Goal: Task Accomplishment & Management: Use online tool/utility

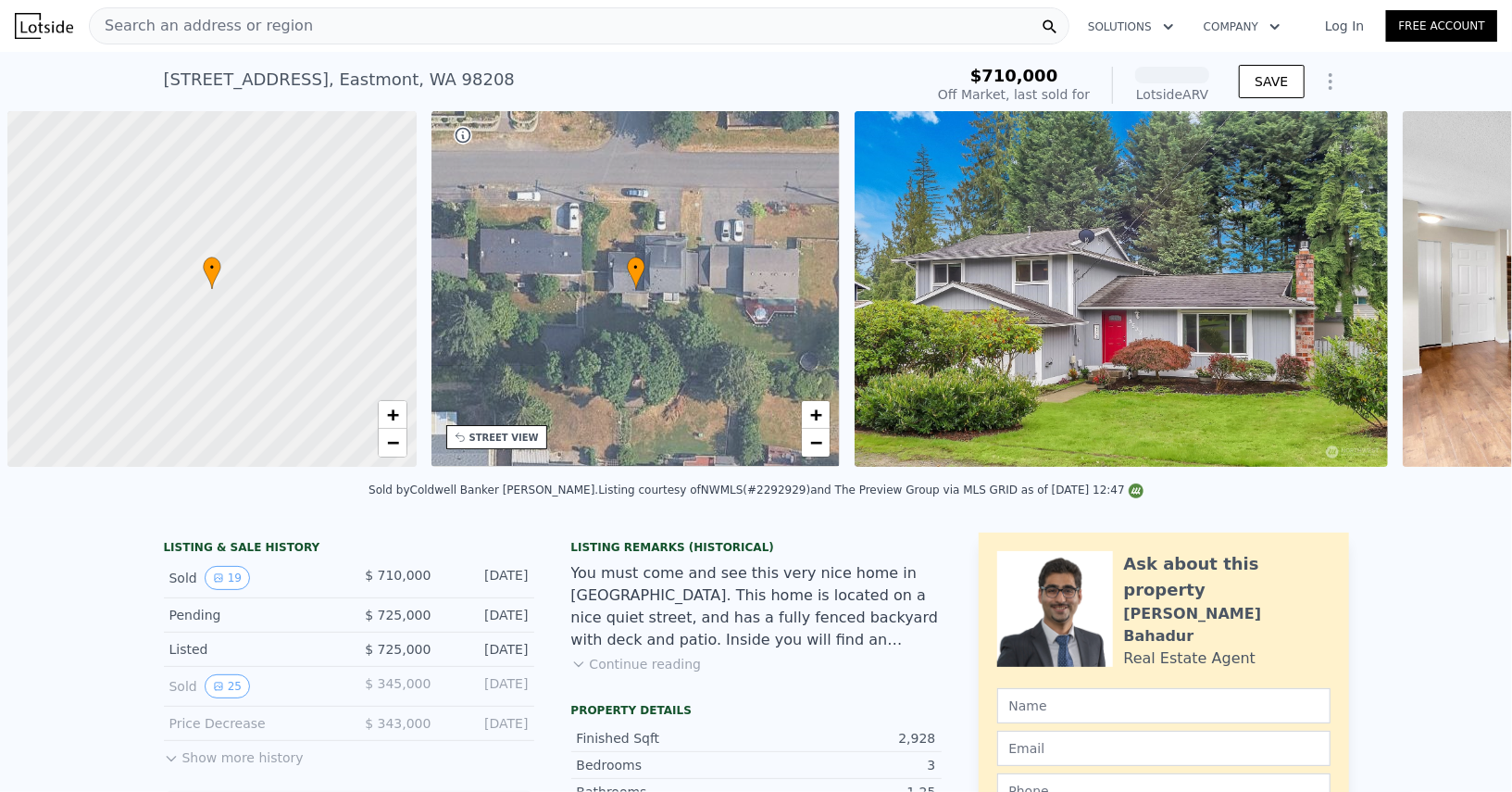
scroll to position [0, 7]
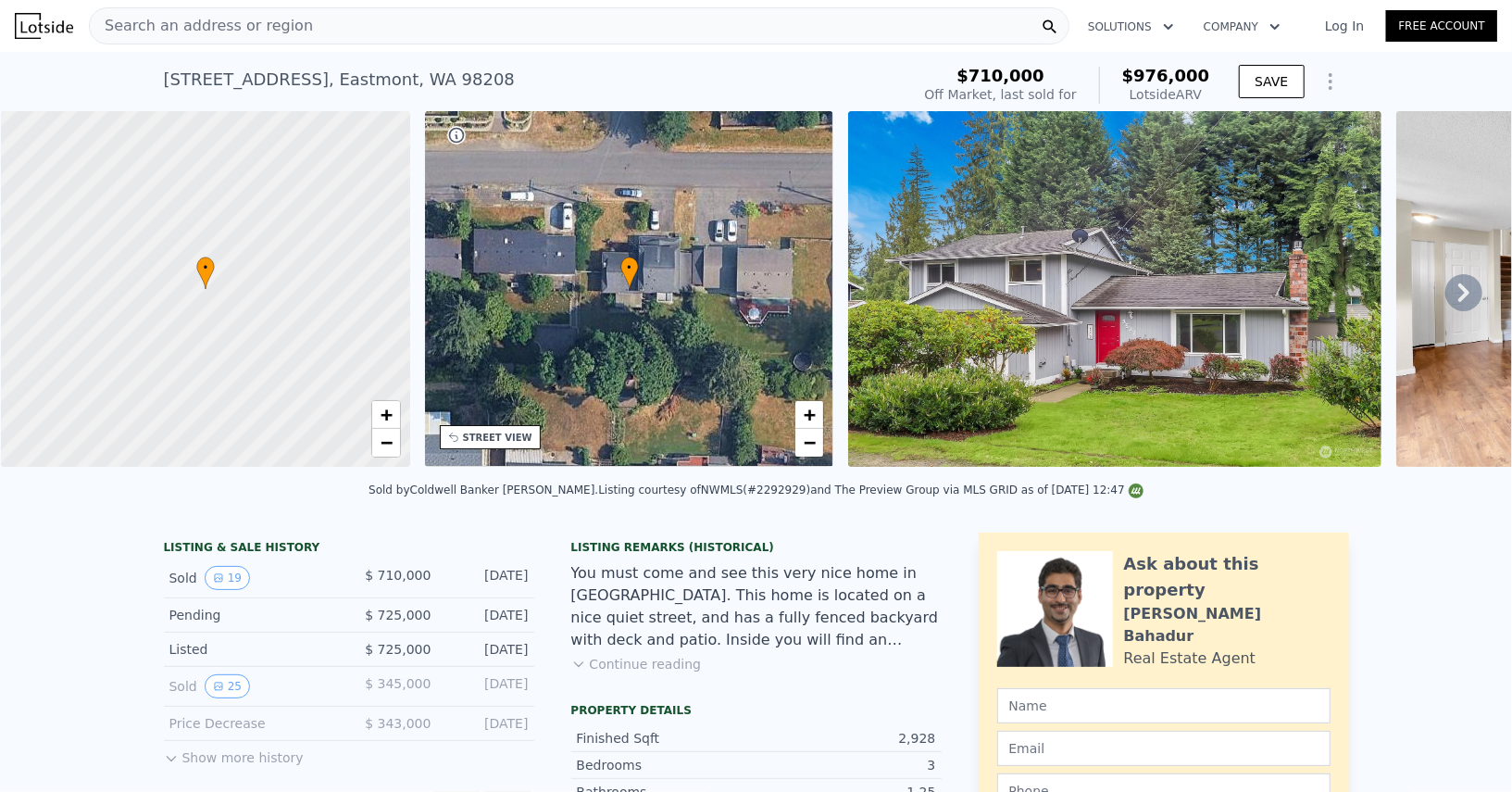
click at [1338, 79] on icon "Show Options" at bounding box center [1331, 81] width 22 height 22
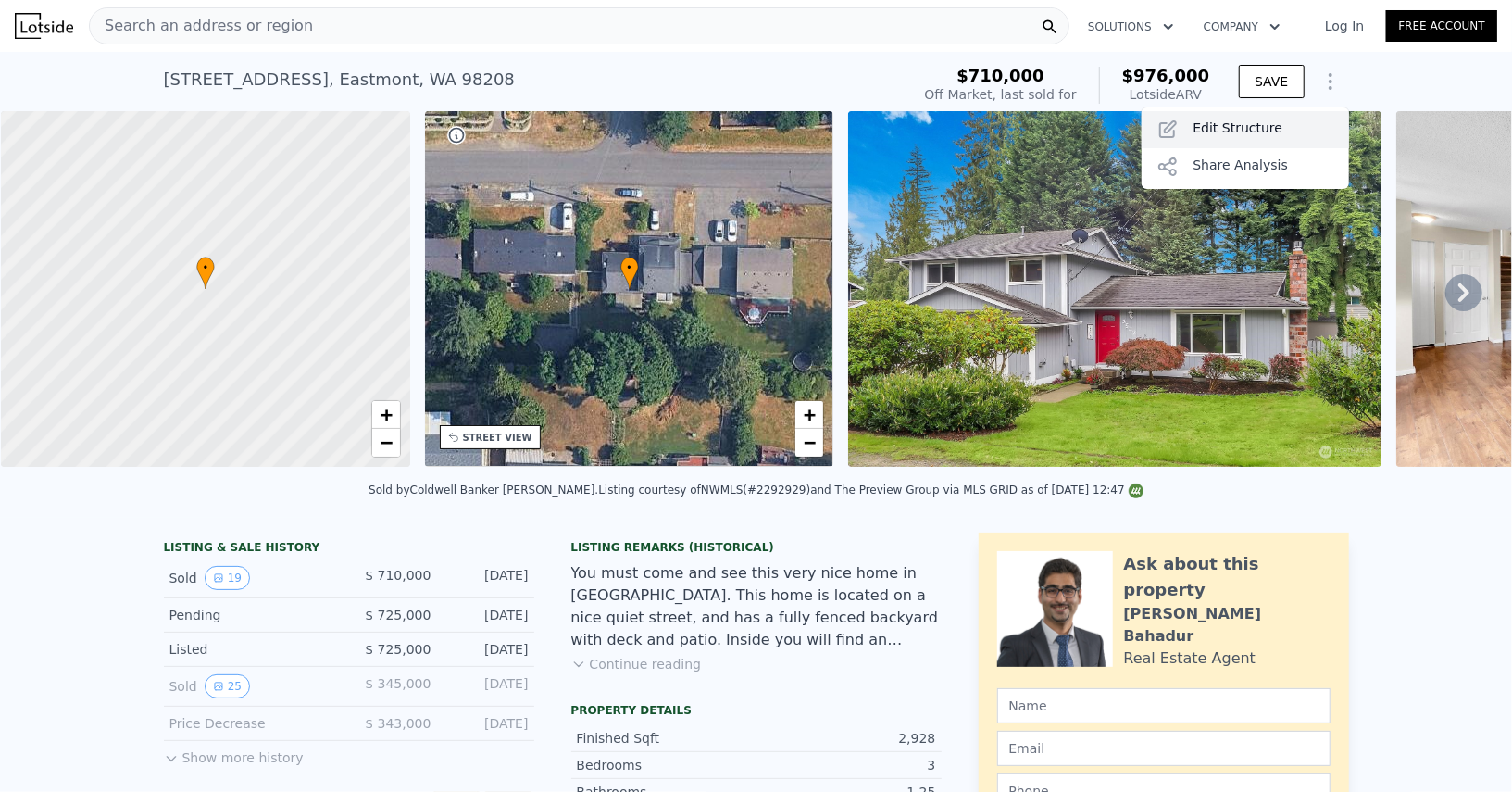
click at [1238, 132] on div "Edit Structure" at bounding box center [1245, 130] width 208 height 37
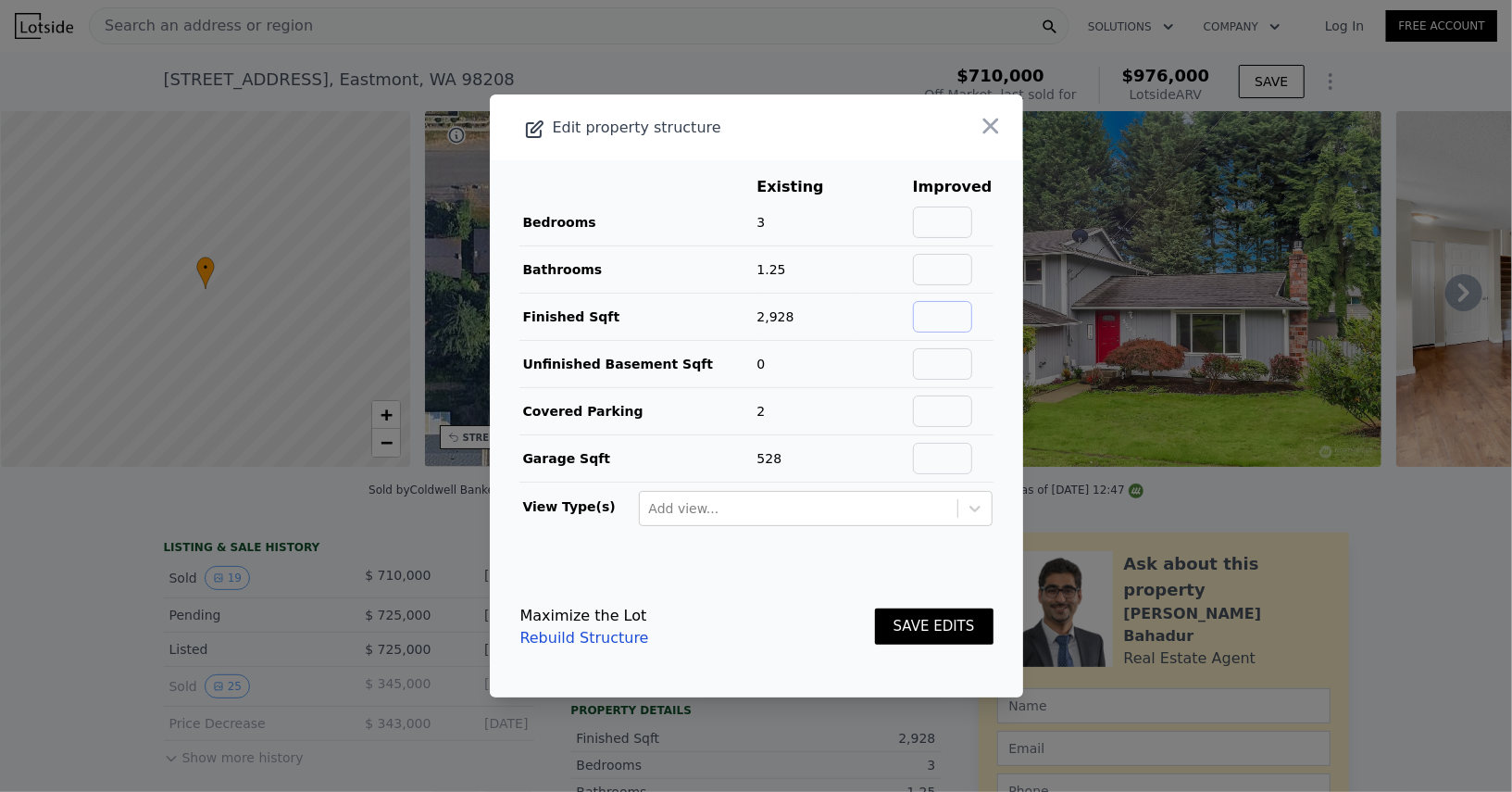
click at [949, 323] on input "text" at bounding box center [943, 317] width 59 height 31
type input "1632"
click at [956, 264] on input "text" at bounding box center [943, 269] width 59 height 31
type input "2.25"
click at [956, 628] on button "SAVE EDITS" at bounding box center [935, 626] width 119 height 36
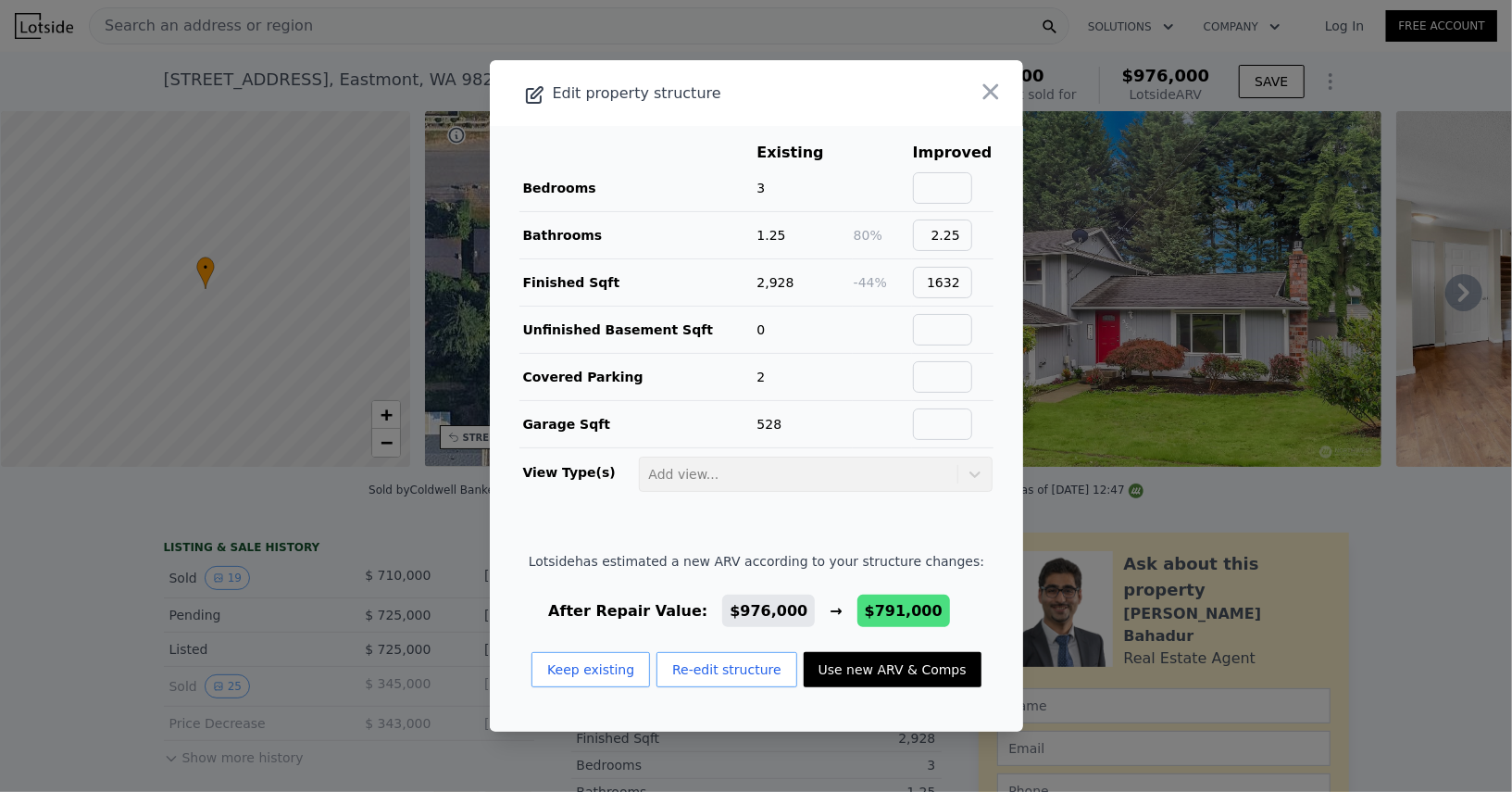
click at [893, 662] on button "Use new ARV & Comps" at bounding box center [893, 670] width 177 height 35
type input "4"
type input "1.5"
type input "2.25"
type input "1339"
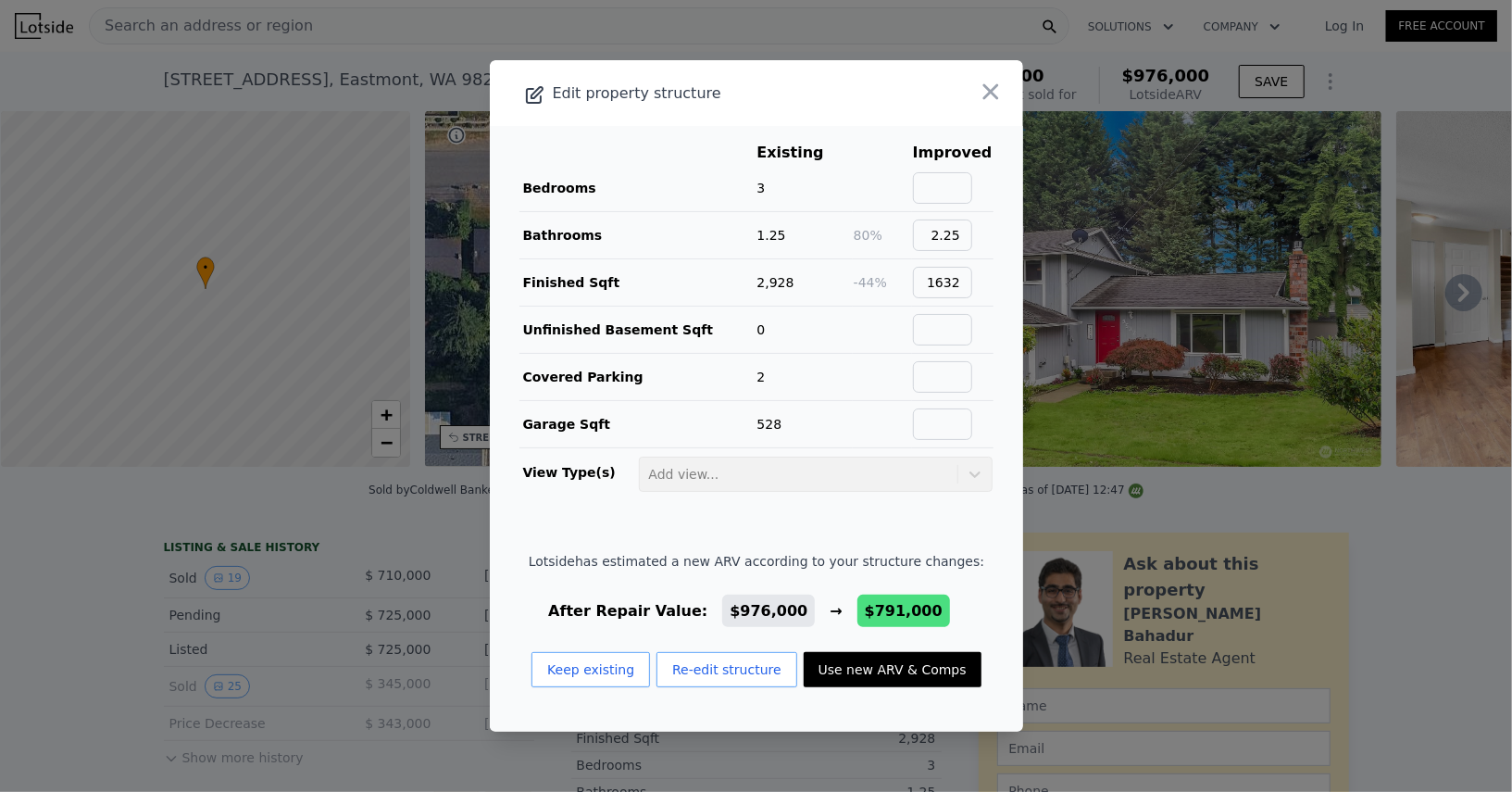
type input "2062"
type input "12197"
type input "$ 791,000"
type input "-$ 29,490"
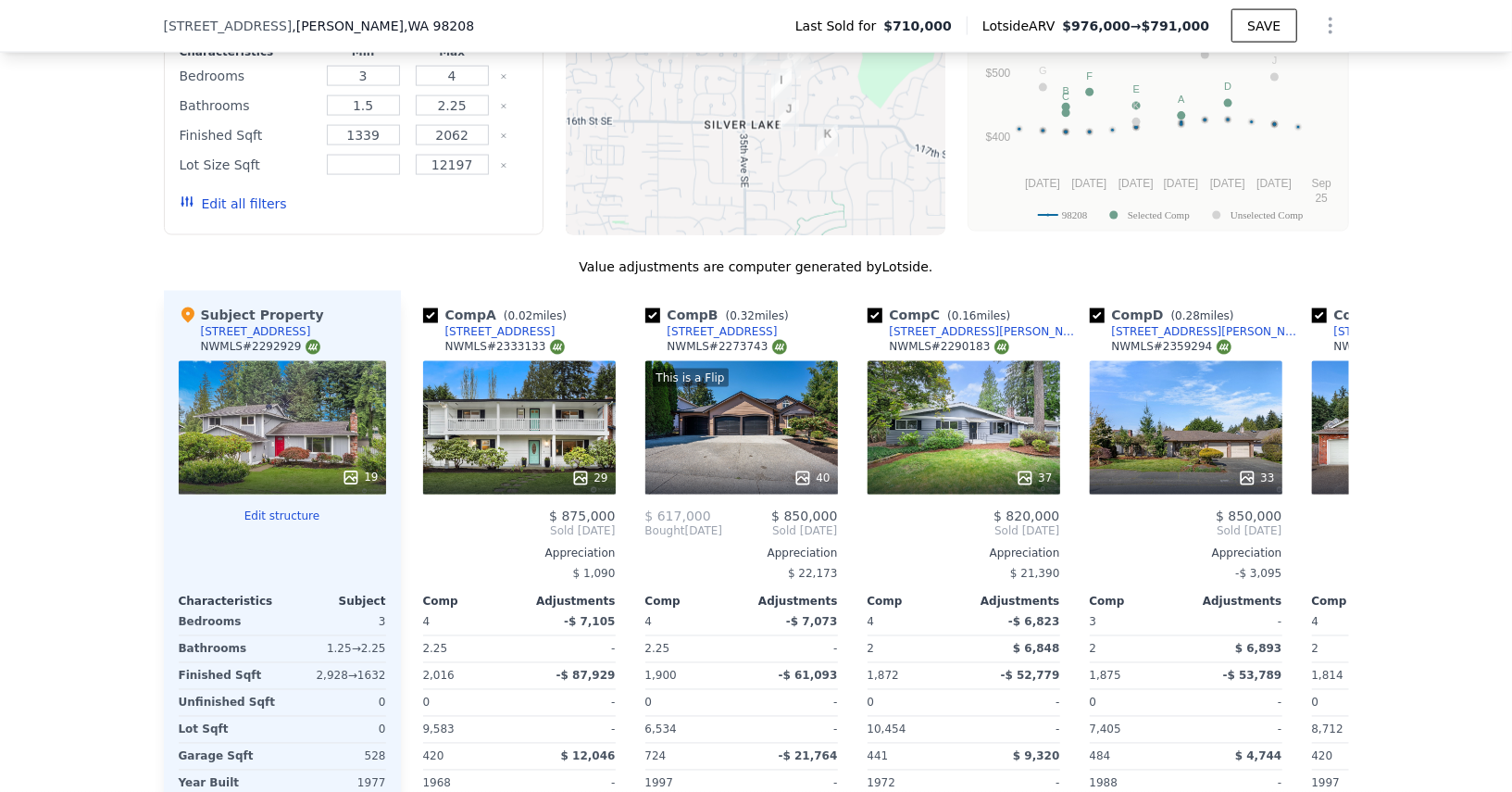
scroll to position [2067, 0]
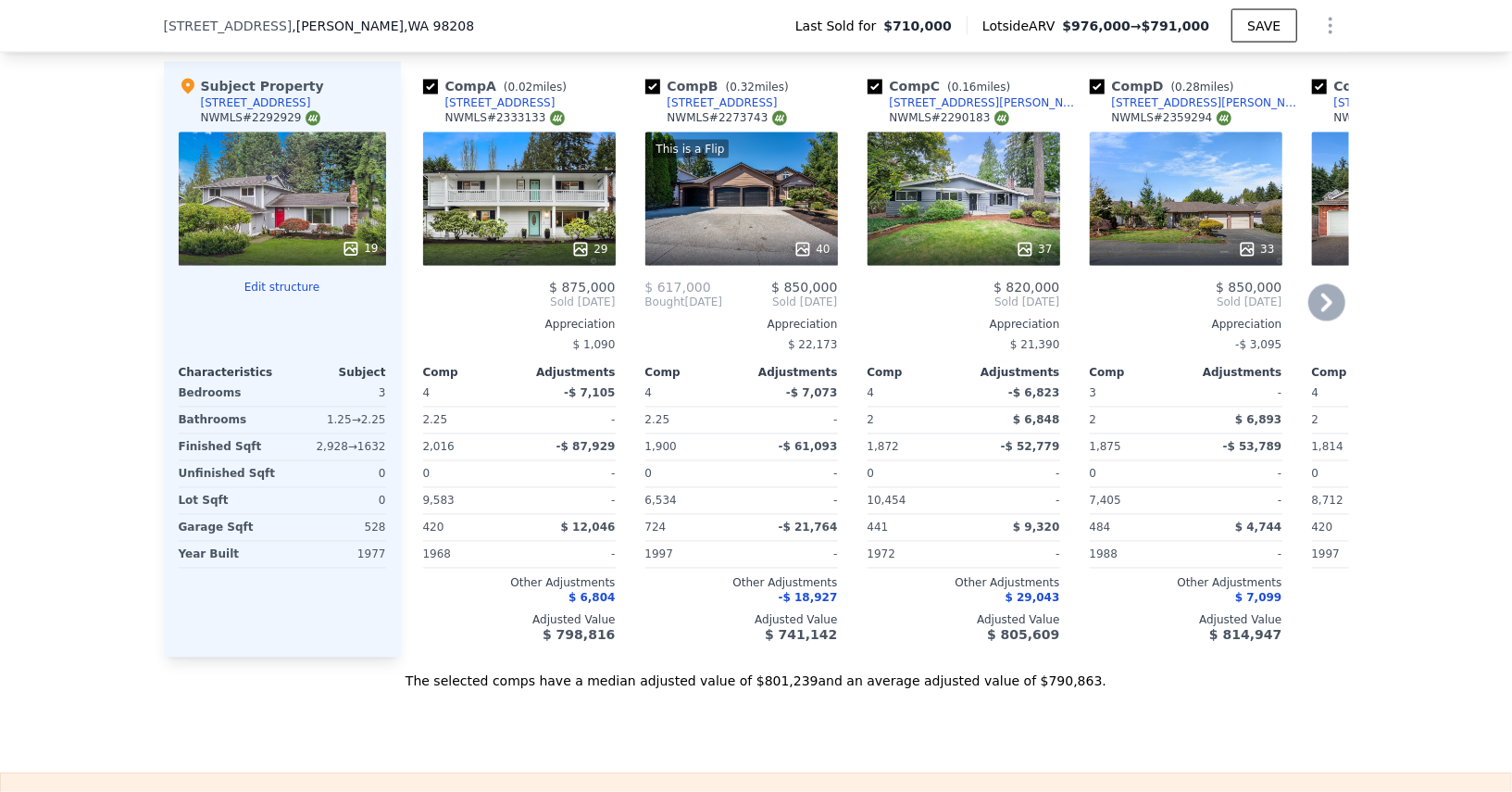
click at [547, 188] on div "29" at bounding box center [520, 199] width 193 height 134
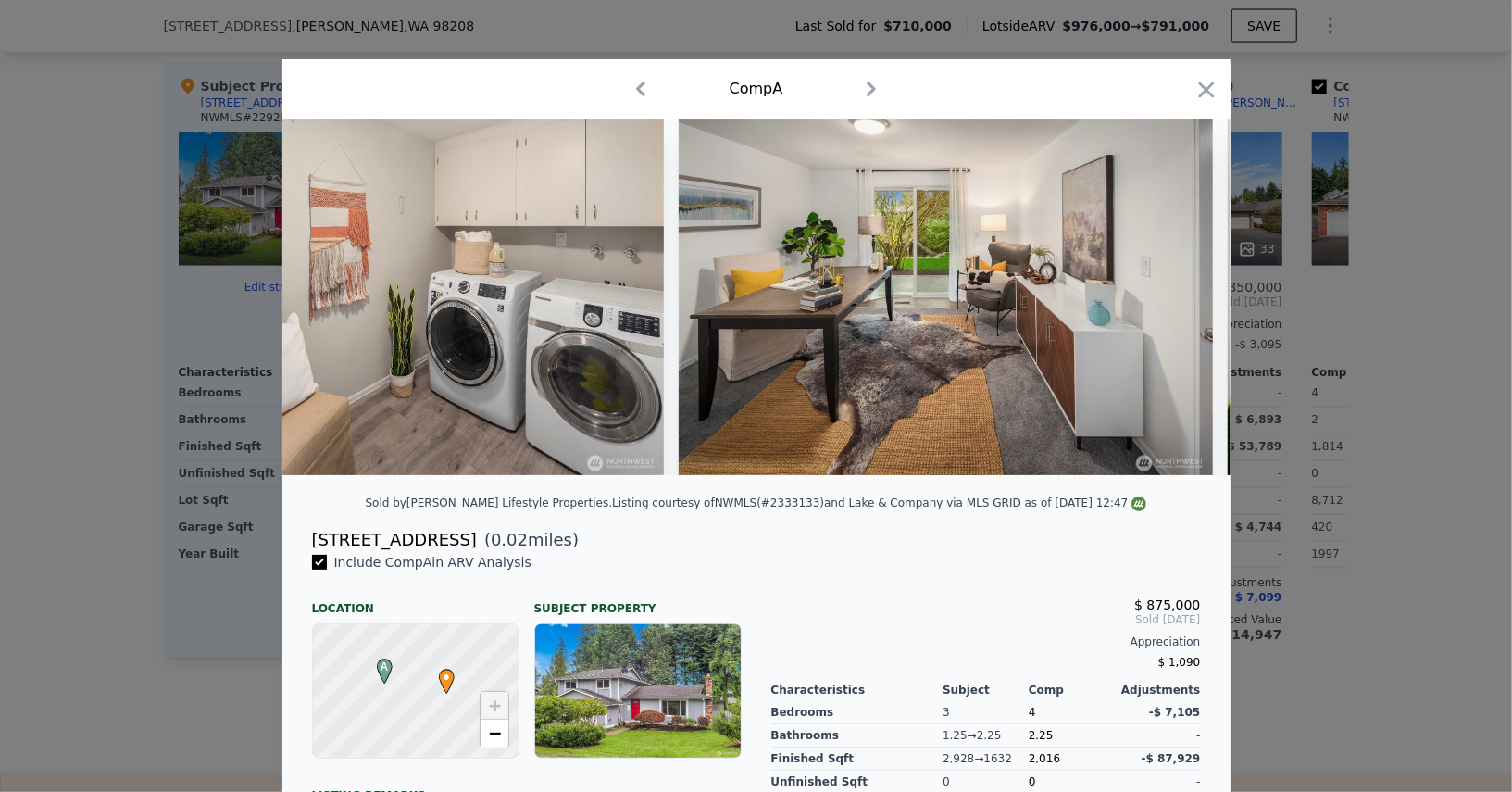
scroll to position [0, 7903]
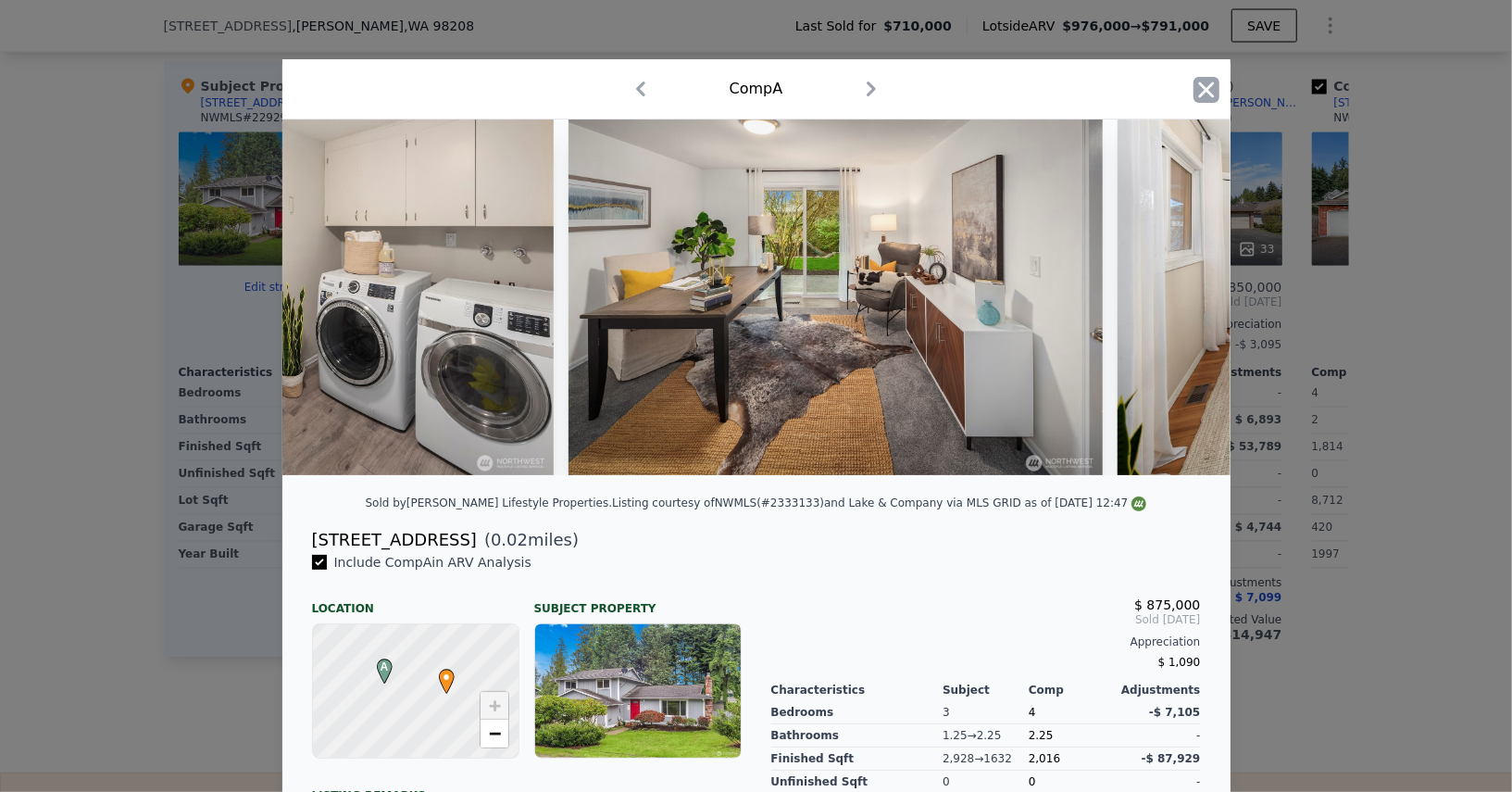
click at [1213, 81] on icon "button" at bounding box center [1207, 90] width 26 height 26
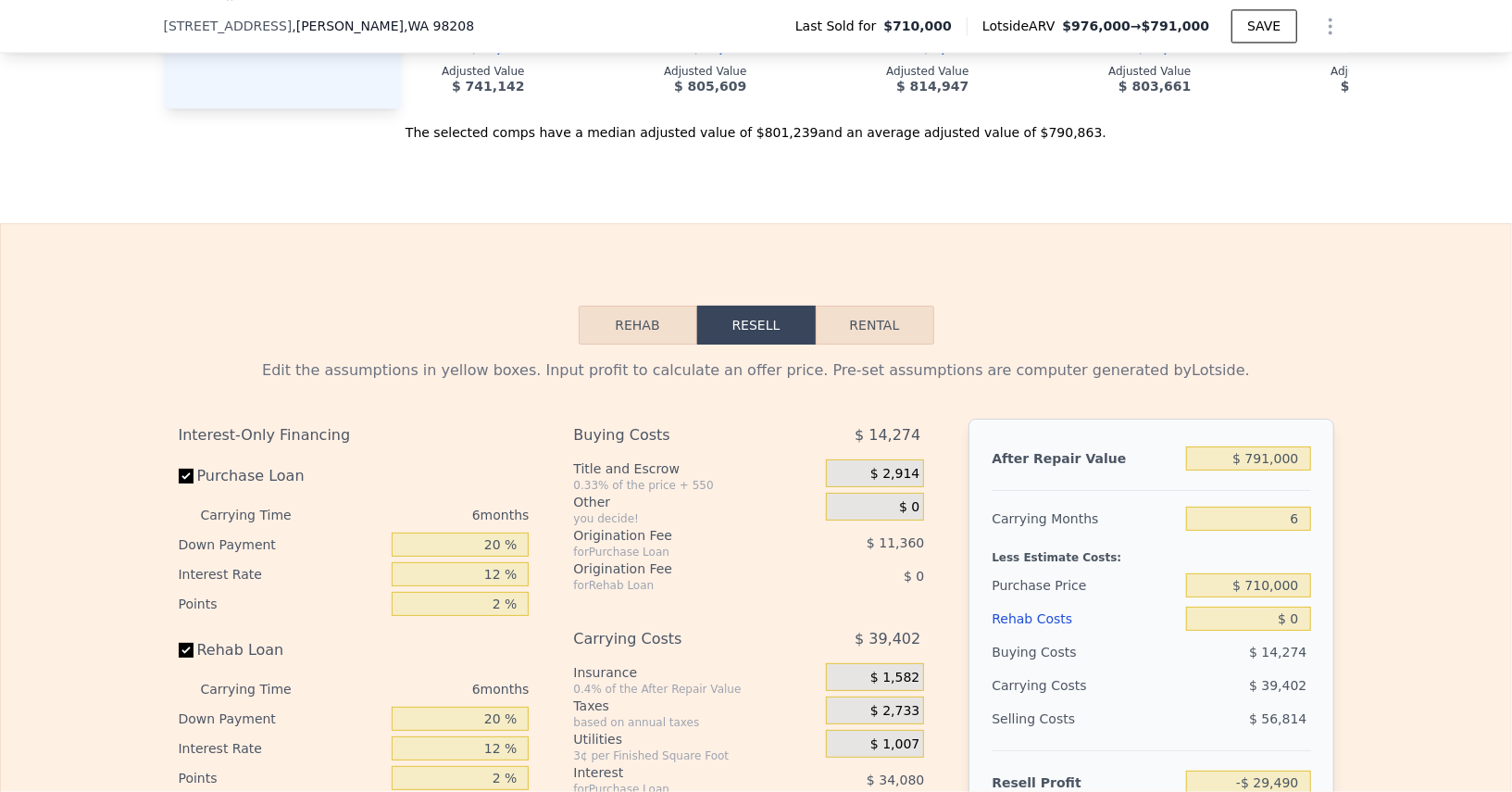
scroll to position [2631, 0]
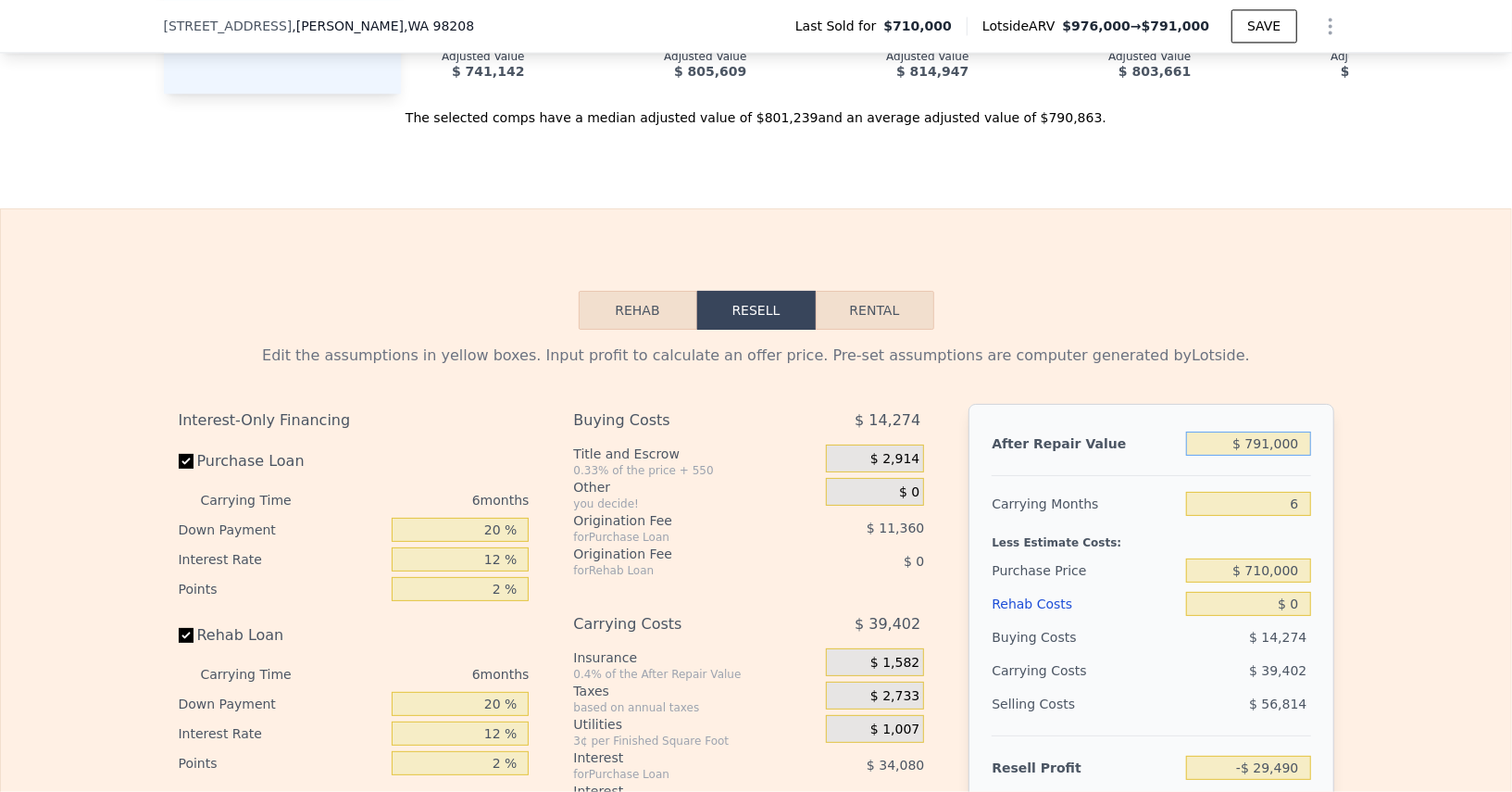
click at [1285, 439] on input "$ 791,000" at bounding box center [1248, 444] width 124 height 24
type input "$ 9"
type input "-$ 762,635"
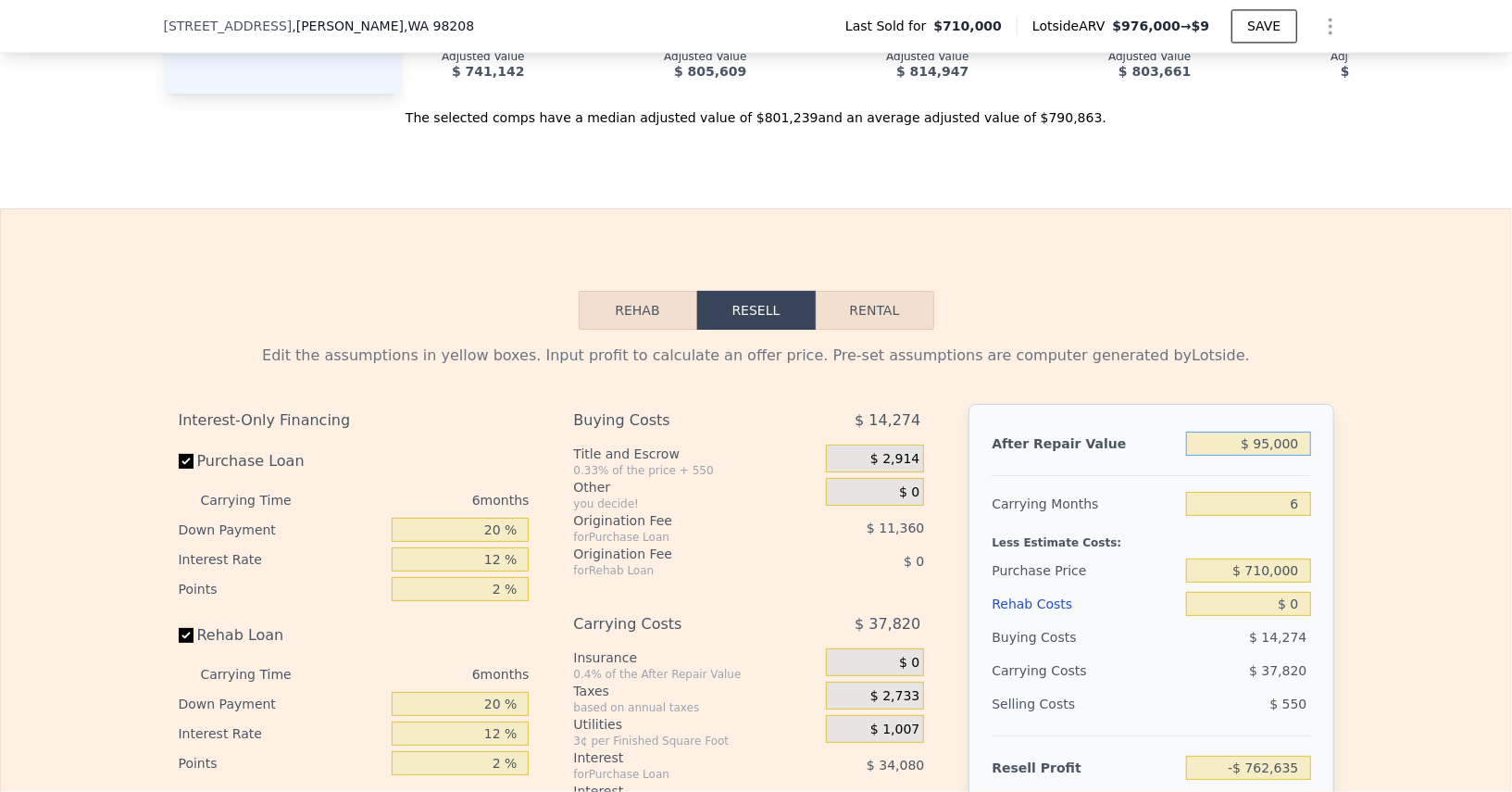
type input "$ 950,000"
type input "$ 117,882"
type input "$ 950,000"
click at [1177, 460] on div at bounding box center [1150, 468] width 319 height 16
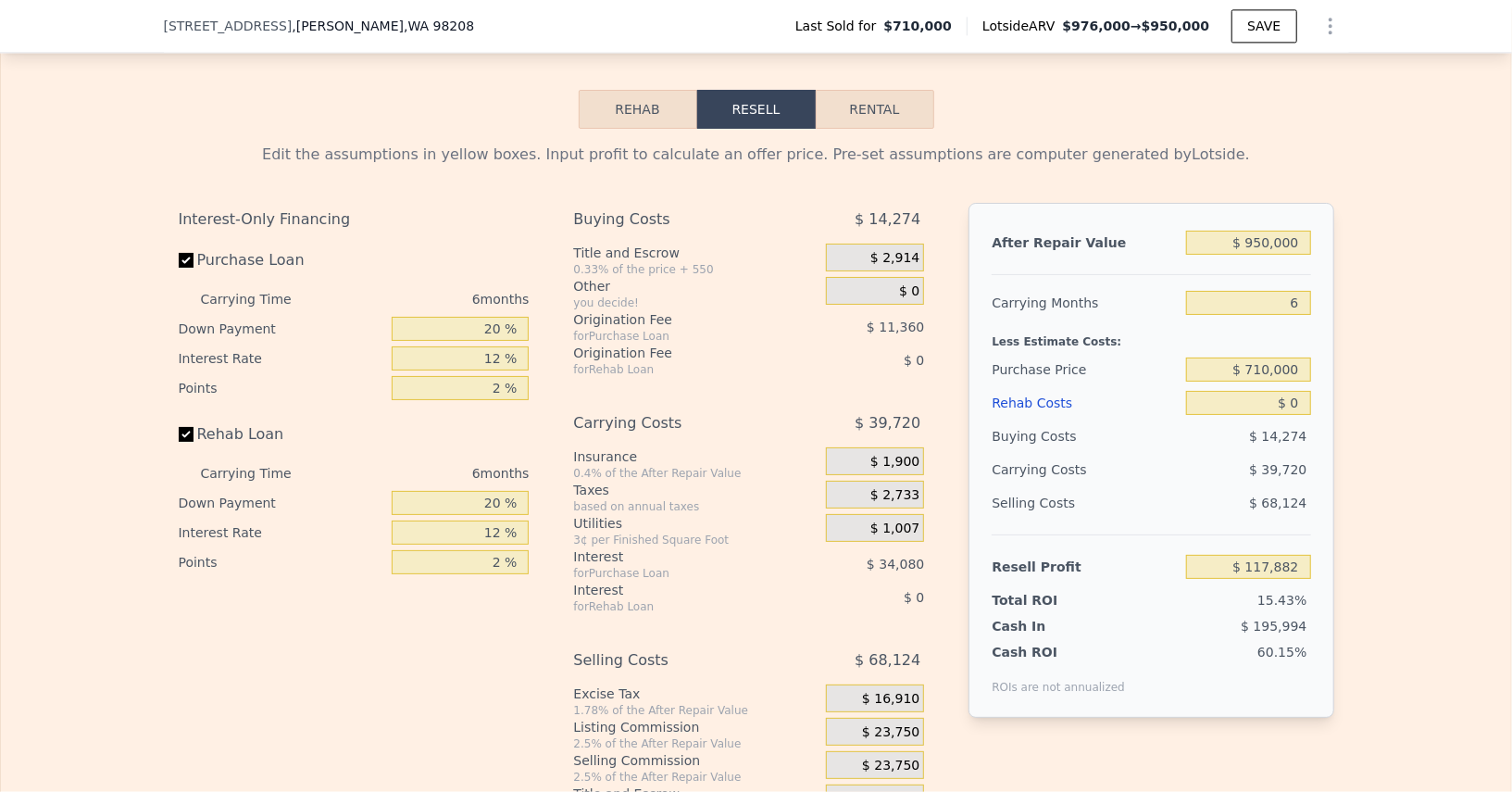
scroll to position [2869, 0]
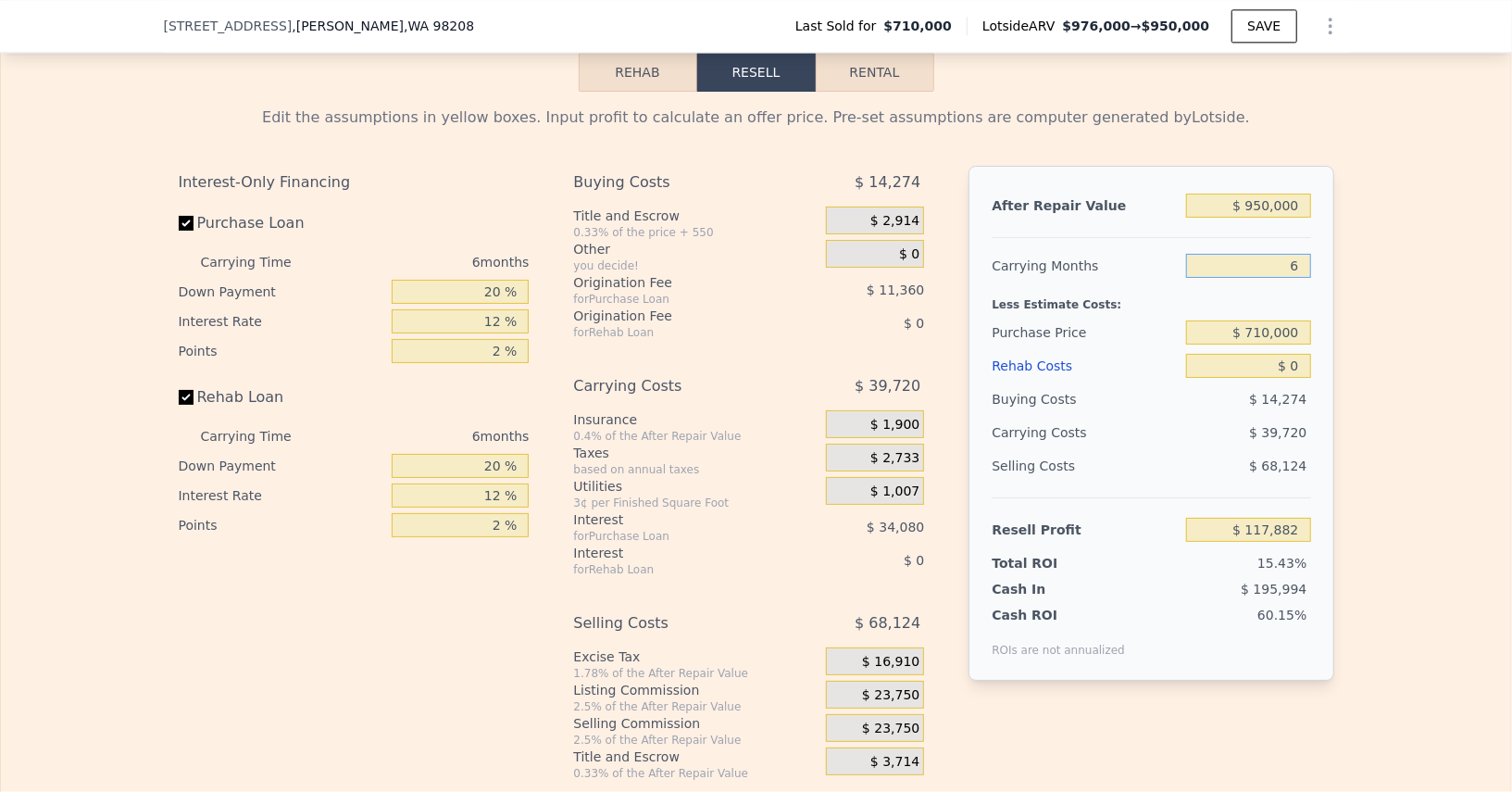
click at [1288, 256] on input "6" at bounding box center [1248, 265] width 124 height 24
click at [1268, 321] on input "$ 710,000" at bounding box center [1248, 333] width 124 height 24
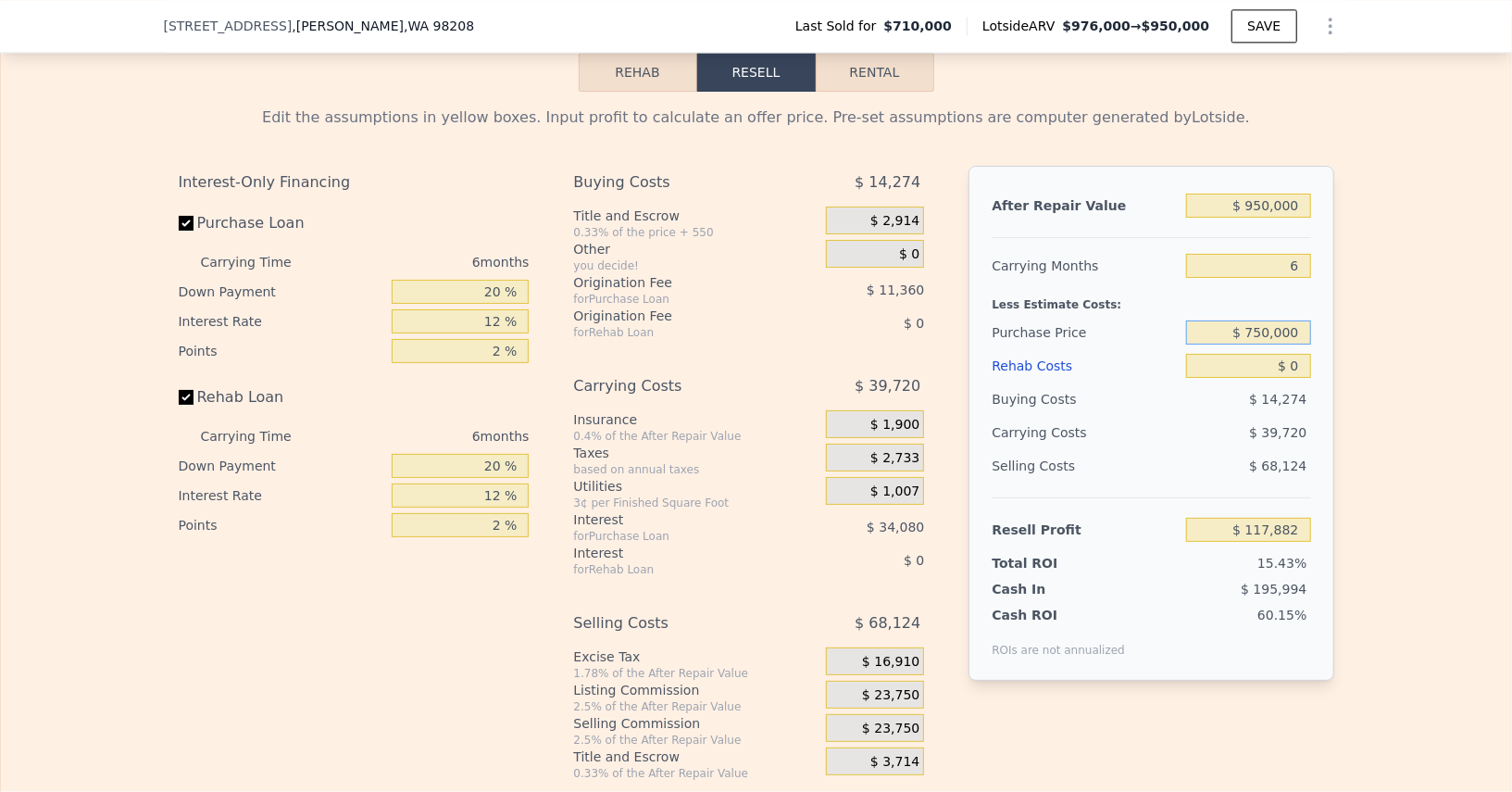
type input "$ 750,000"
click at [1295, 354] on input "$ 0" at bounding box center [1248, 366] width 124 height 24
type input "$ 75,188"
click at [1295, 354] on input "$ 0" at bounding box center [1248, 366] width 124 height 24
type input "$ 1"
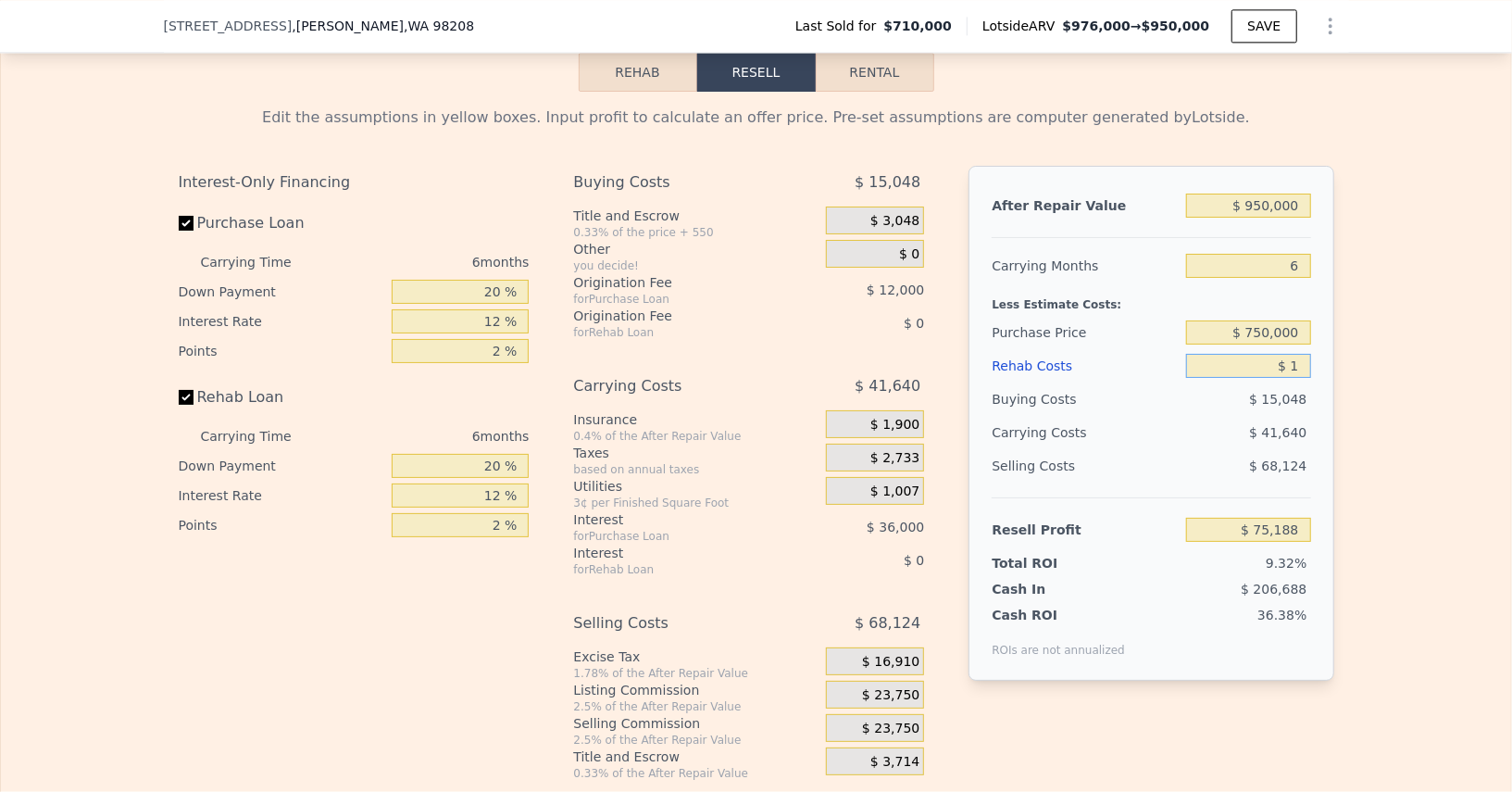
type input "$ 75,187"
type input "$ 1,500"
type input "$ 73,592"
type input "$ 150,000"
type input "-$ 84,412"
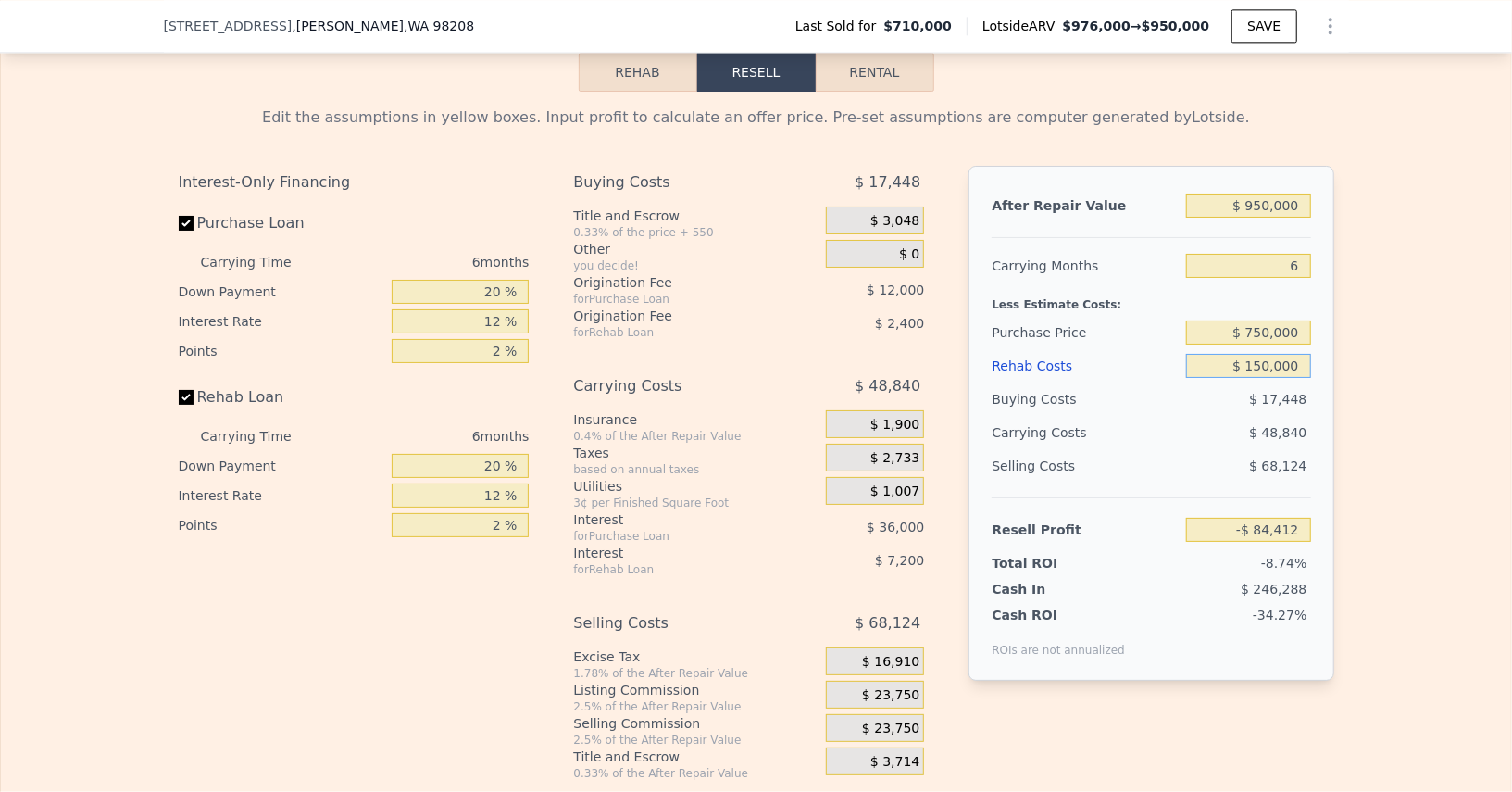
type input "$ 150,000"
click at [1201, 416] on div "$ 48,840" at bounding box center [1214, 433] width 195 height 33
drag, startPoint x: 1260, startPoint y: 512, endPoint x: 1341, endPoint y: 512, distance: 81.0
click at [1341, 512] on div "Edit the assumptions in yellow boxes. Input profit to calculate an offer price.…" at bounding box center [756, 436] width 1185 height 690
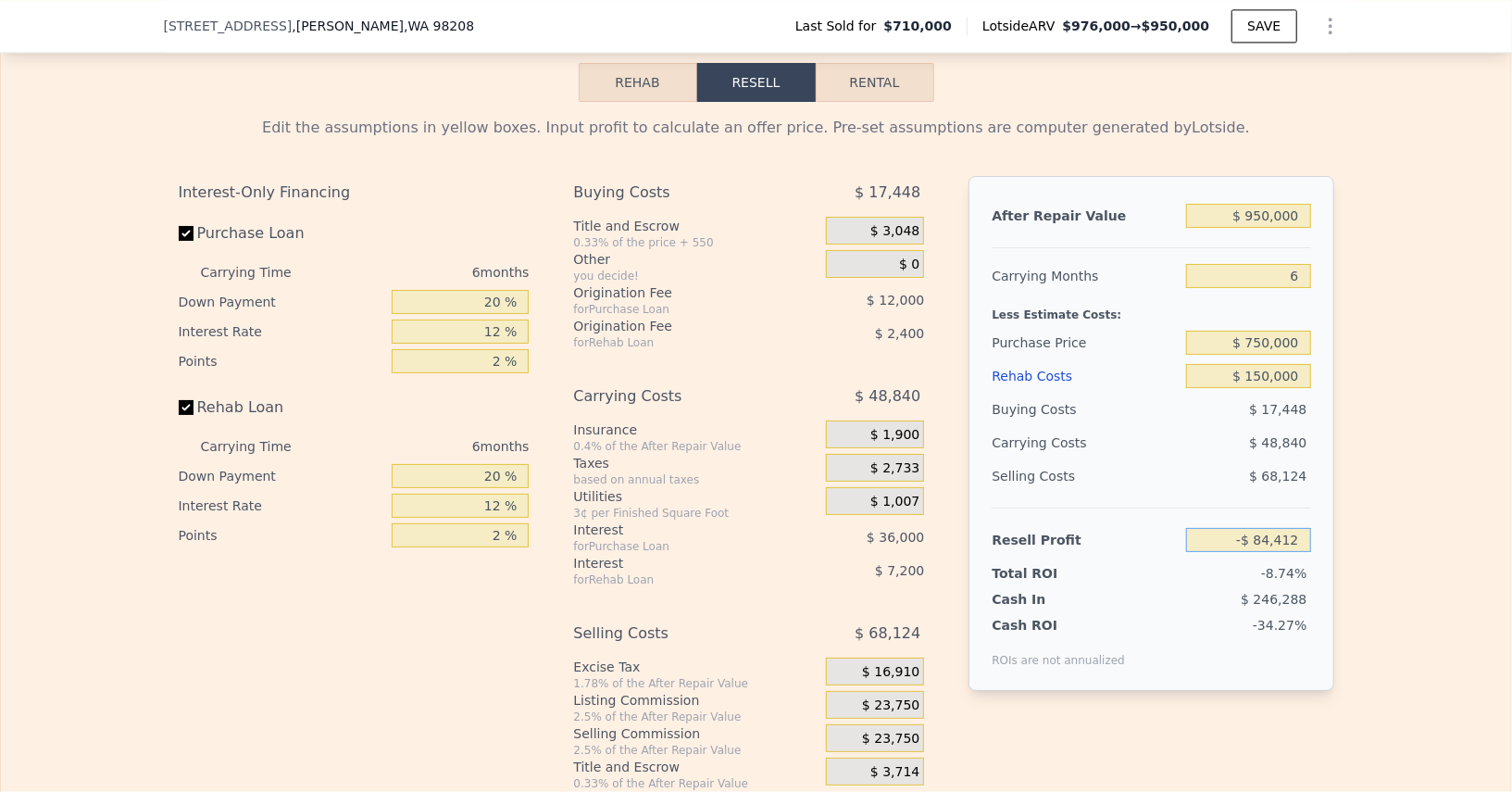
scroll to position [2855, 0]
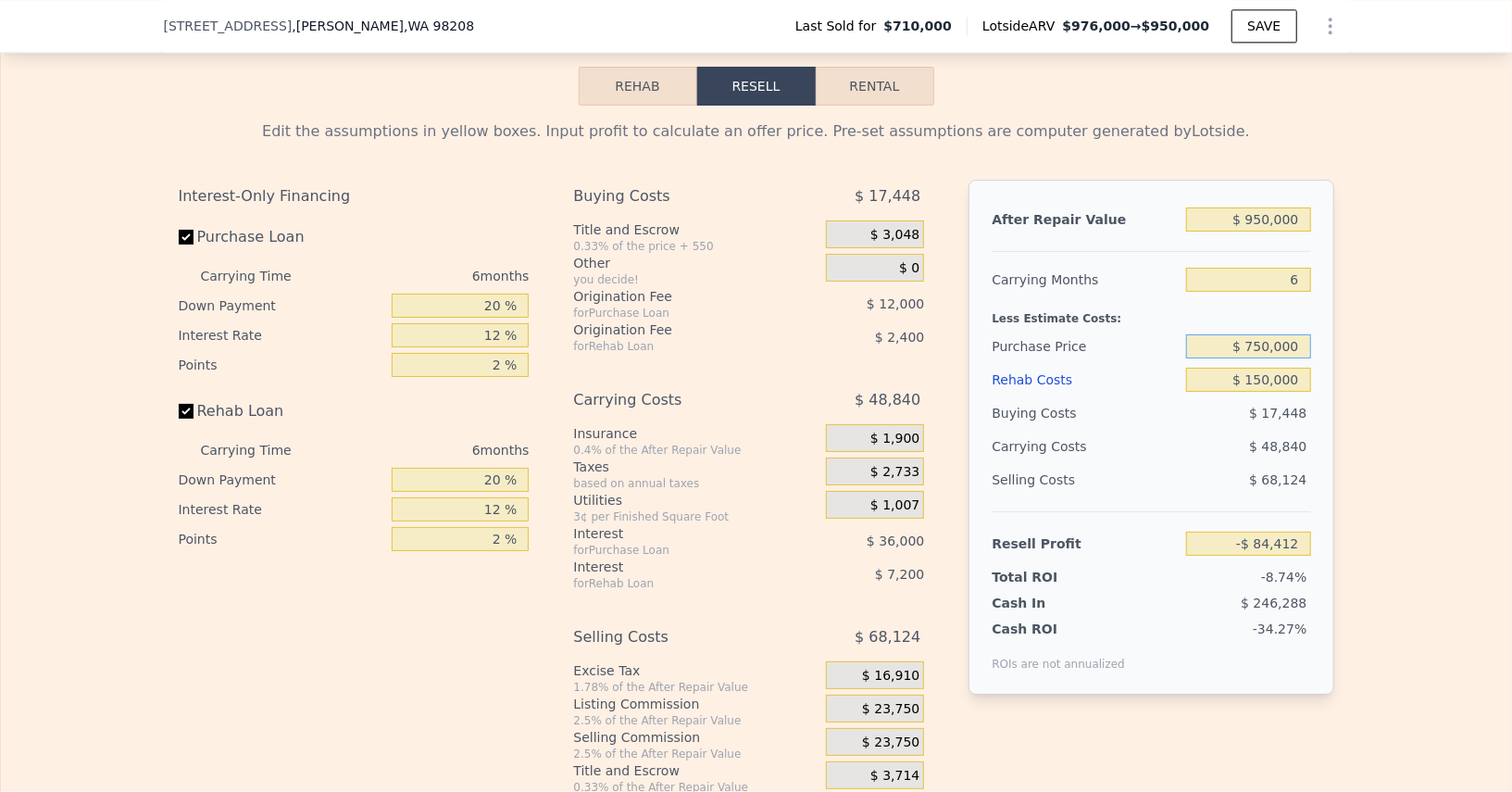
click at [1271, 335] on input "$ 750,000" at bounding box center [1248, 346] width 124 height 24
type input "$ 5"
type input "$ 680,000"
click at [1117, 545] on div "Resell Profit" at bounding box center [1085, 544] width 187 height 33
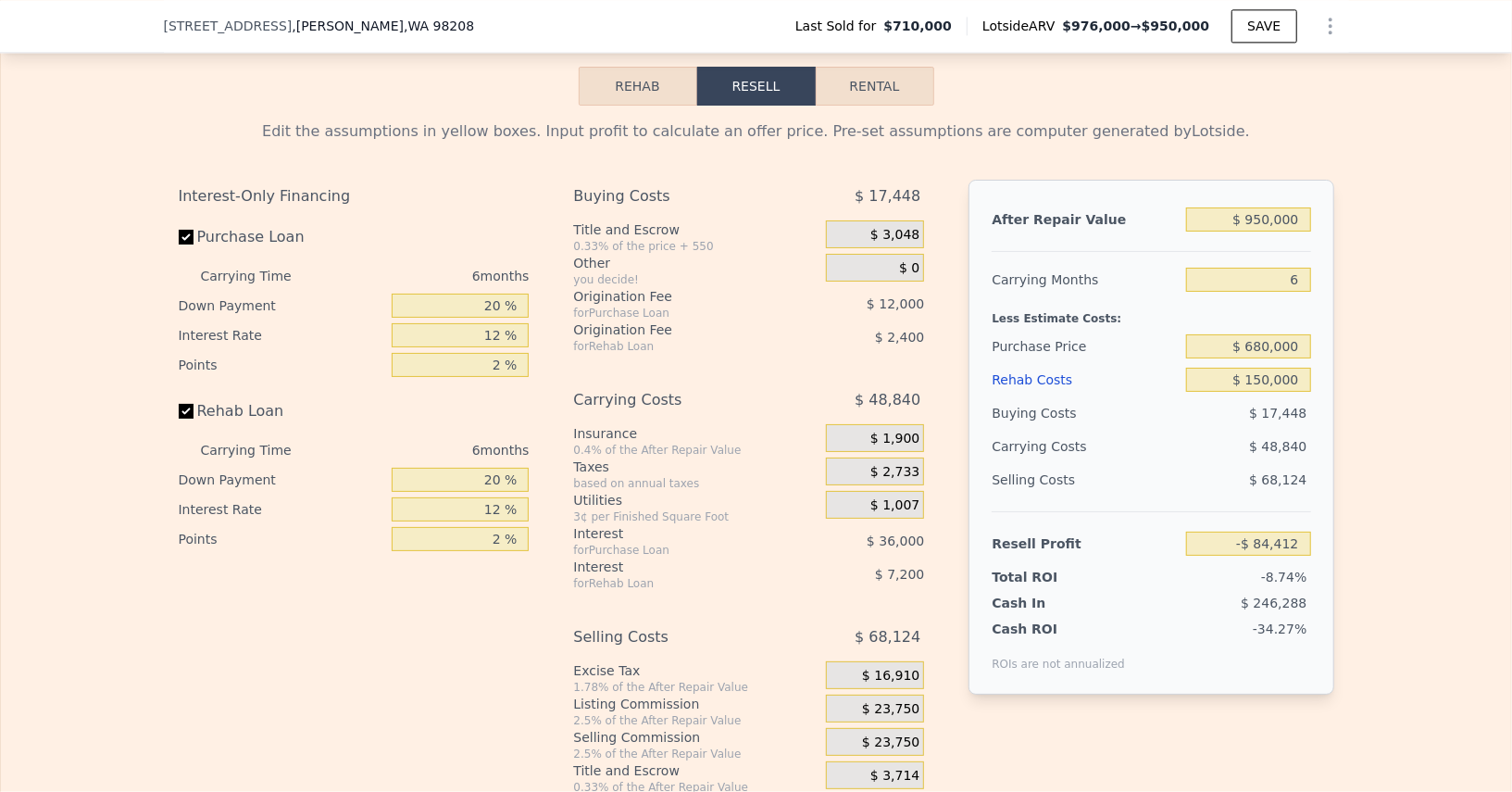
type input "-$ 9,698"
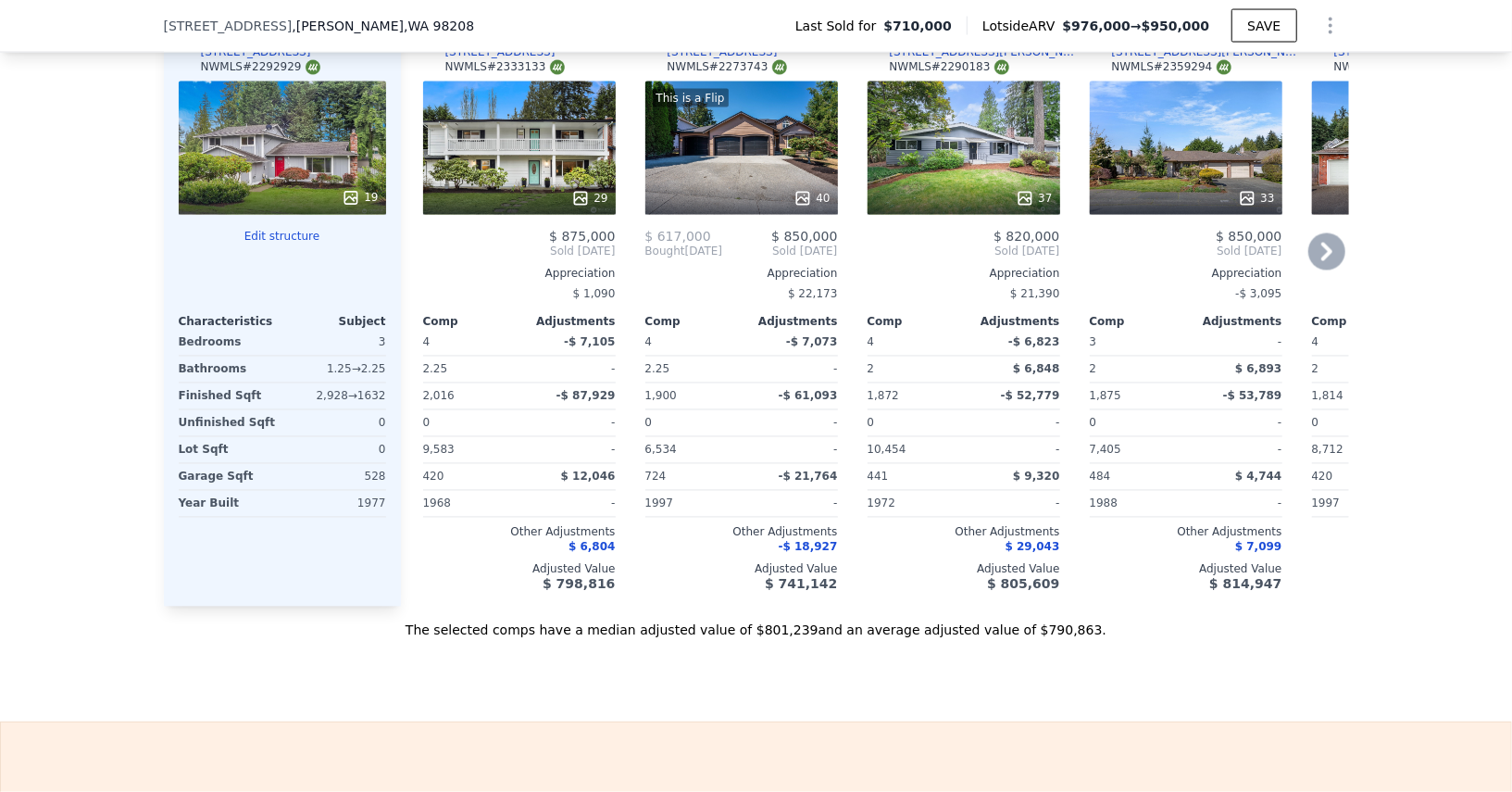
scroll to position [2121, 0]
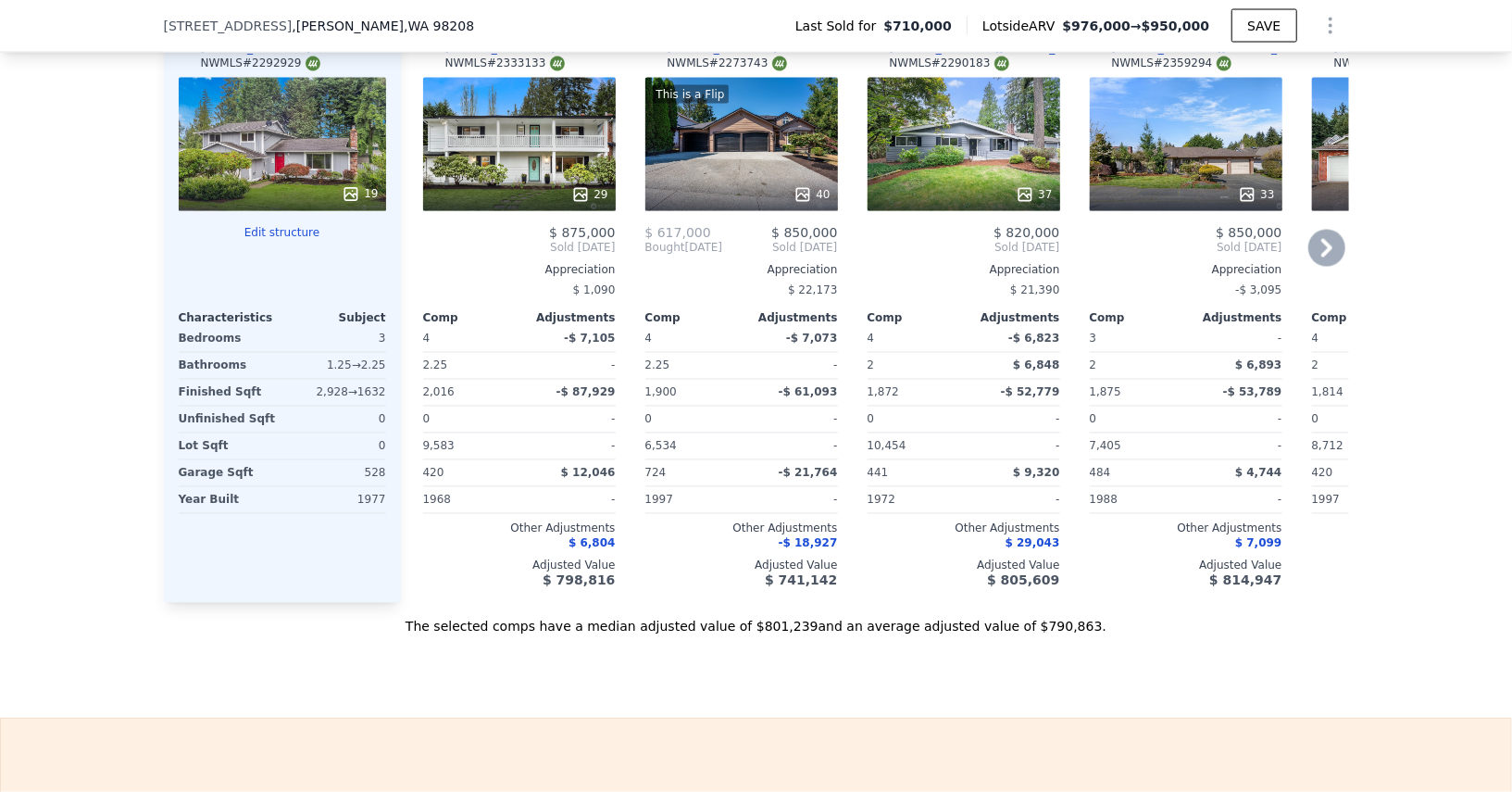
click at [1166, 178] on div at bounding box center [1186, 194] width 193 height 33
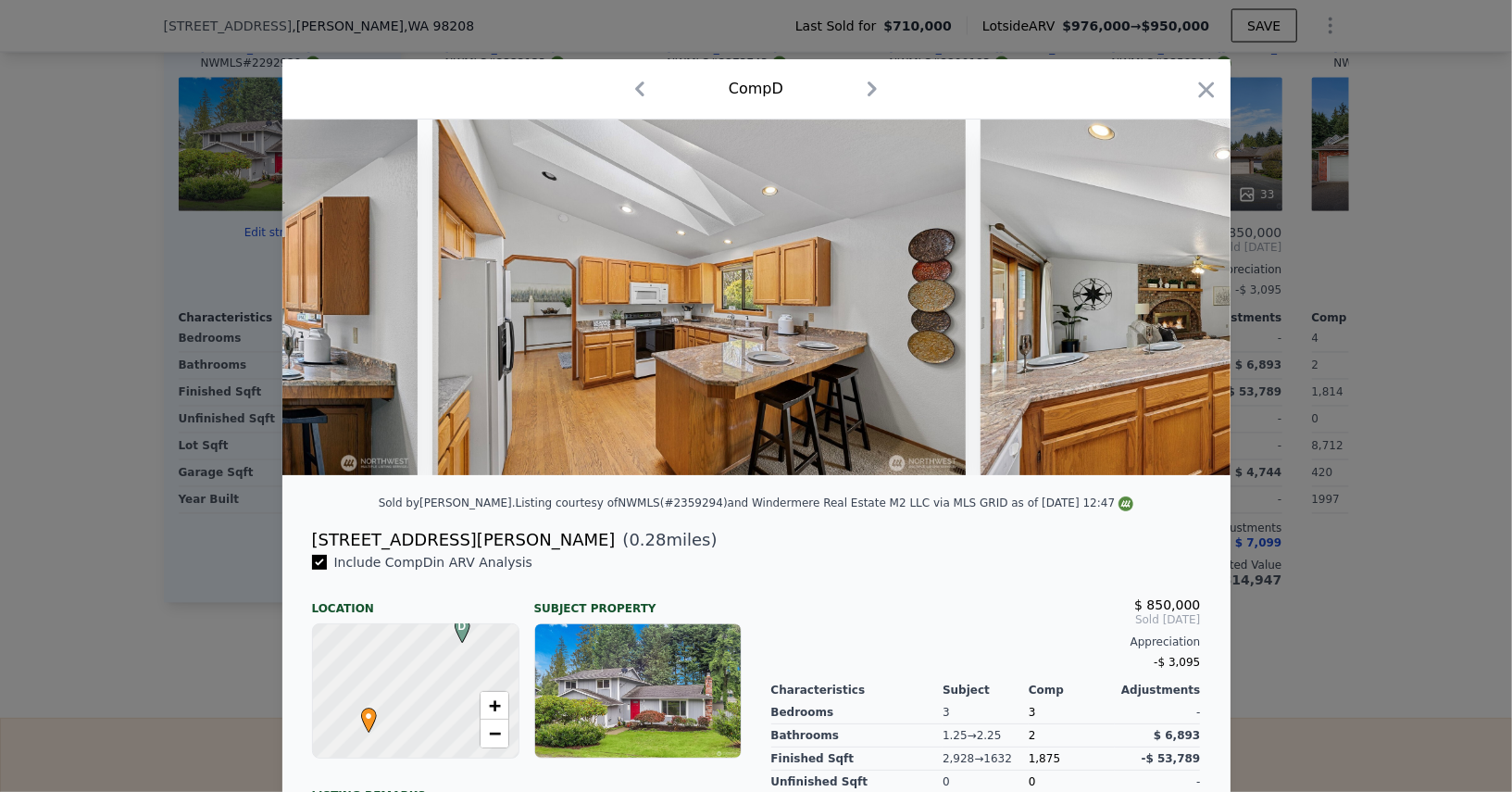
scroll to position [0, 7172]
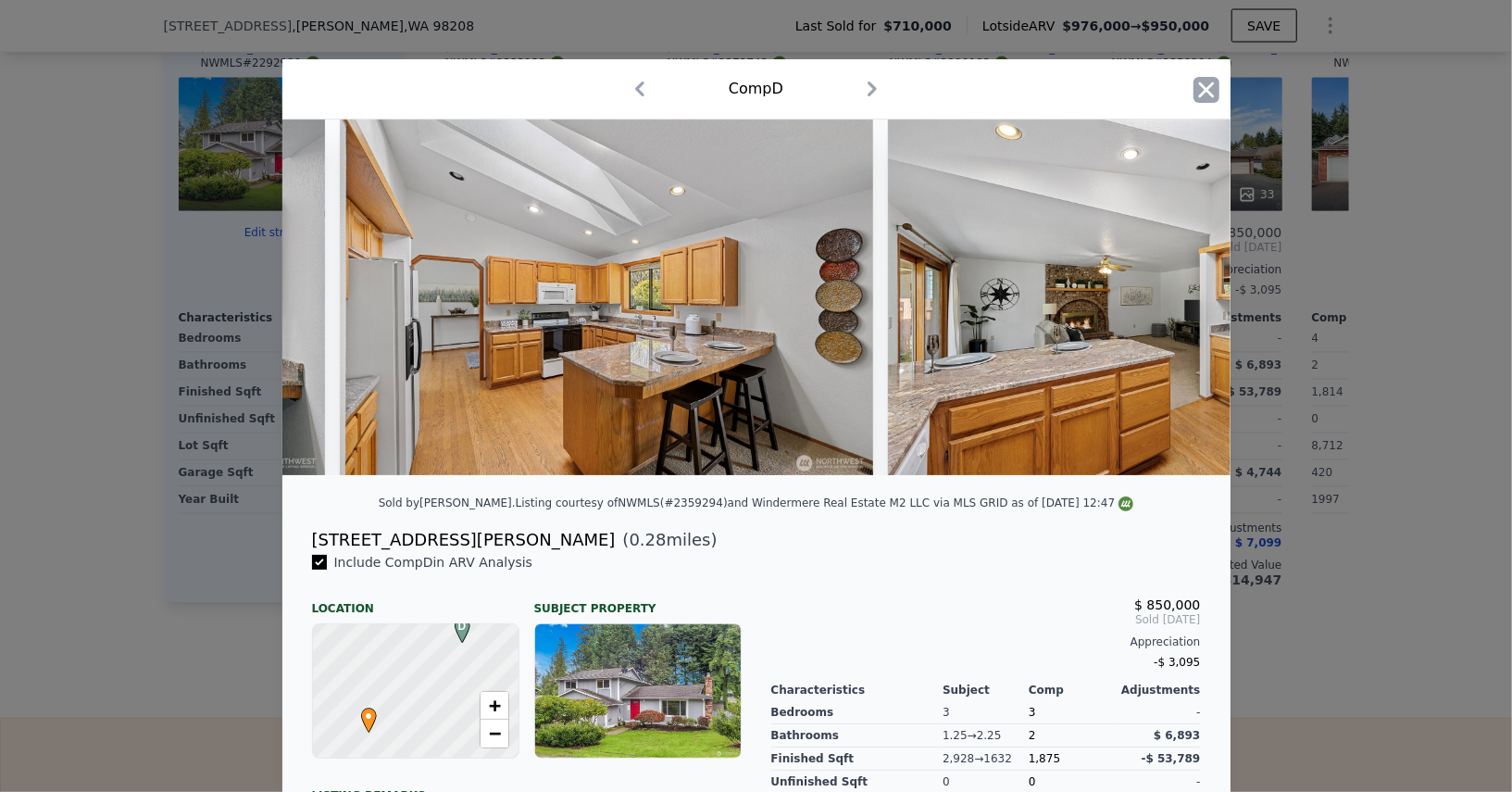
click at [1216, 92] on icon "button" at bounding box center [1207, 90] width 26 height 26
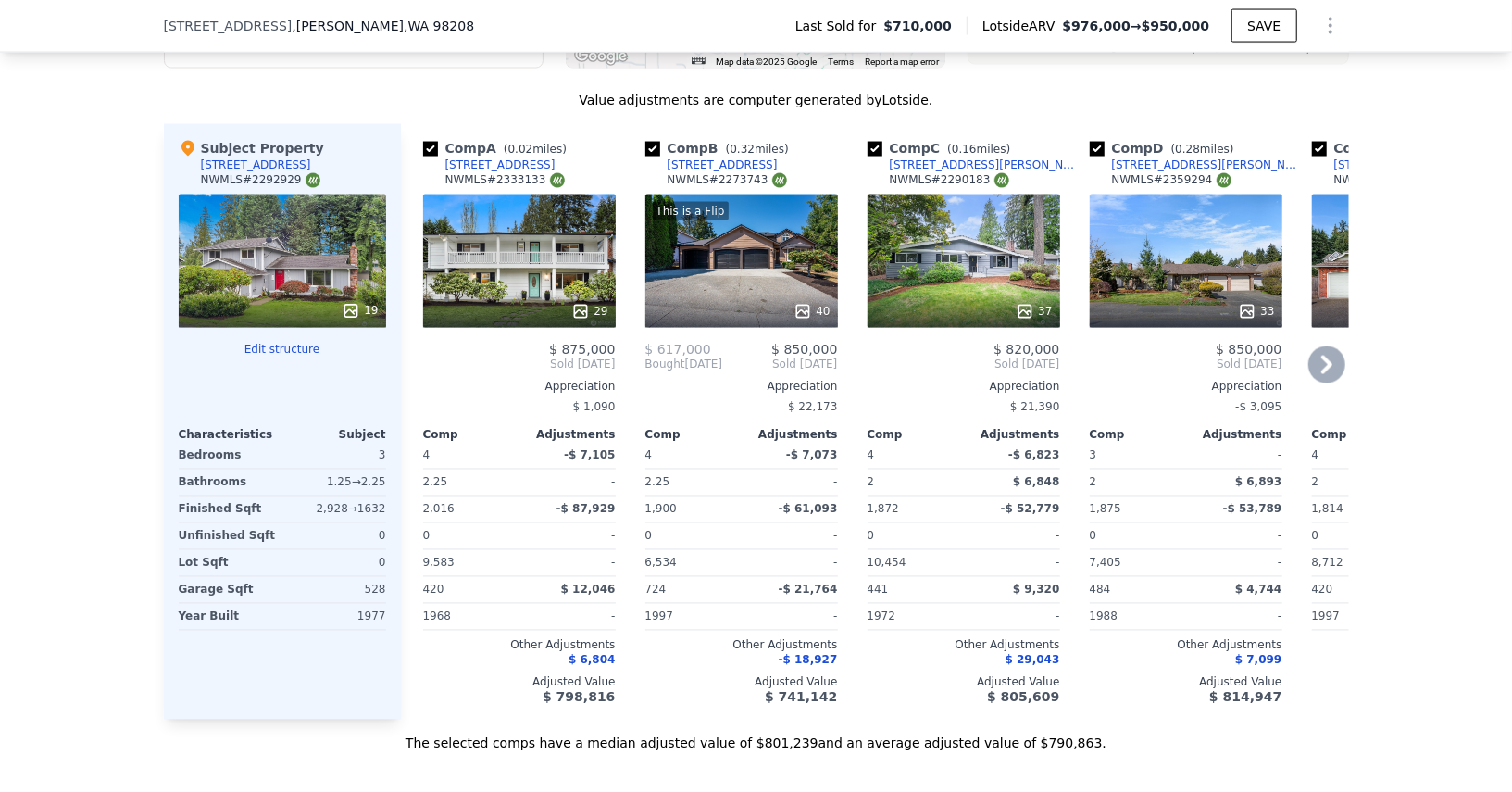
scroll to position [2145, 0]
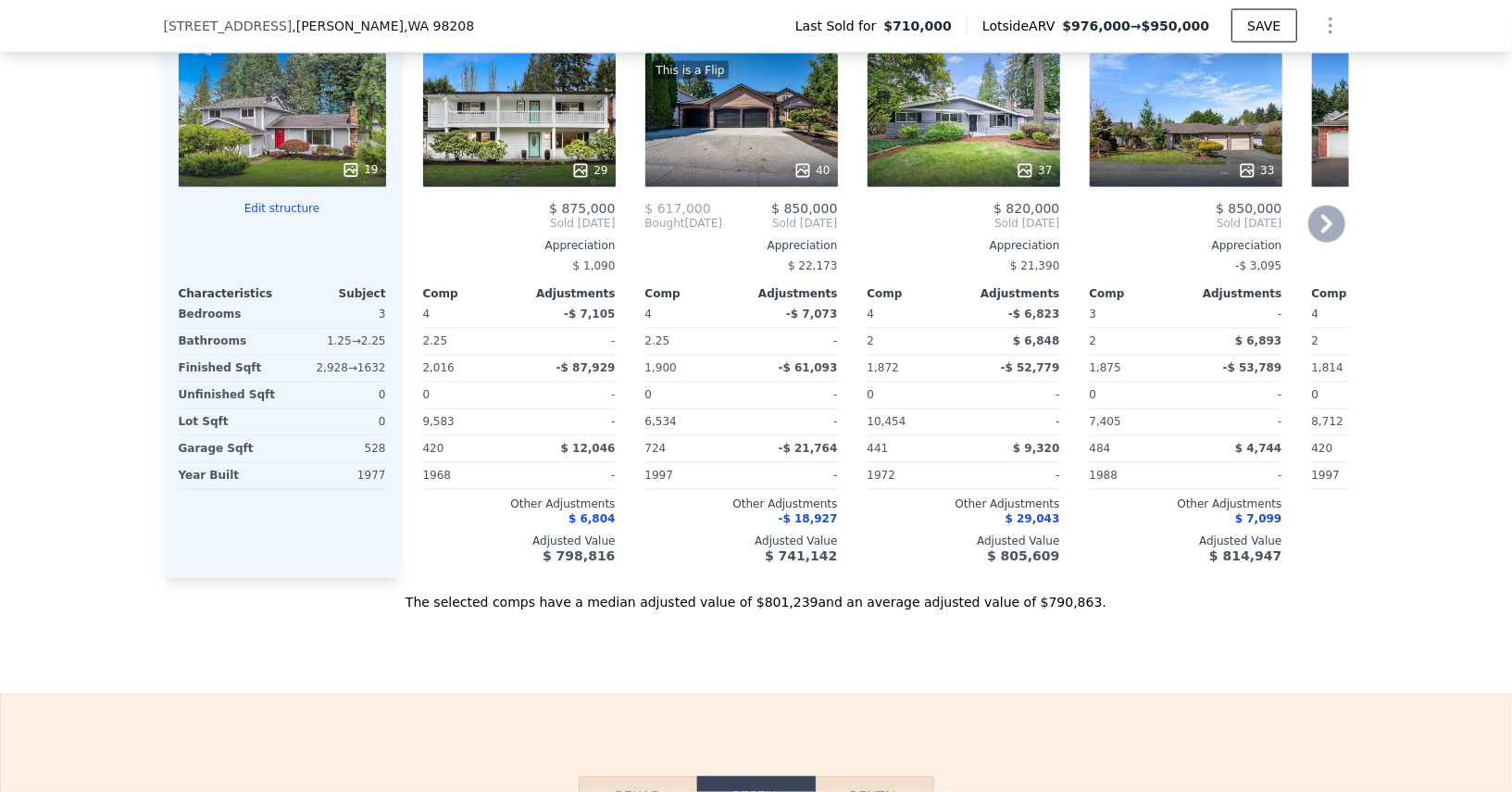
click at [562, 422] on div "-" at bounding box center [569, 422] width 93 height 26
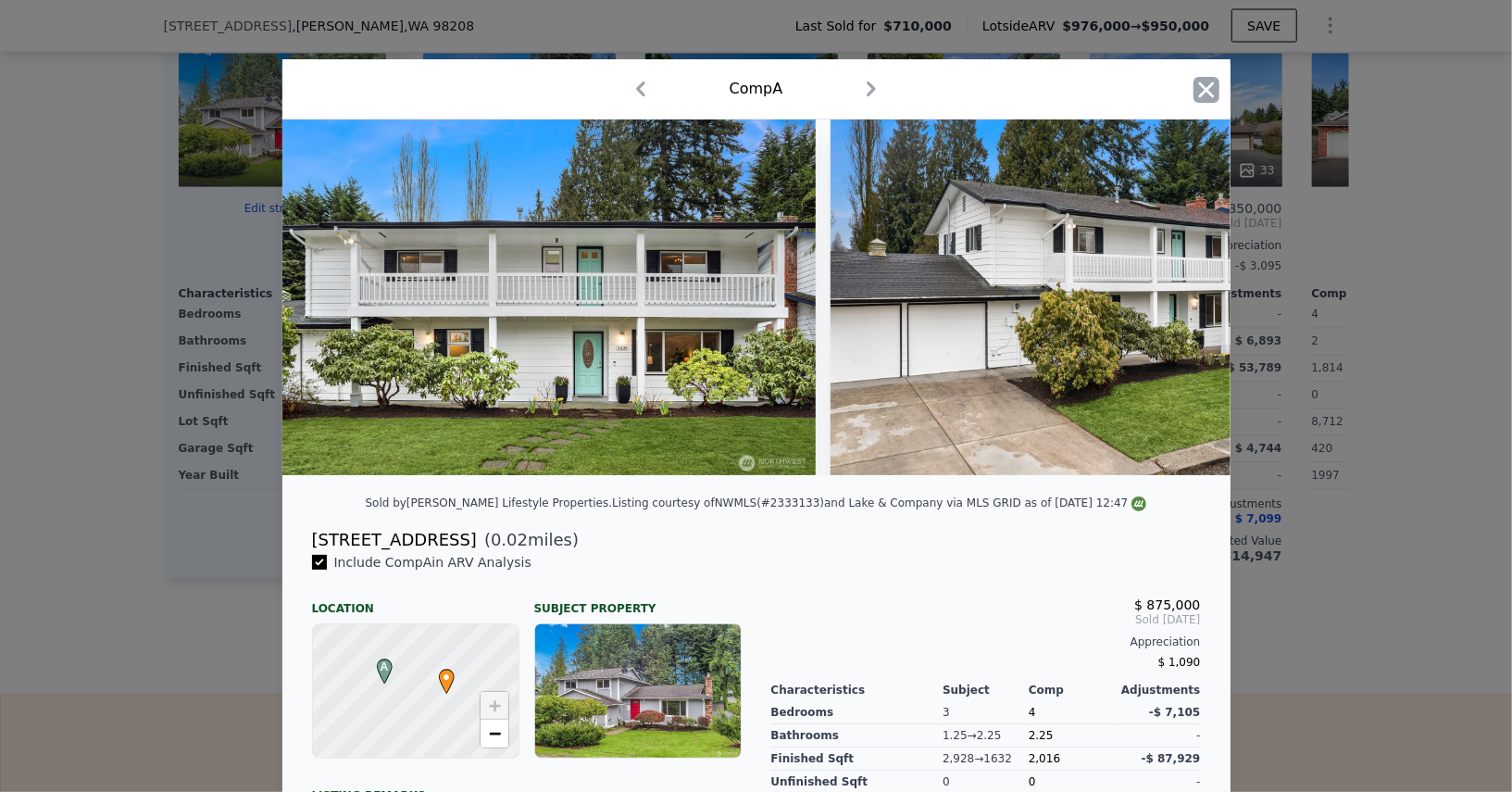
click at [1202, 79] on icon "button" at bounding box center [1207, 90] width 26 height 26
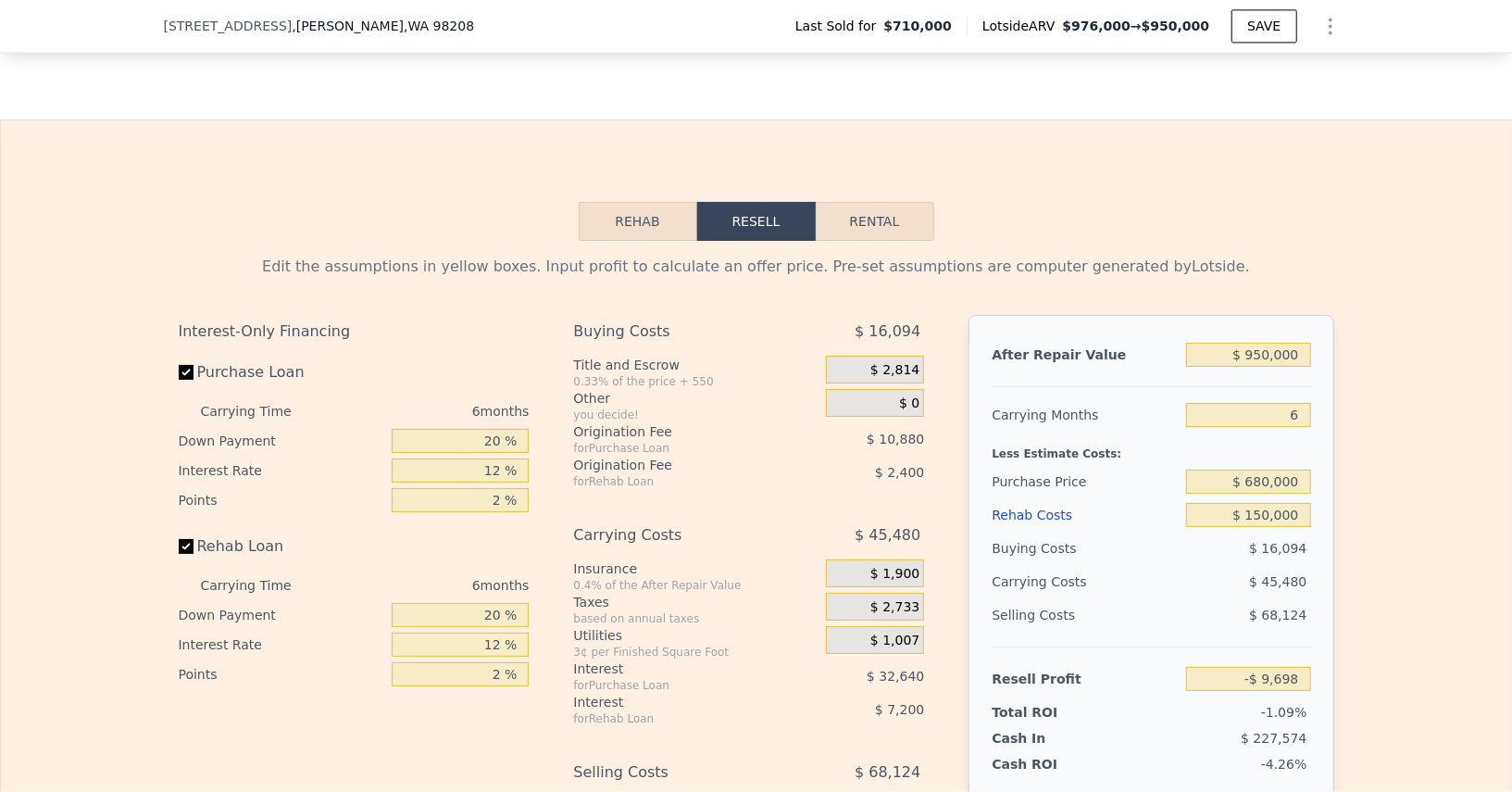
scroll to position [2899, 0]
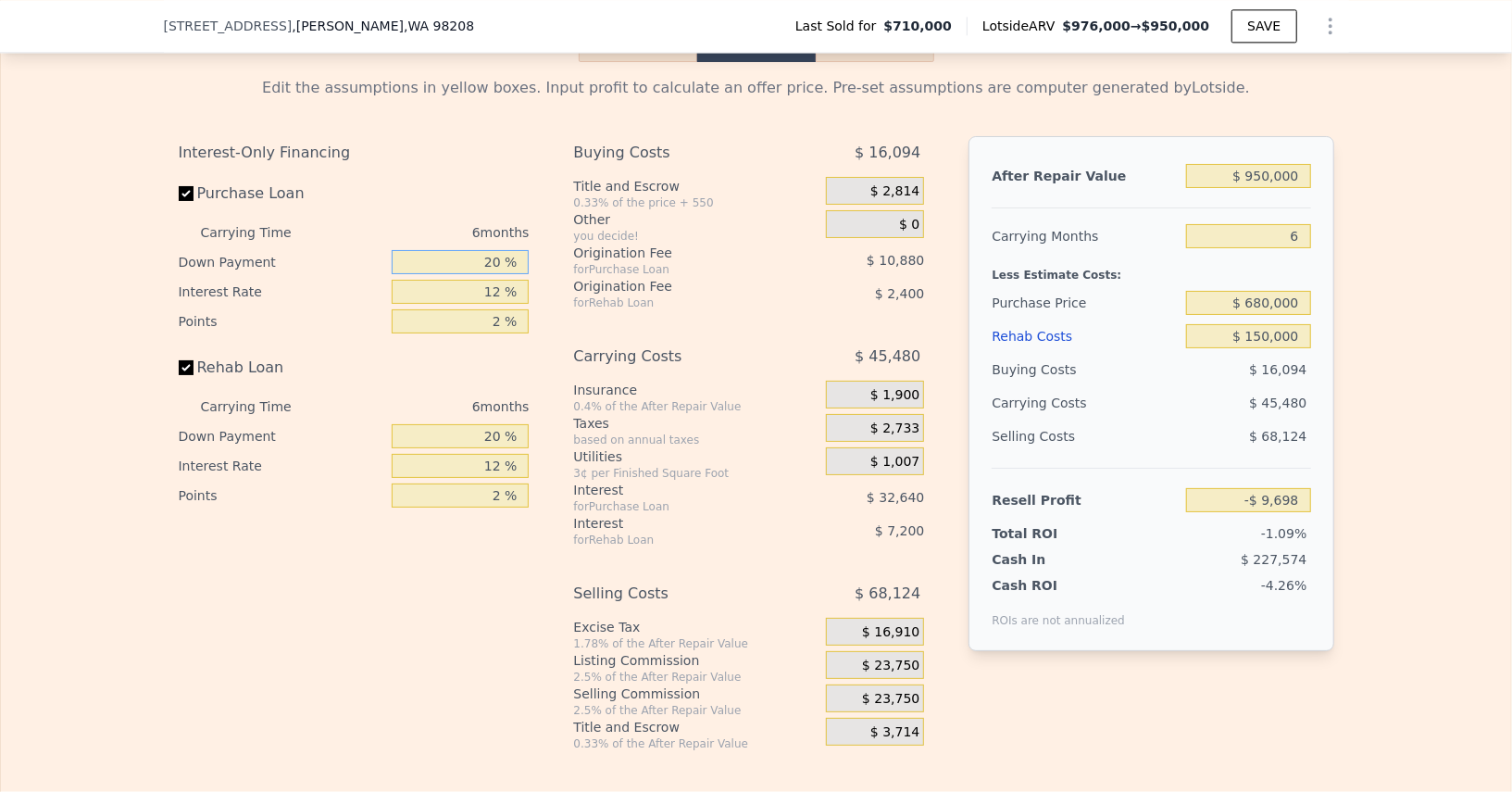
click at [454, 252] on input "20 %" at bounding box center [460, 262] width 137 height 24
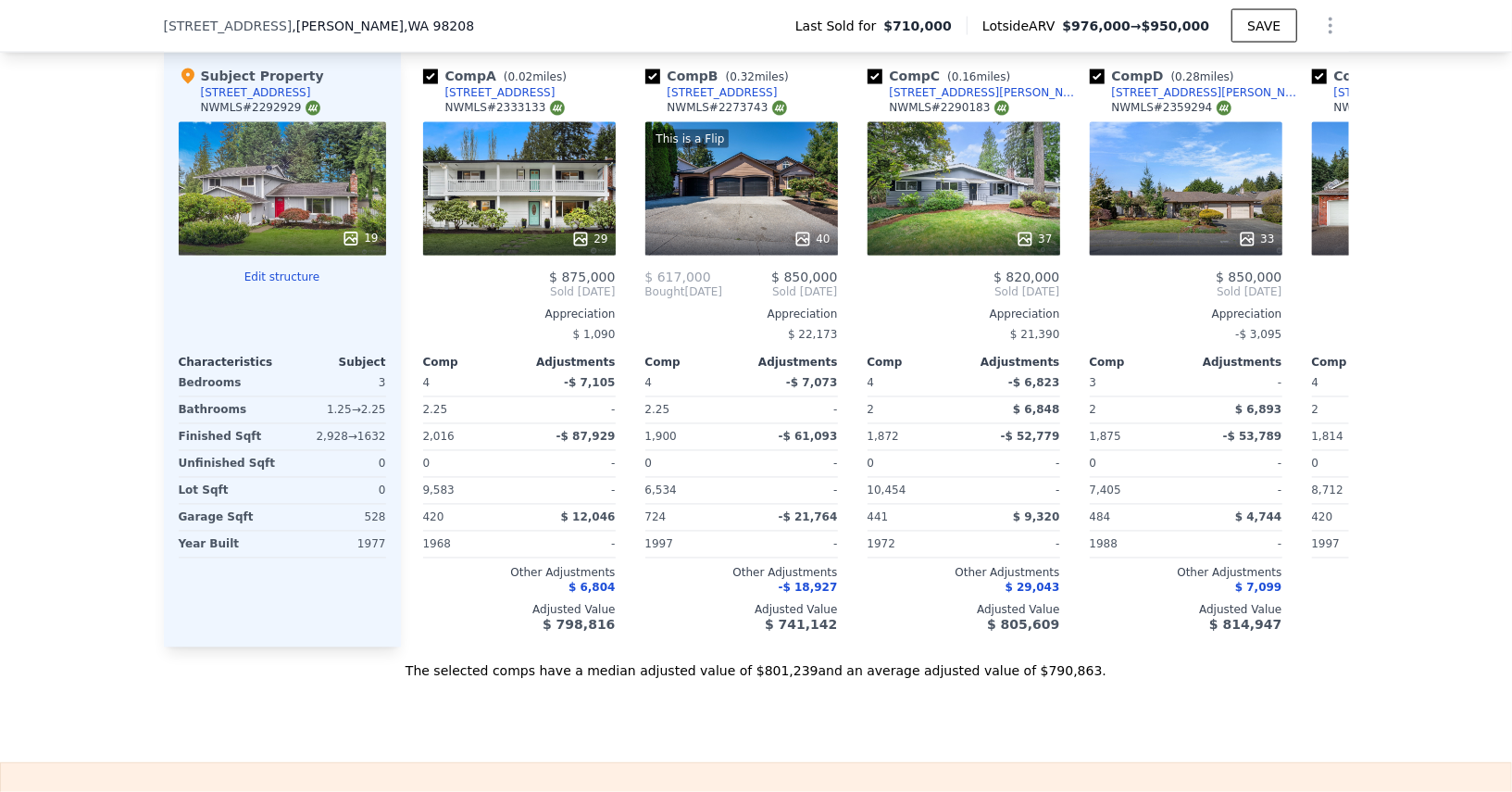
scroll to position [2083, 0]
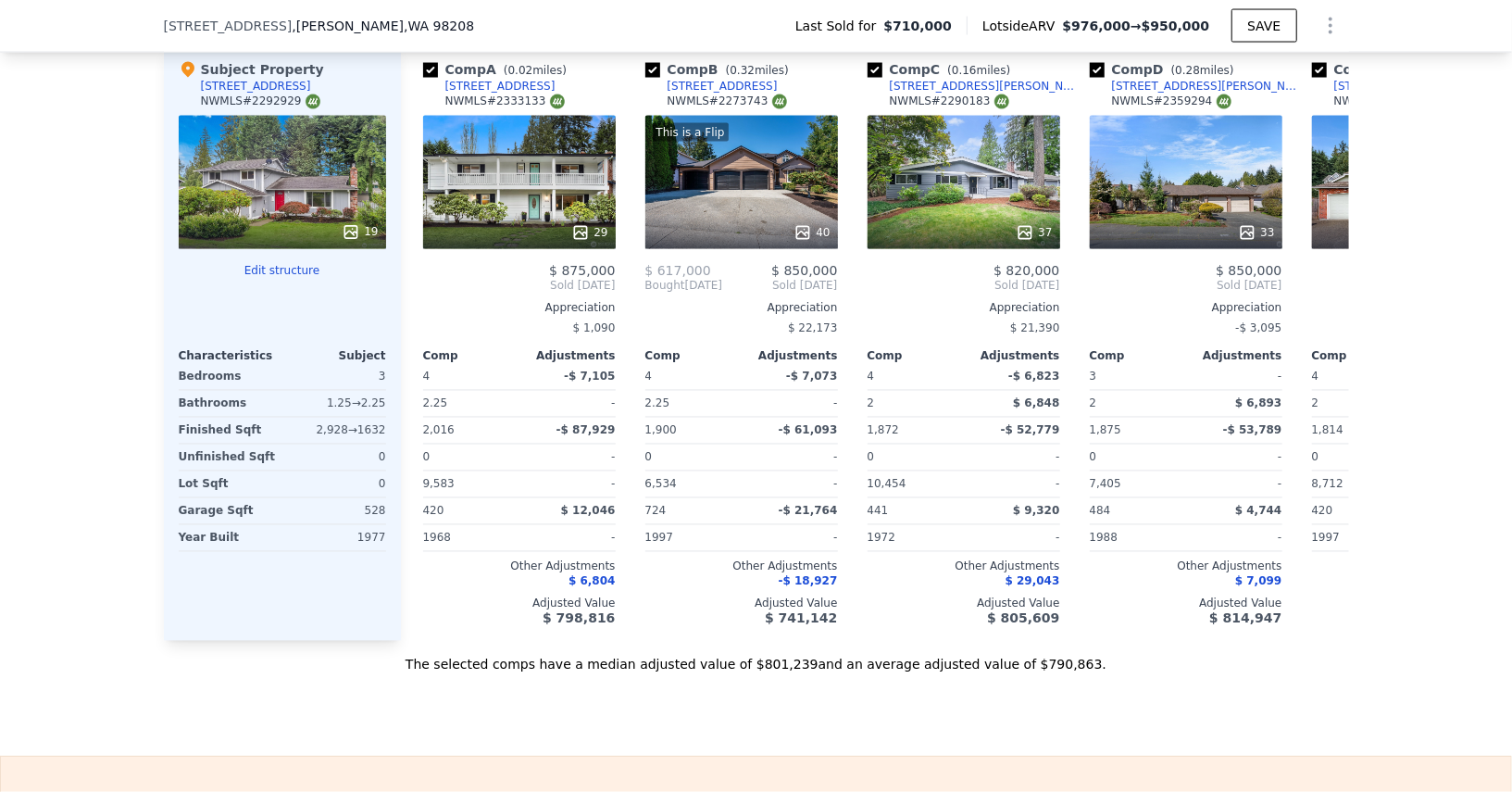
click at [264, 199] on div "19" at bounding box center [282, 182] width 208 height 134
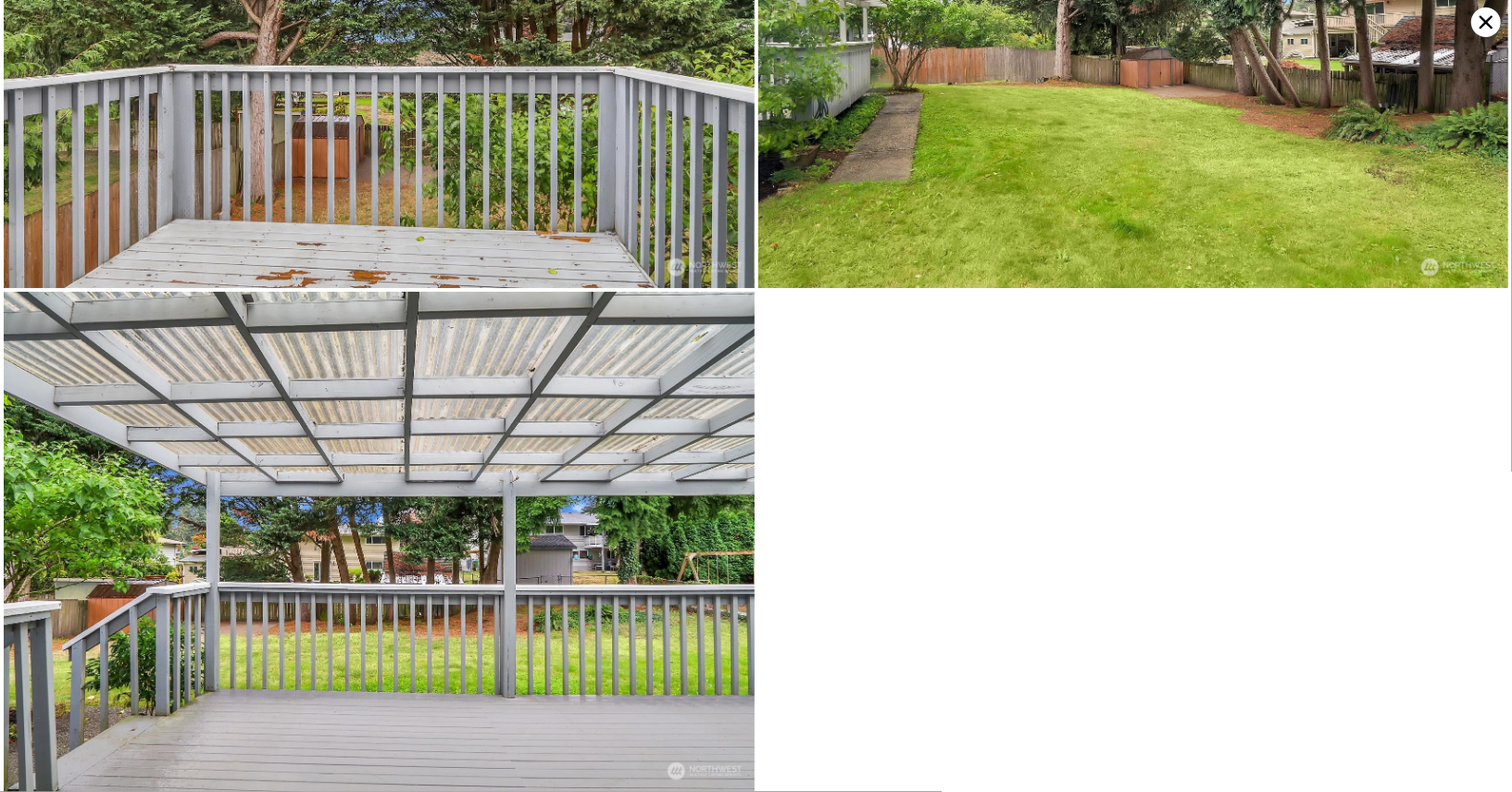
scroll to position [4246, 0]
click at [1488, 24] on icon at bounding box center [1486, 21] width 13 height 13
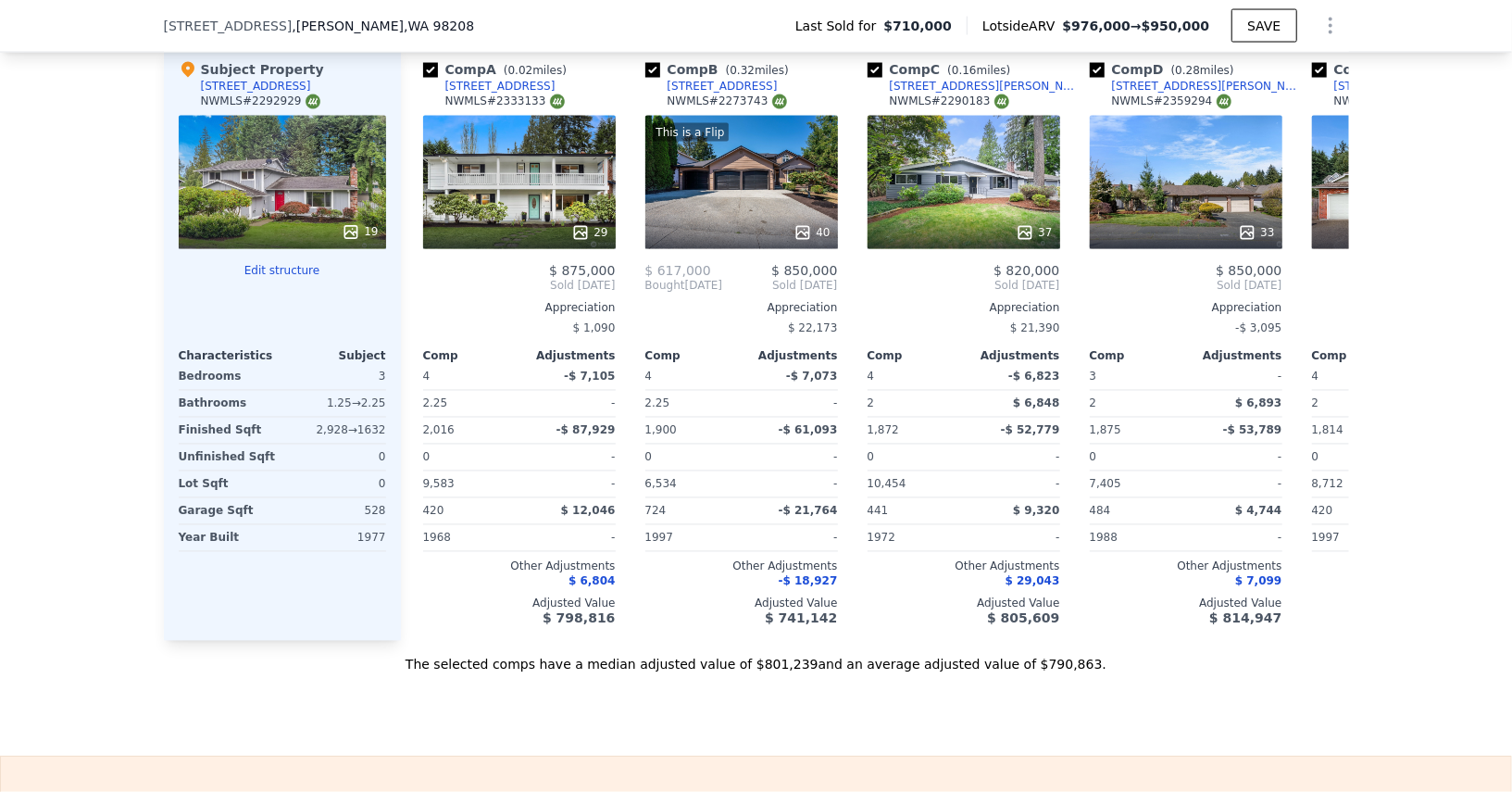
click at [349, 181] on div "19" at bounding box center [282, 182] width 208 height 134
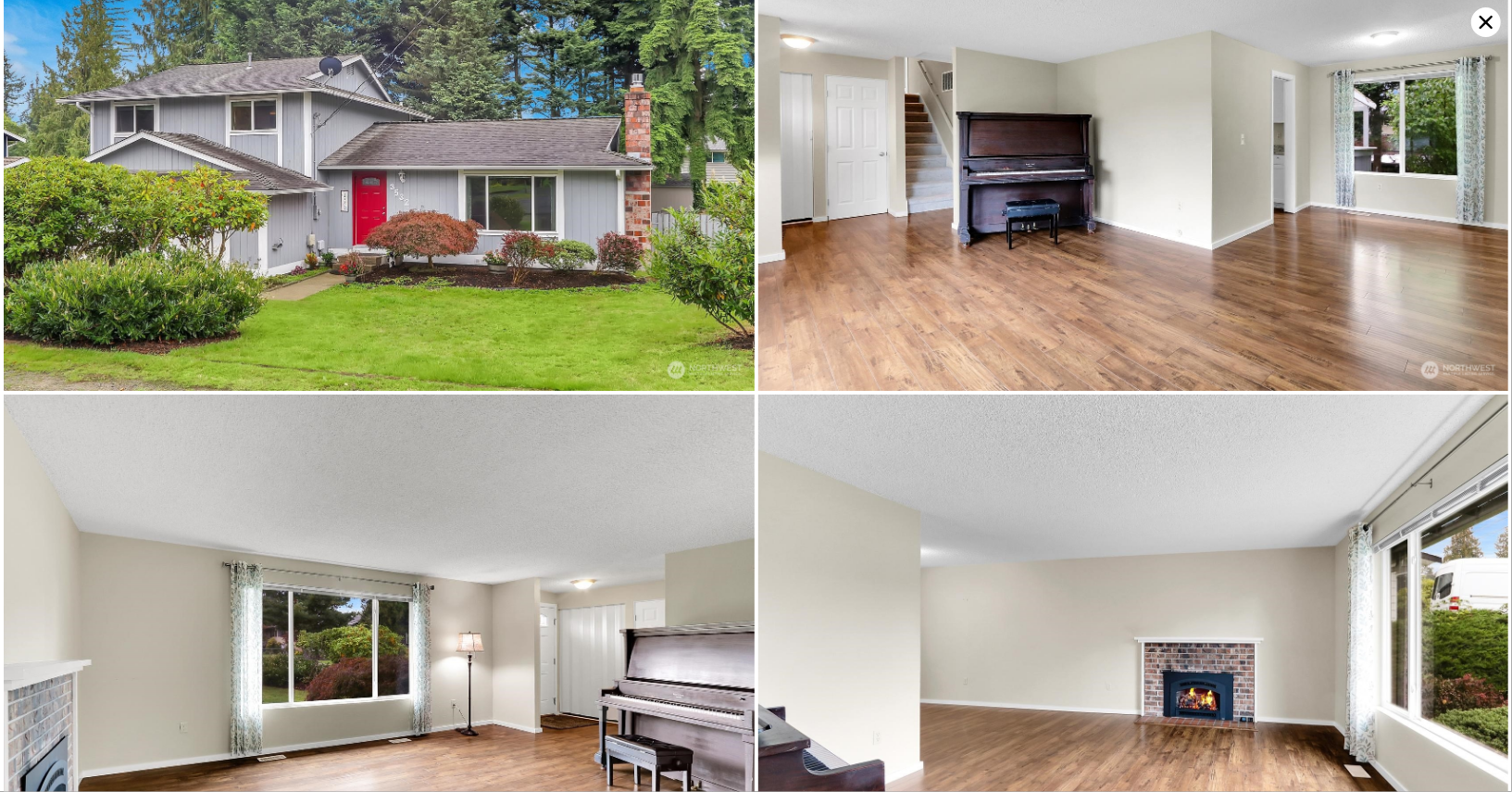
scroll to position [0, 0]
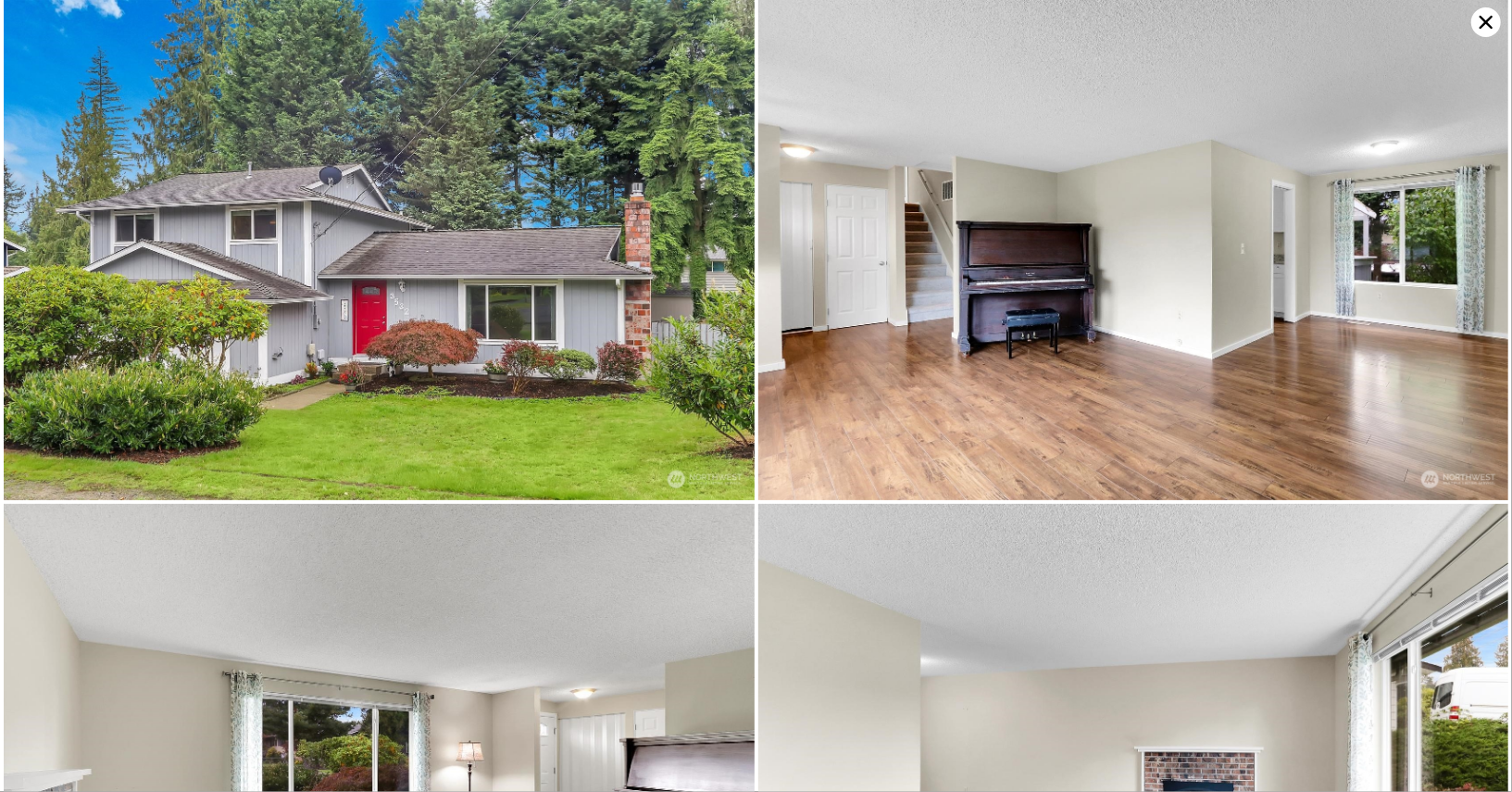
click at [1491, 26] on icon at bounding box center [1486, 21] width 13 height 13
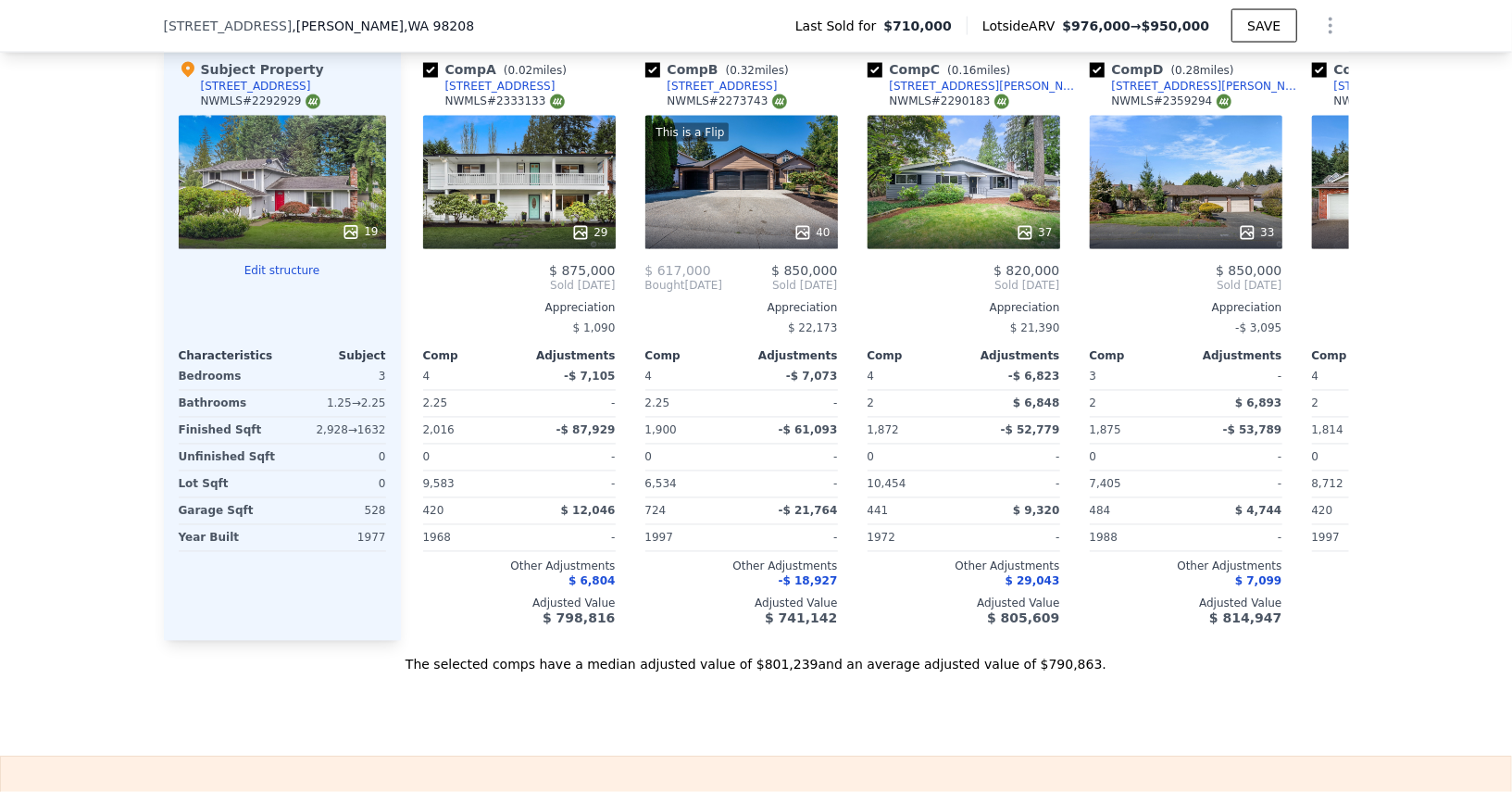
click at [320, 162] on div "19" at bounding box center [282, 182] width 208 height 134
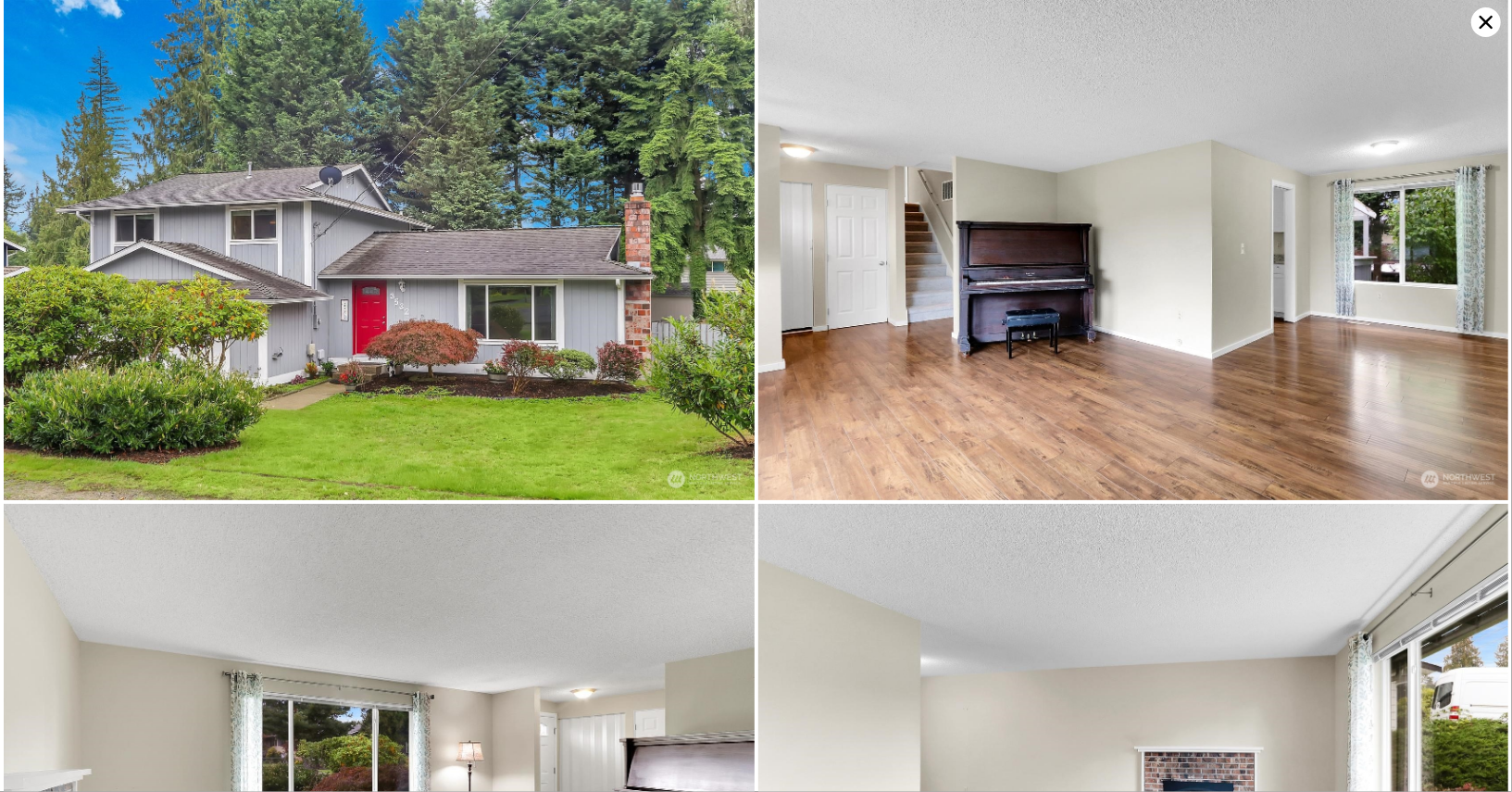
click at [1489, 20] on icon at bounding box center [1486, 21] width 13 height 13
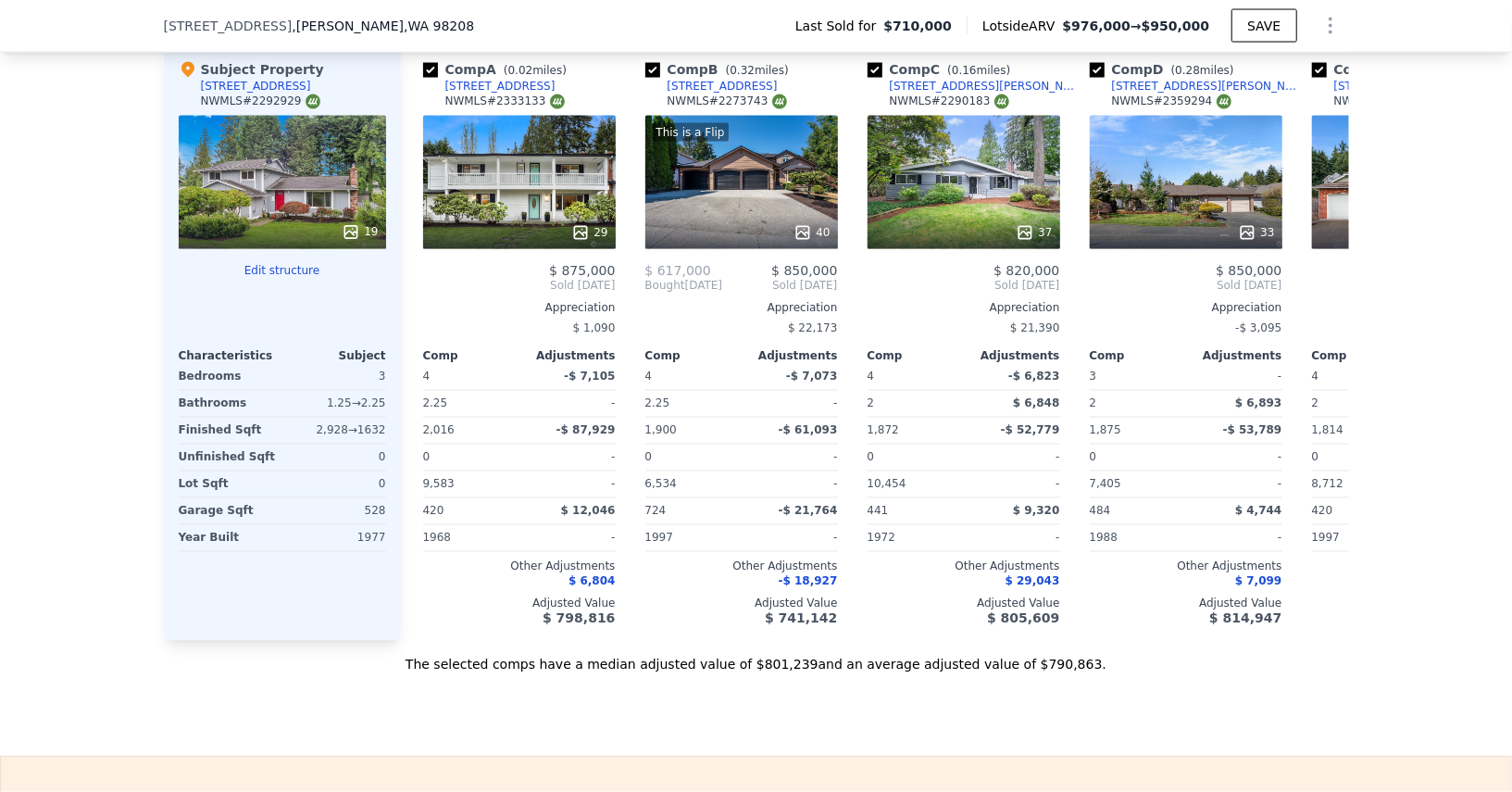
click at [320, 136] on div "19" at bounding box center [282, 182] width 208 height 134
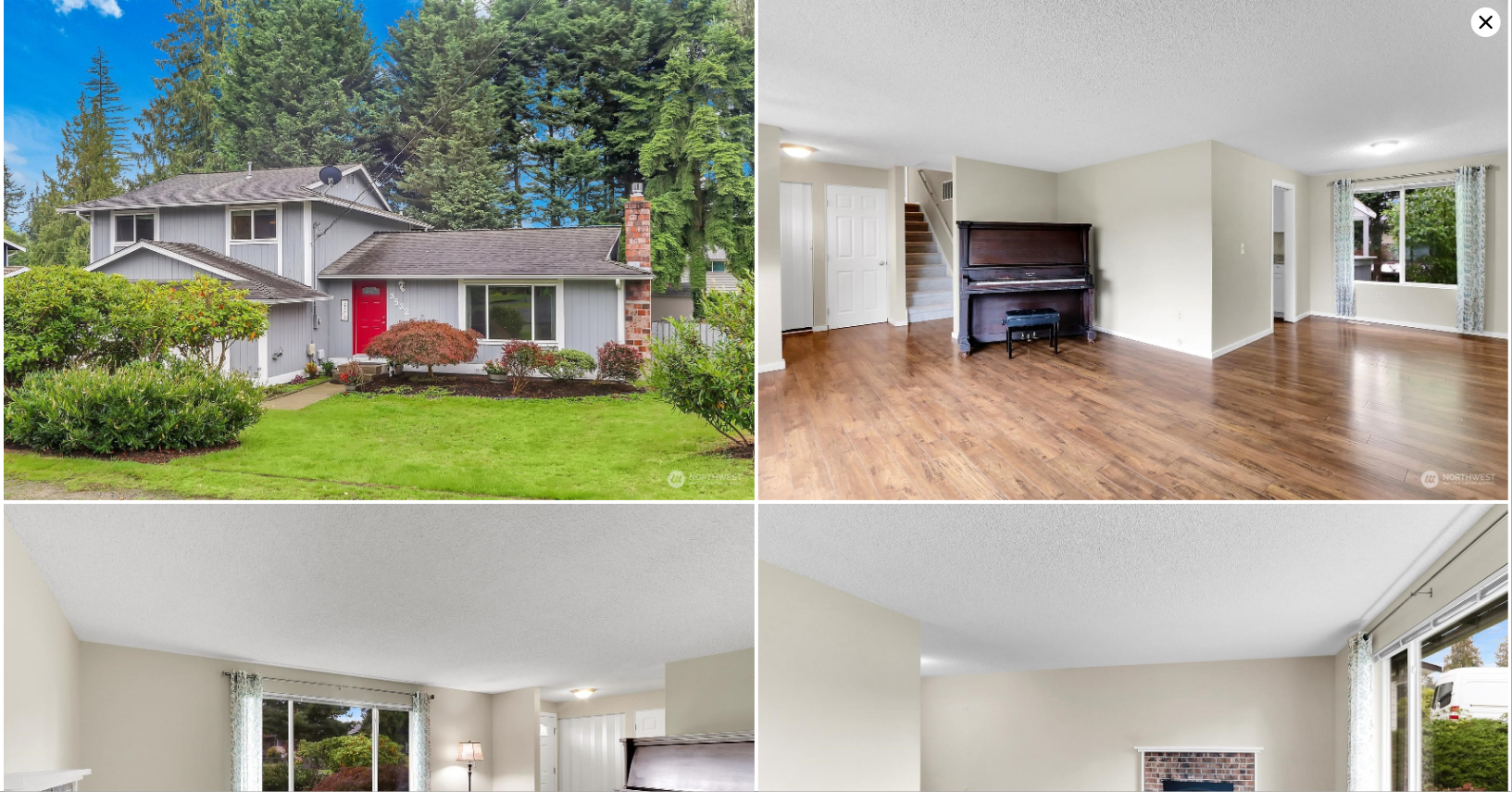
click at [1489, 26] on icon at bounding box center [1487, 22] width 29 height 29
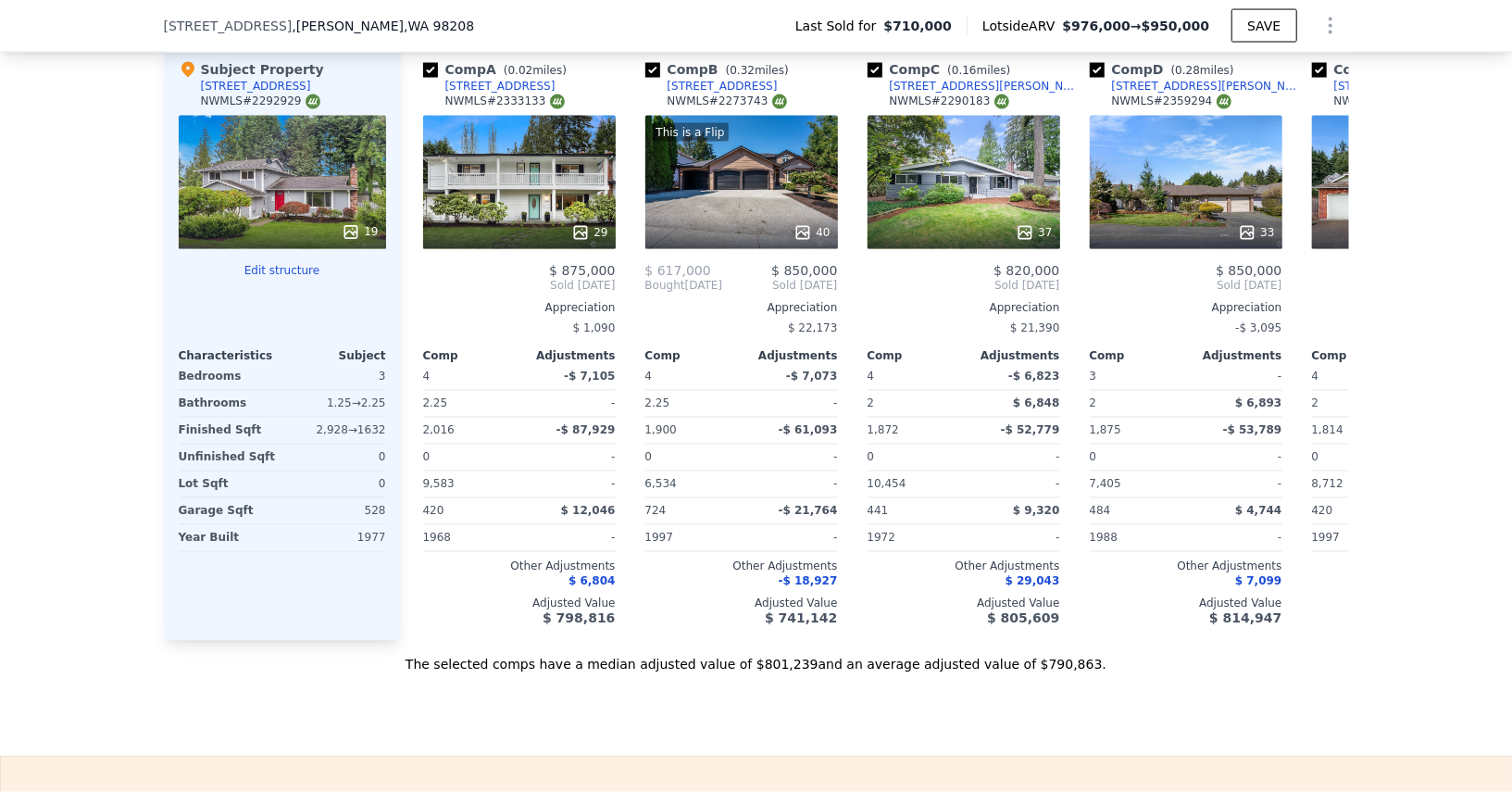
type input "6"
type input "2.25"
type input "3.25"
type input "2112"
type input "3472"
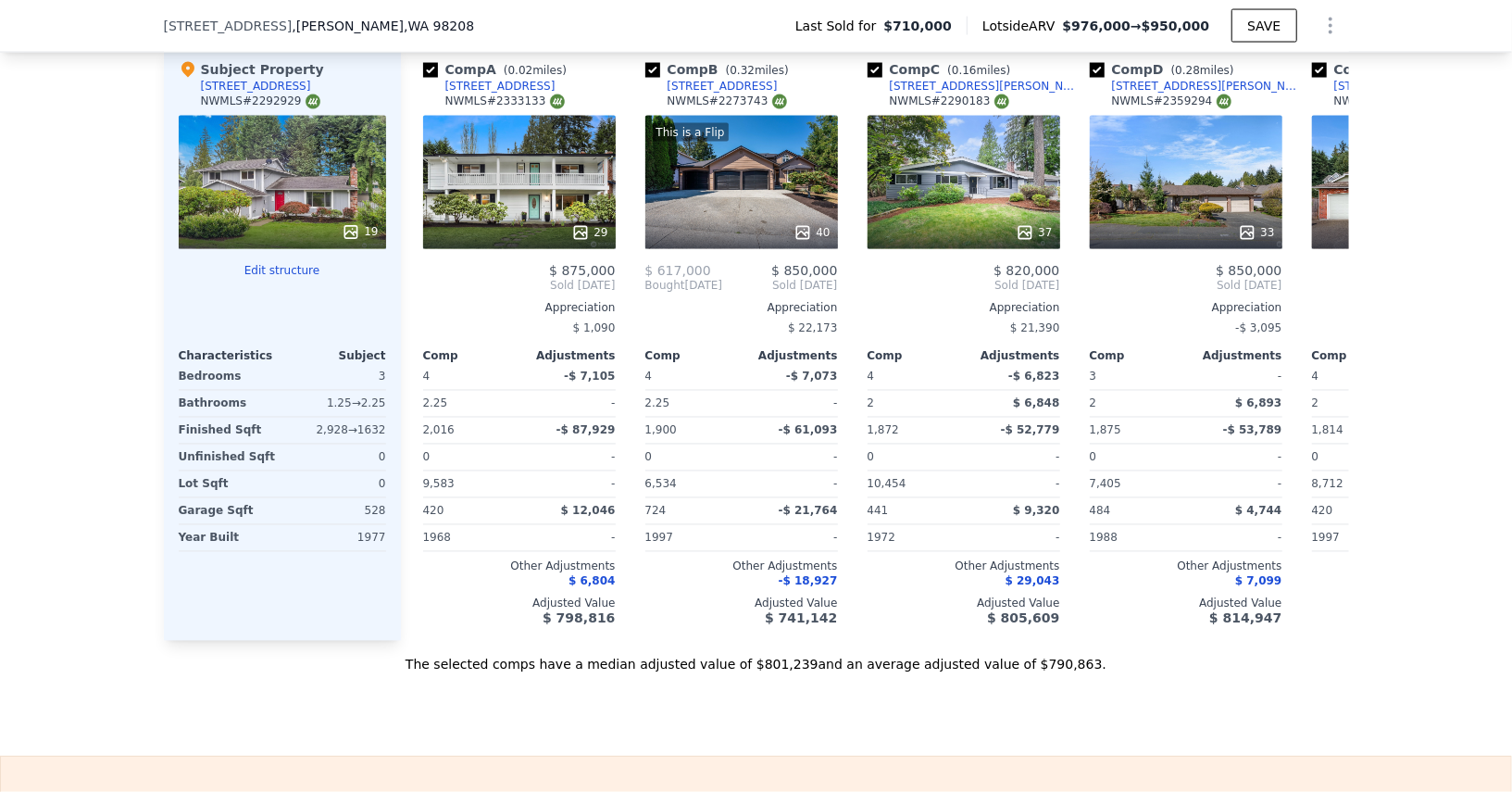
type input "6098"
type input "13068"
type input "$ 976,000"
type input "$ 0"
type input "$ 141,981"
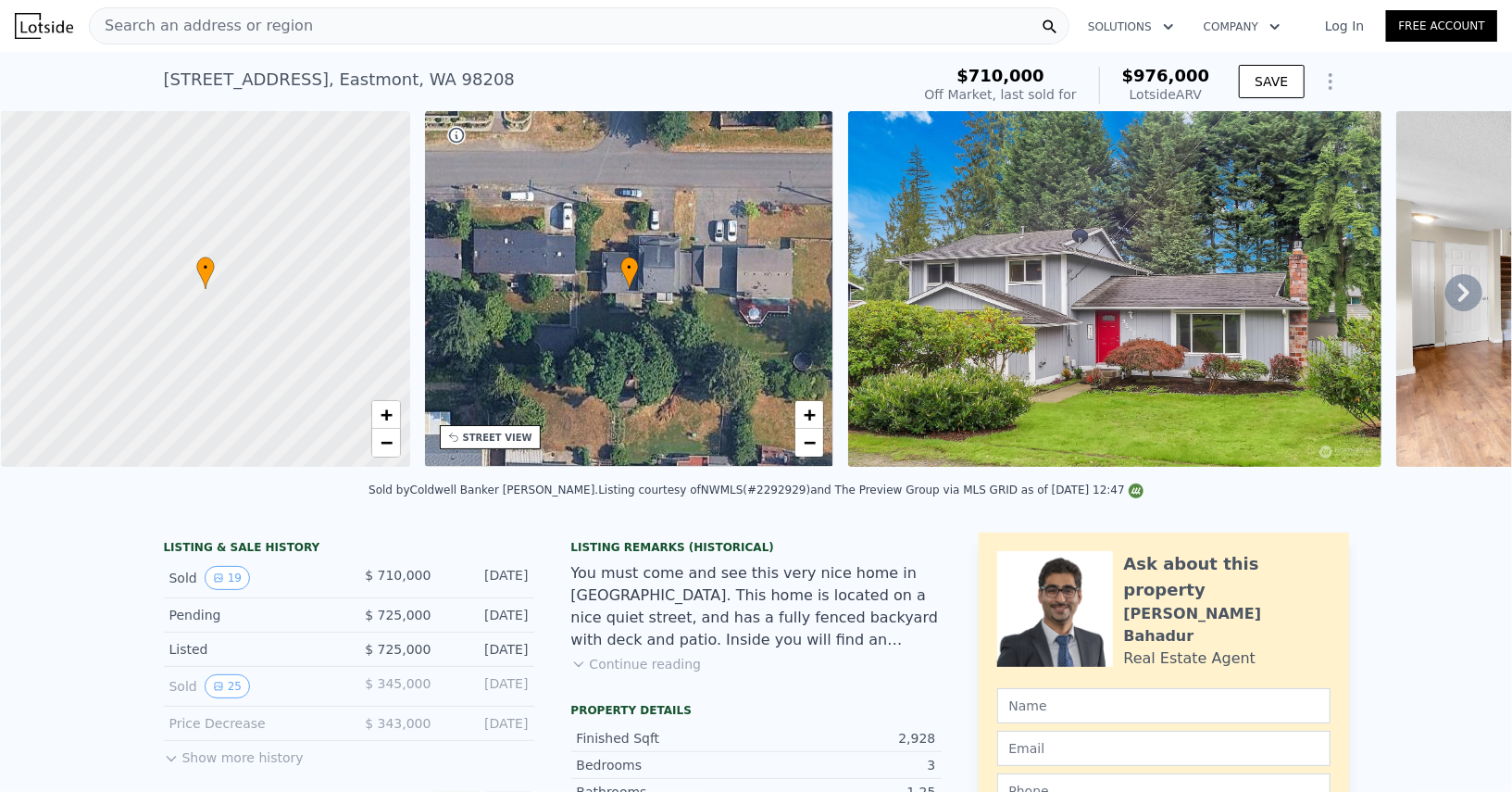
click at [1338, 76] on icon "Show Options" at bounding box center [1331, 81] width 22 height 22
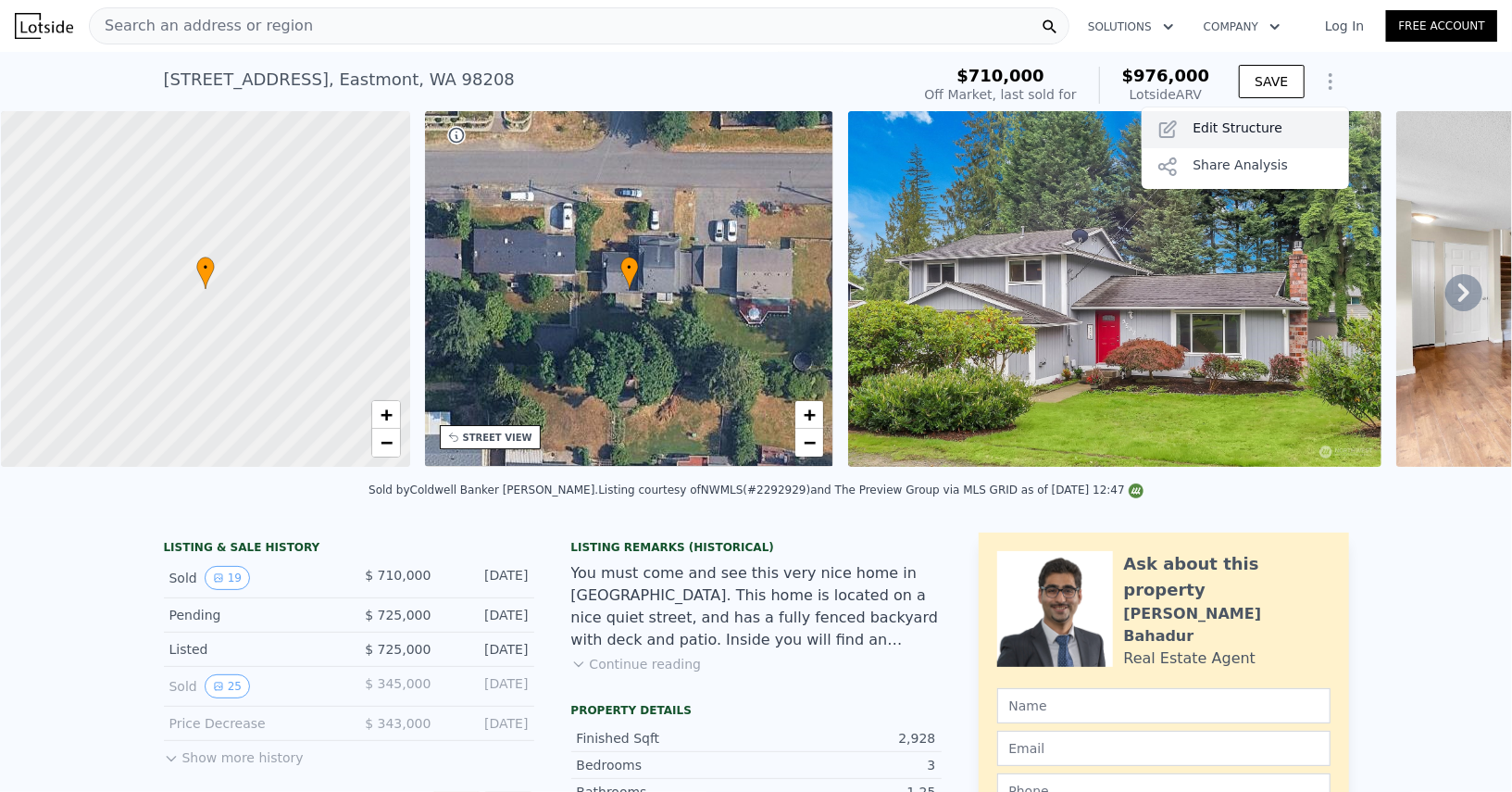
click at [1238, 124] on div "Edit Structure" at bounding box center [1245, 130] width 208 height 37
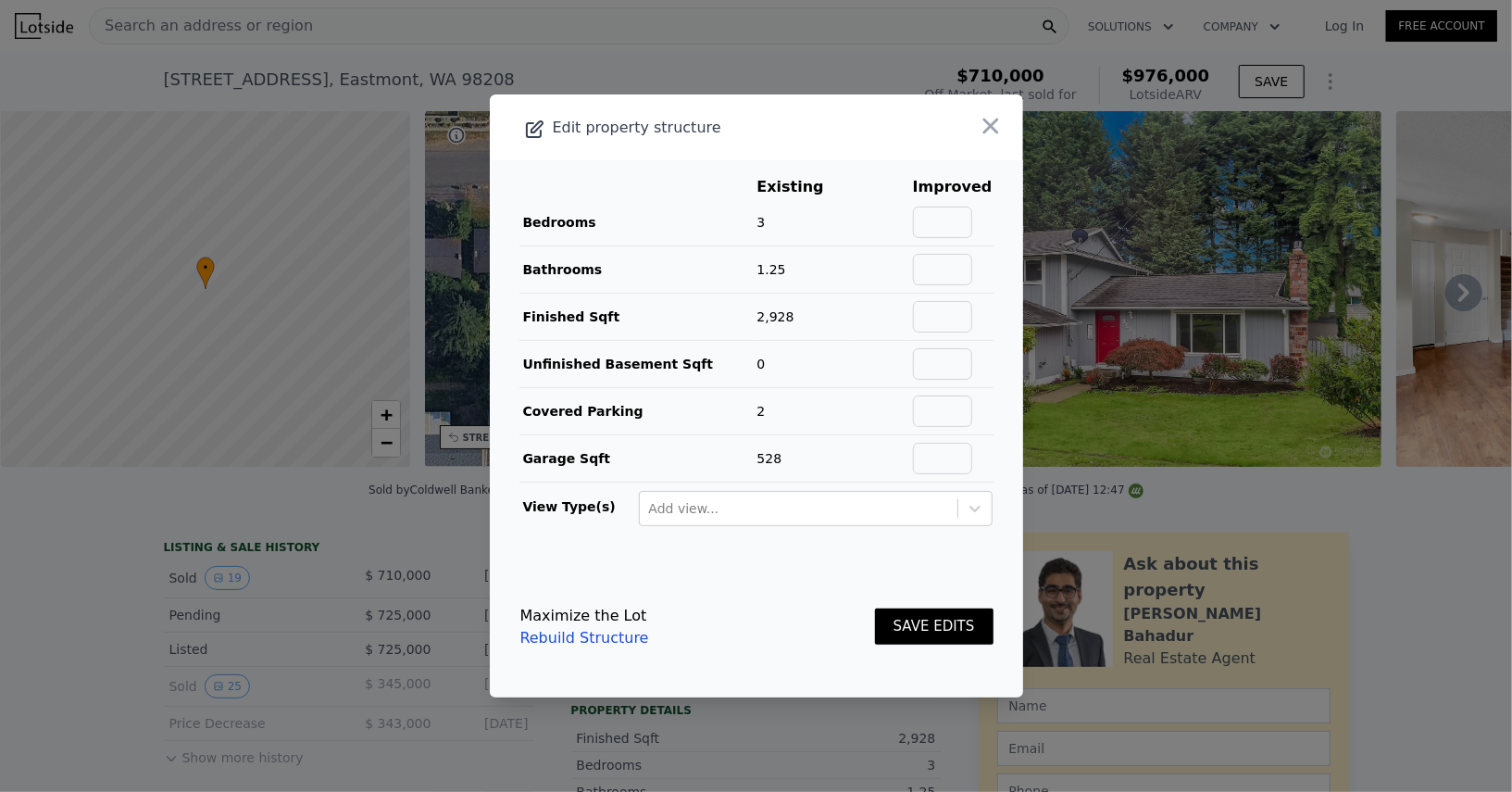
click at [963, 301] on td at bounding box center [953, 317] width 82 height 47
click at [960, 285] on input "text" at bounding box center [943, 269] width 59 height 31
type input "2.25"
click at [945, 317] on input "text" at bounding box center [943, 317] width 59 height 31
type input "1632"
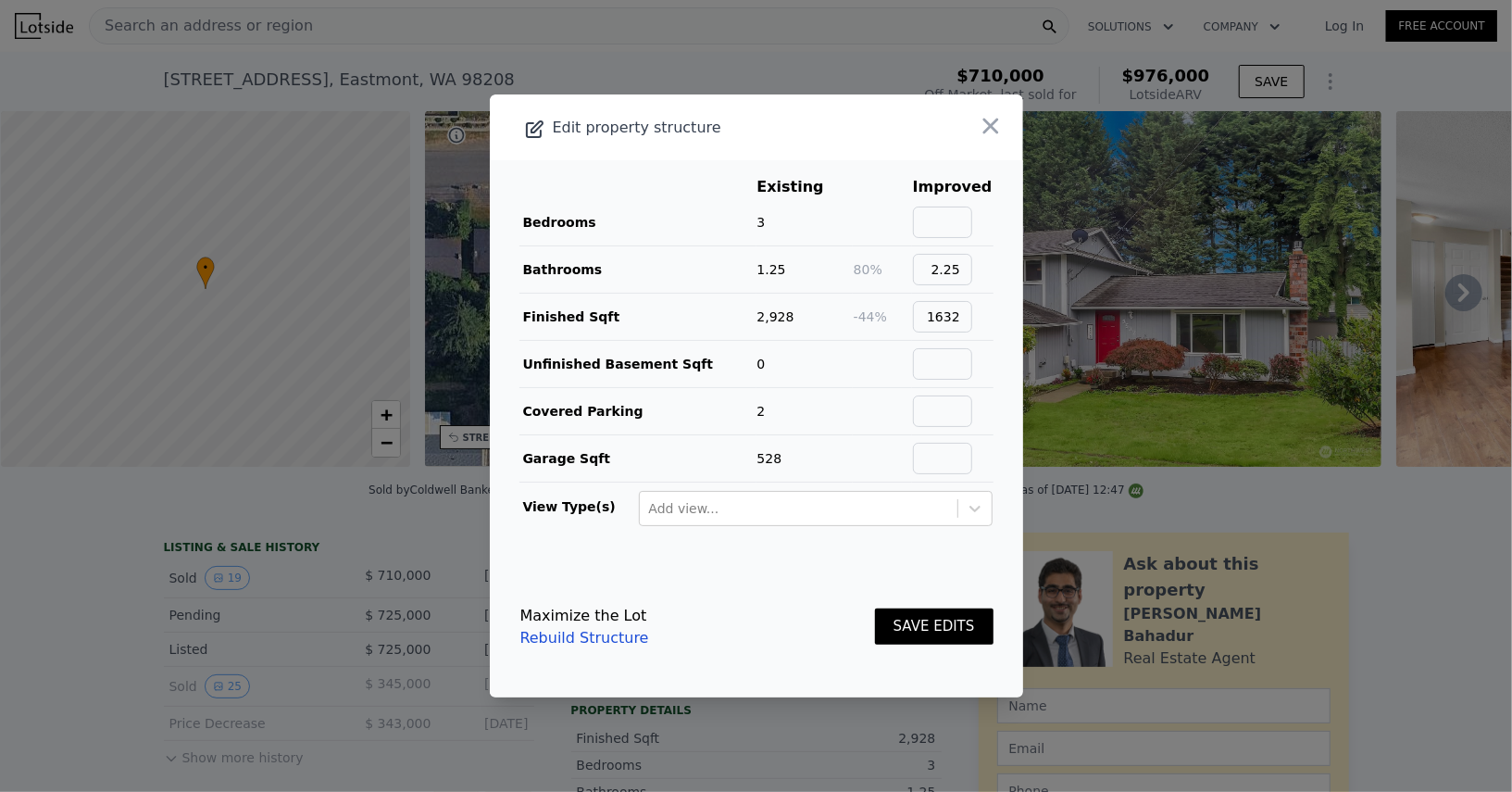
click at [950, 634] on button "SAVE EDITS" at bounding box center [935, 626] width 119 height 36
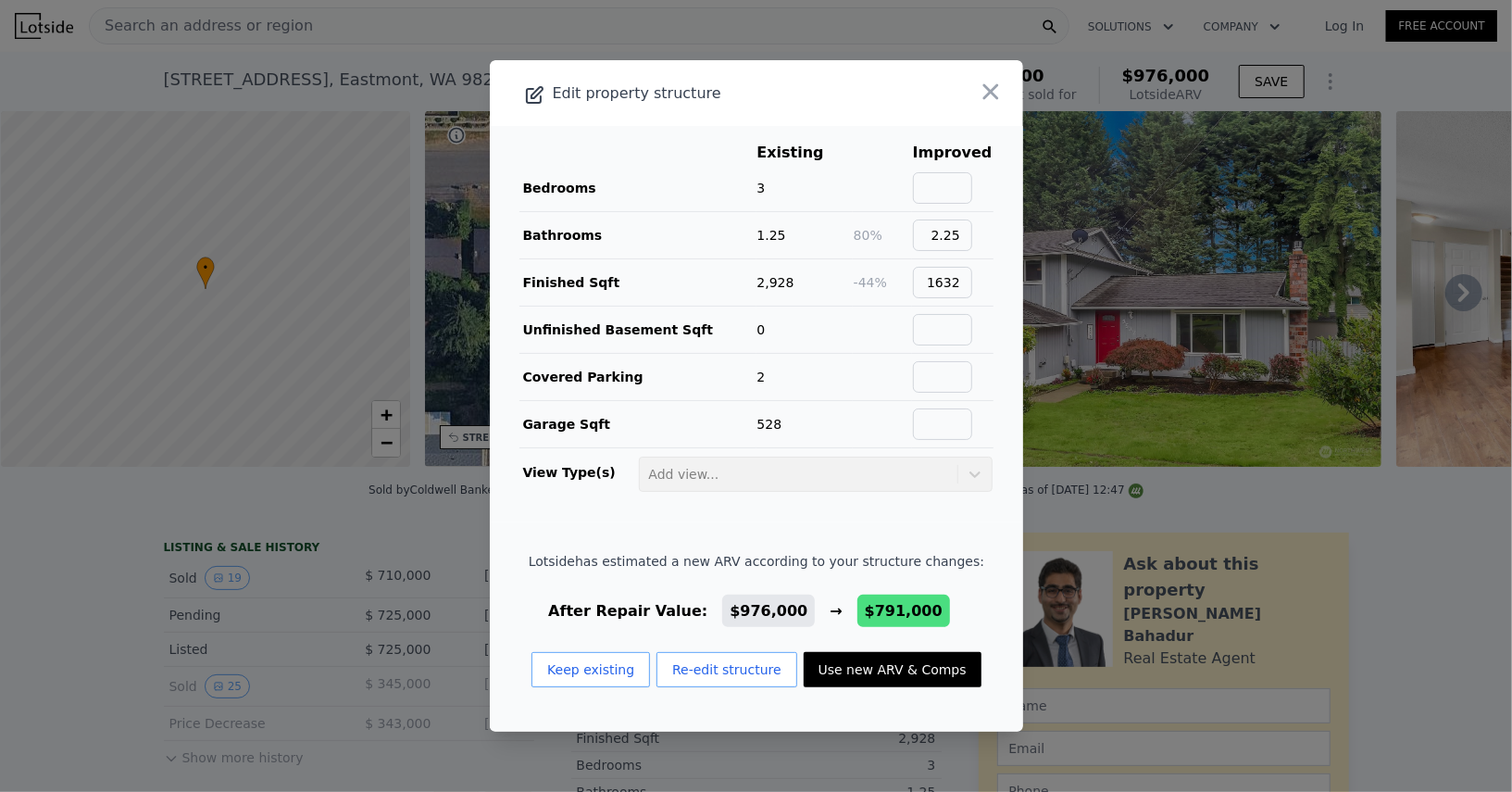
click at [882, 660] on button "Use new ARV & Comps" at bounding box center [893, 670] width 177 height 35
type input "4"
type input "1.5"
type input "2.25"
type input "1339"
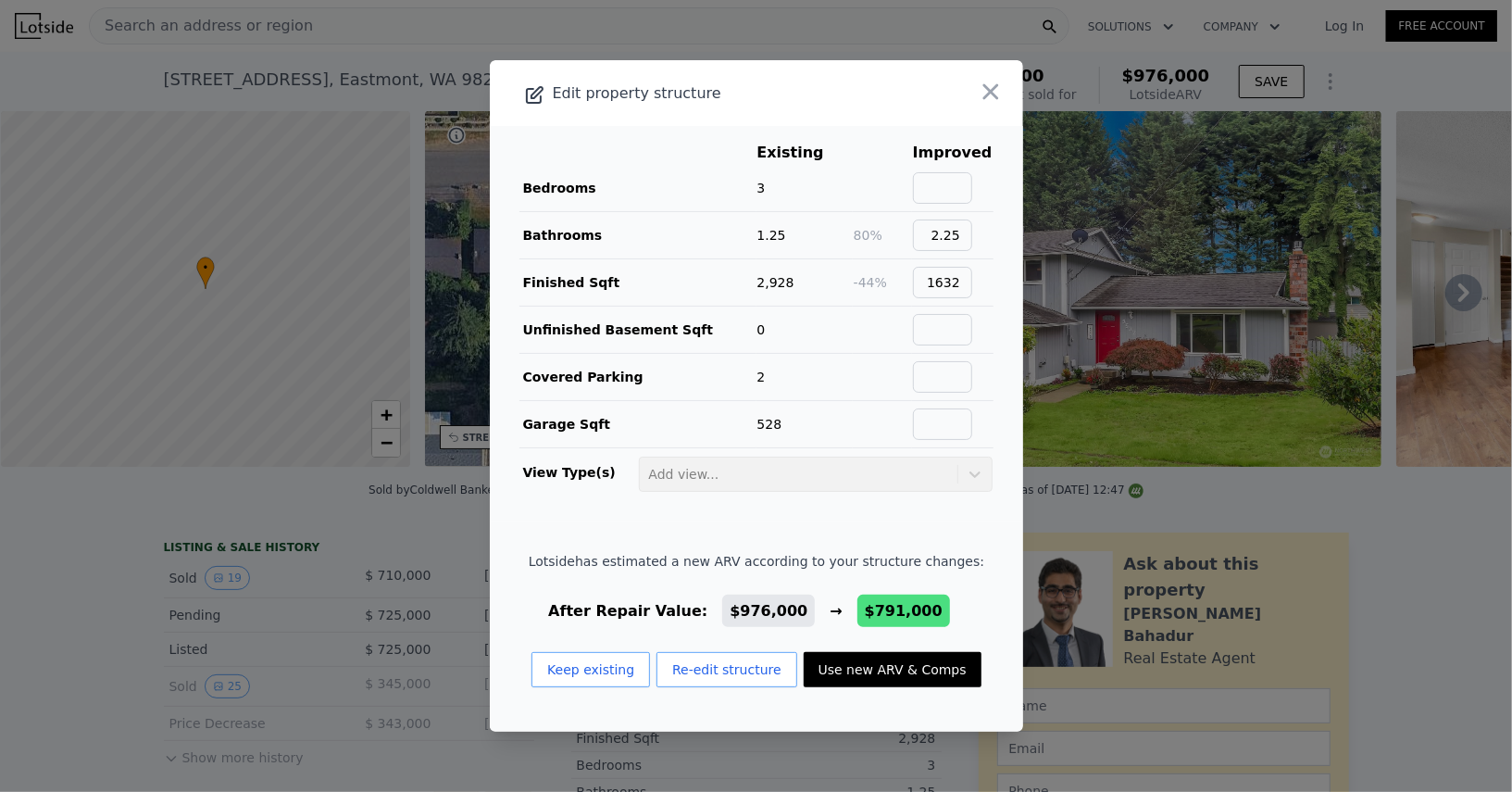
type input "2062"
type input "12197"
type input "$ 791,000"
type input "-$ 29,490"
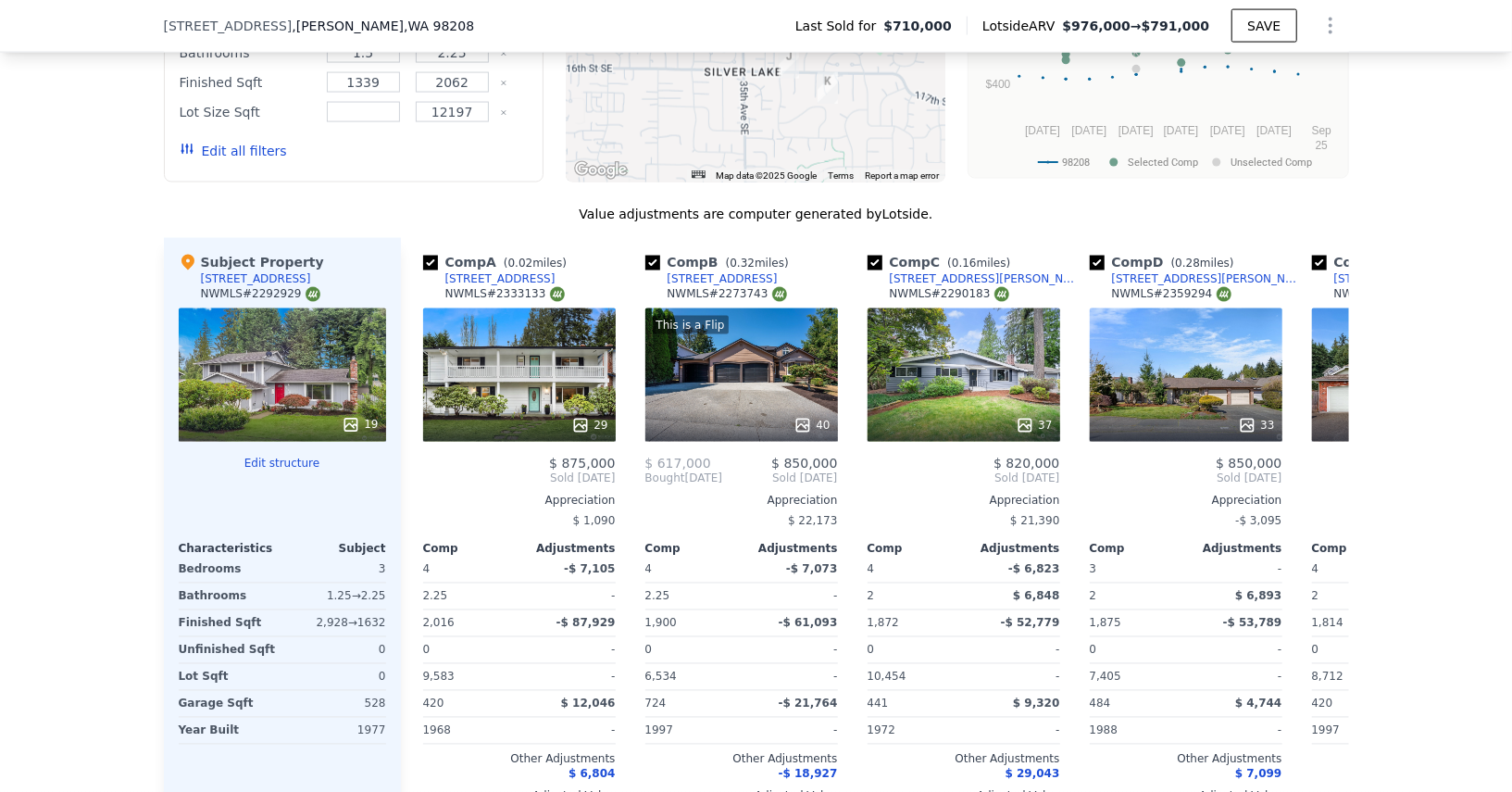
scroll to position [2012, 0]
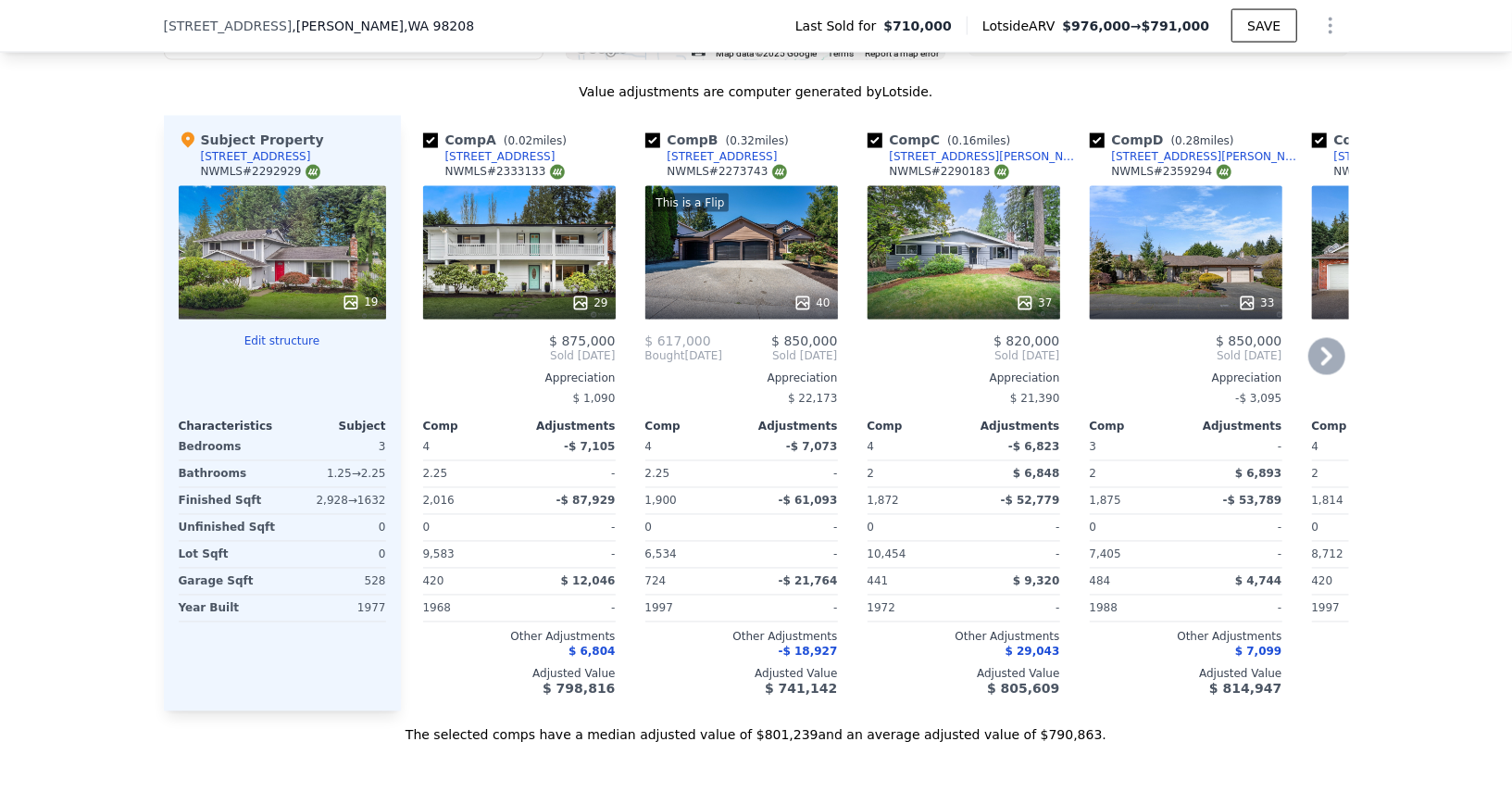
click at [984, 244] on div "37" at bounding box center [964, 253] width 193 height 134
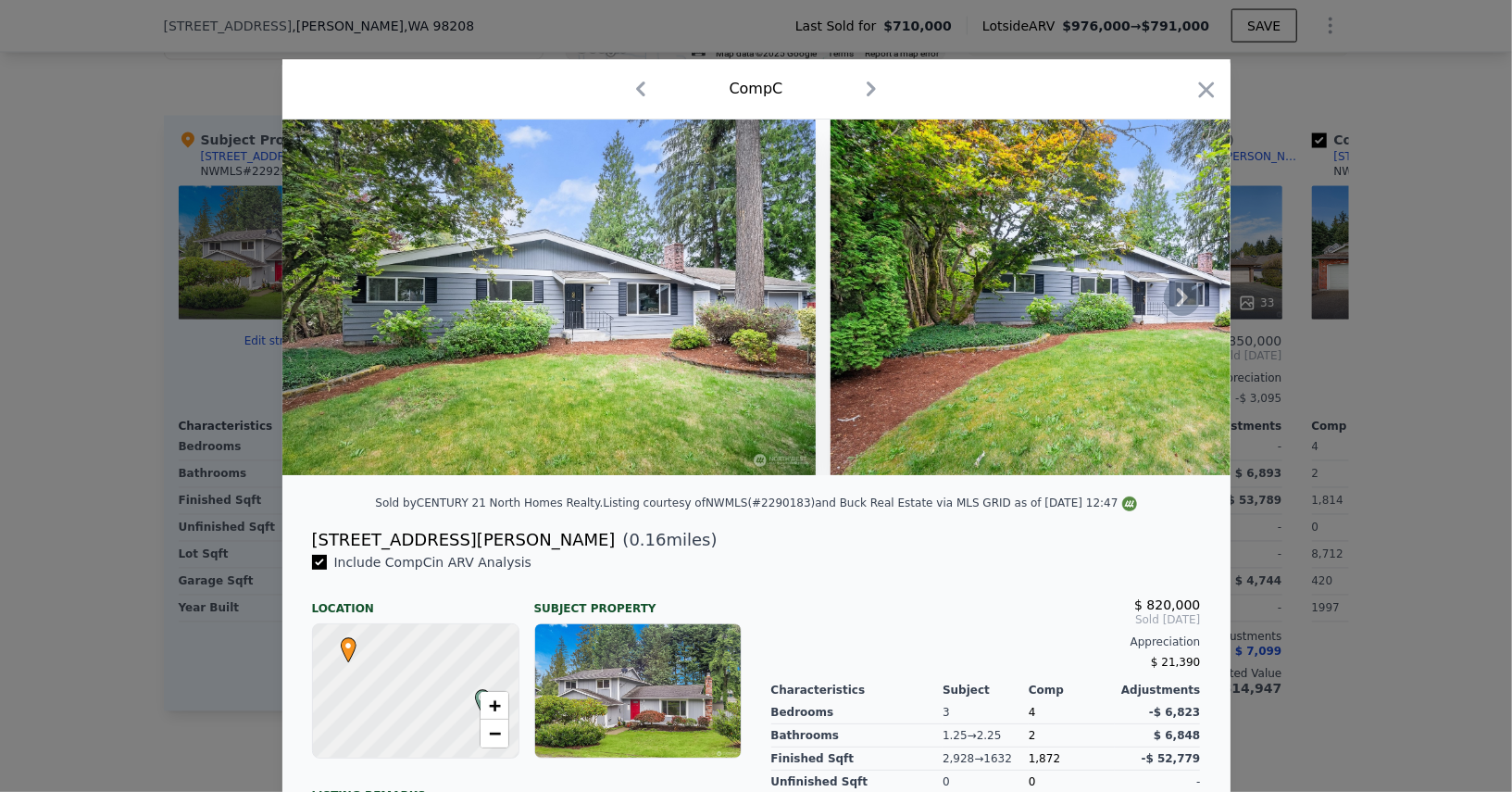
click at [1195, 303] on icon at bounding box center [1182, 297] width 37 height 37
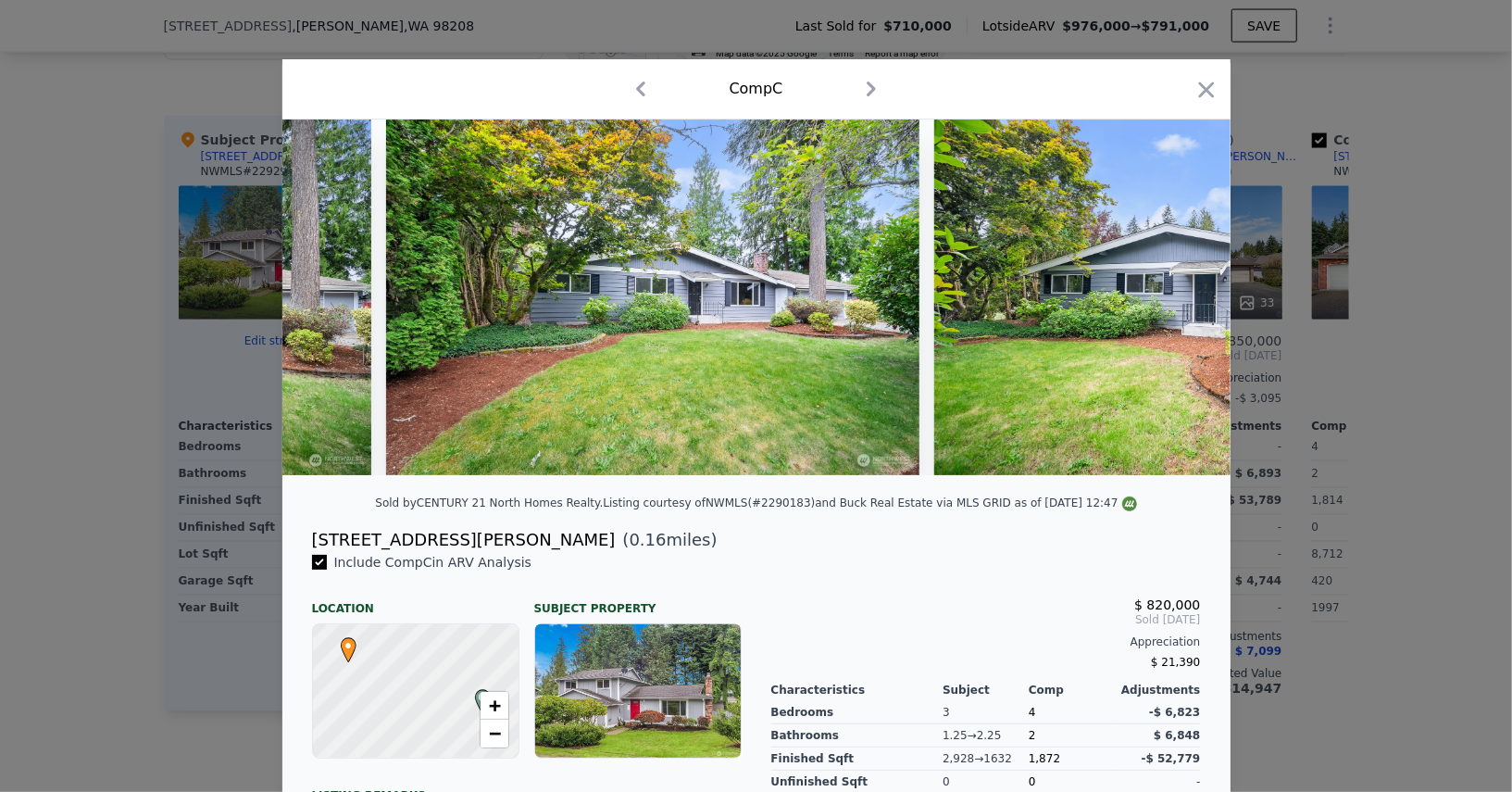
click at [1195, 303] on icon at bounding box center [1182, 297] width 37 height 37
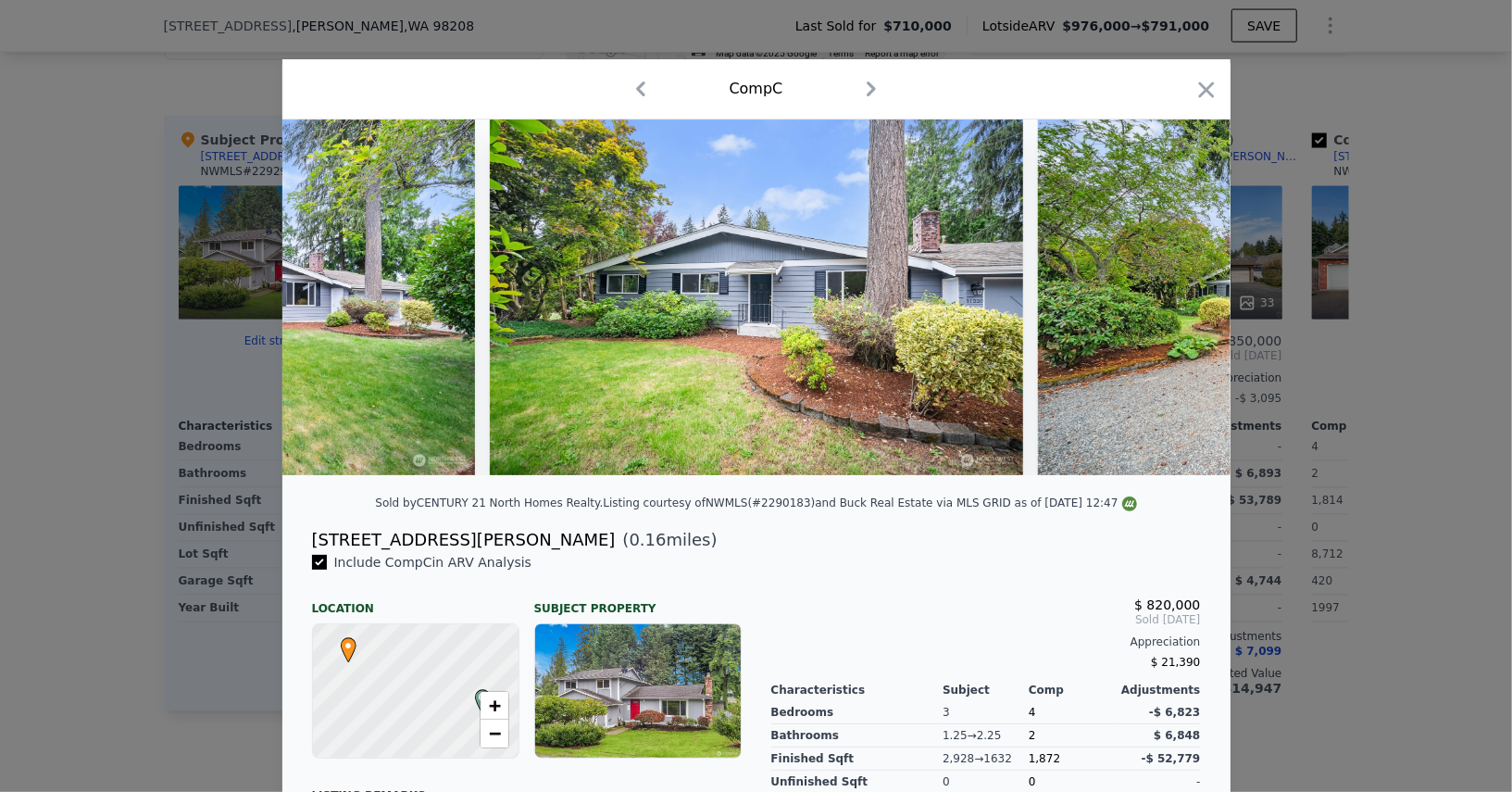
click at [1195, 303] on icon at bounding box center [1182, 297] width 37 height 37
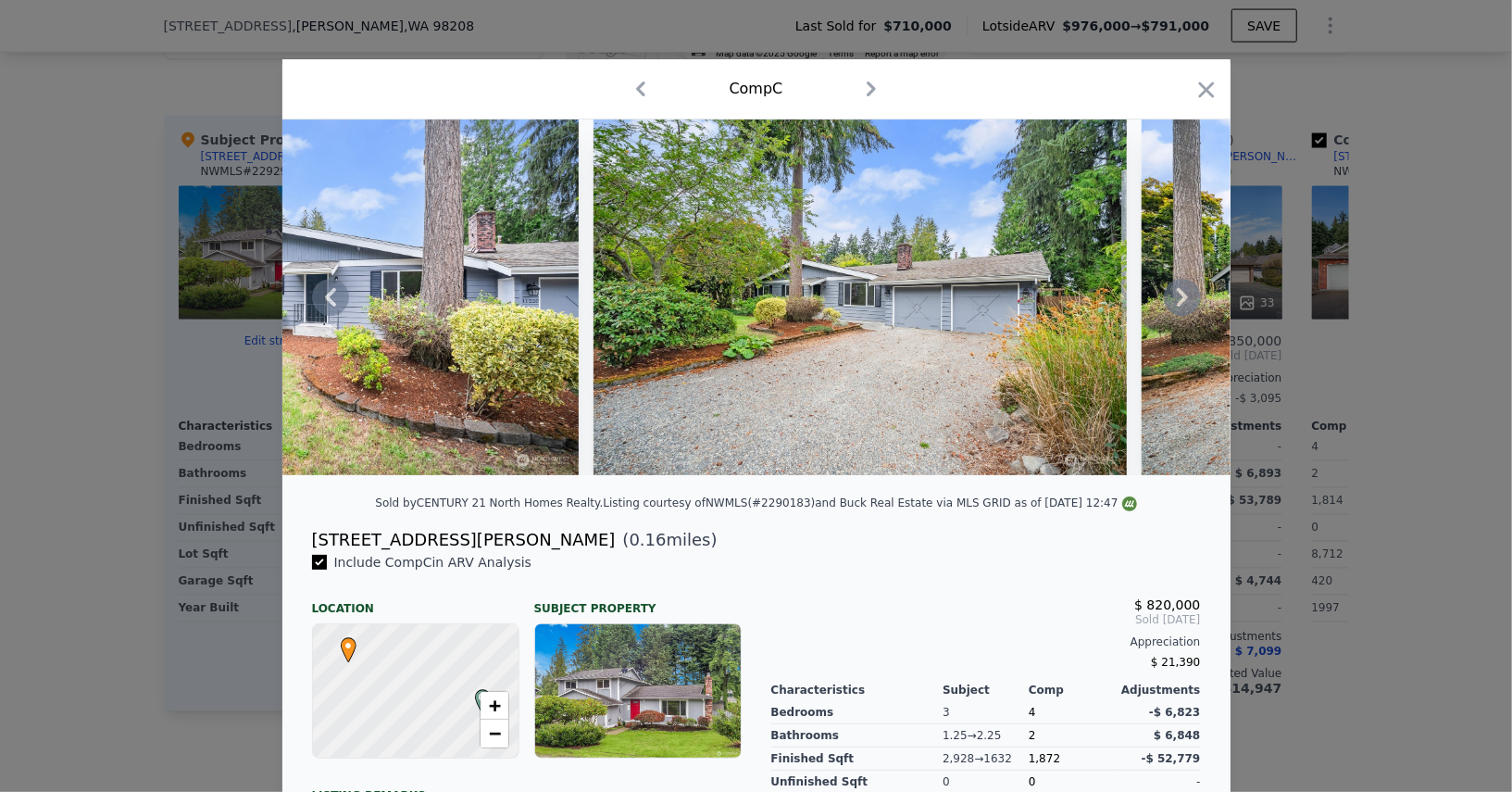
click at [1195, 303] on icon at bounding box center [1182, 297] width 37 height 37
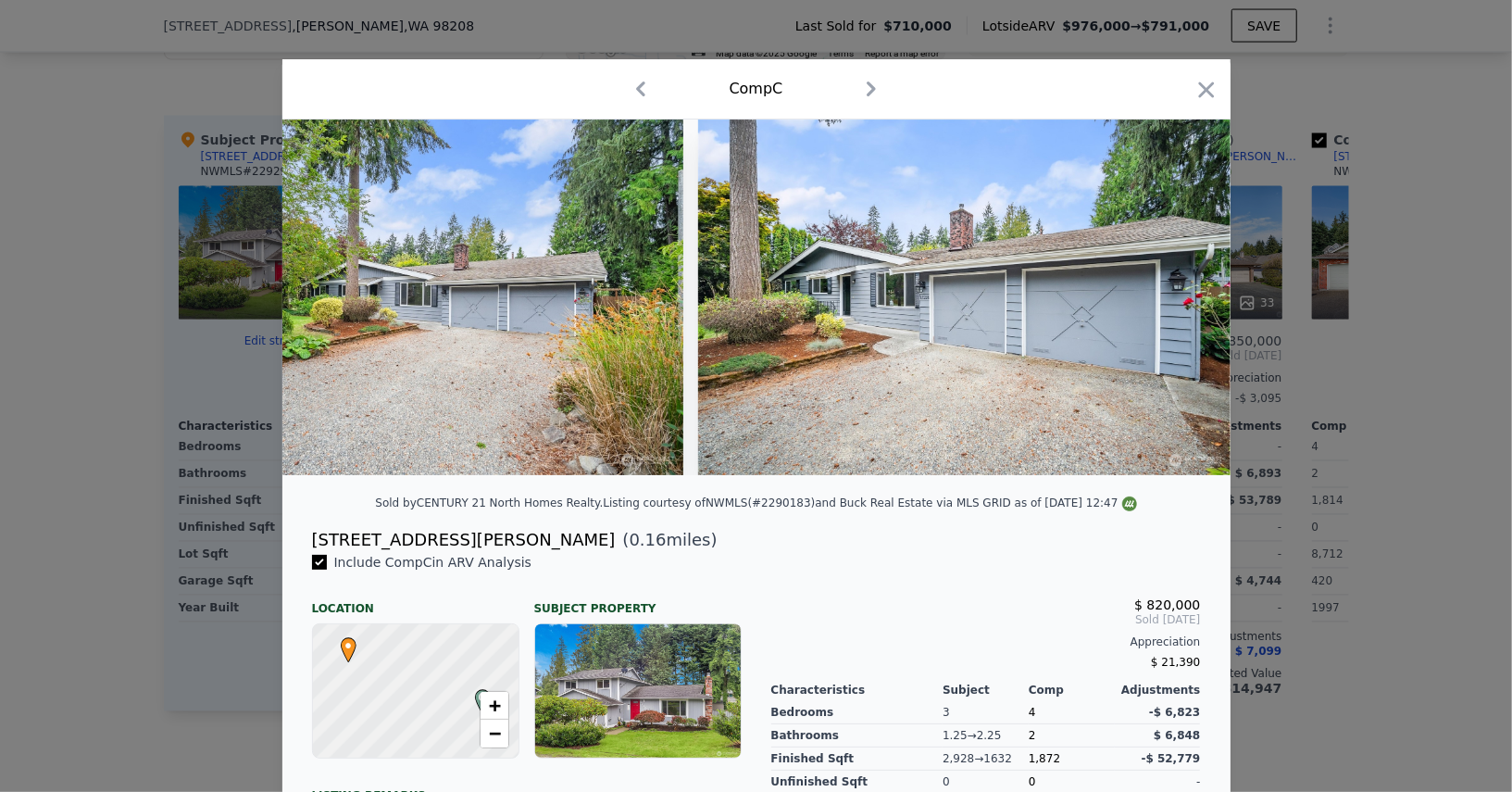
scroll to position [0, 1778]
click at [1195, 303] on icon at bounding box center [1182, 297] width 37 height 37
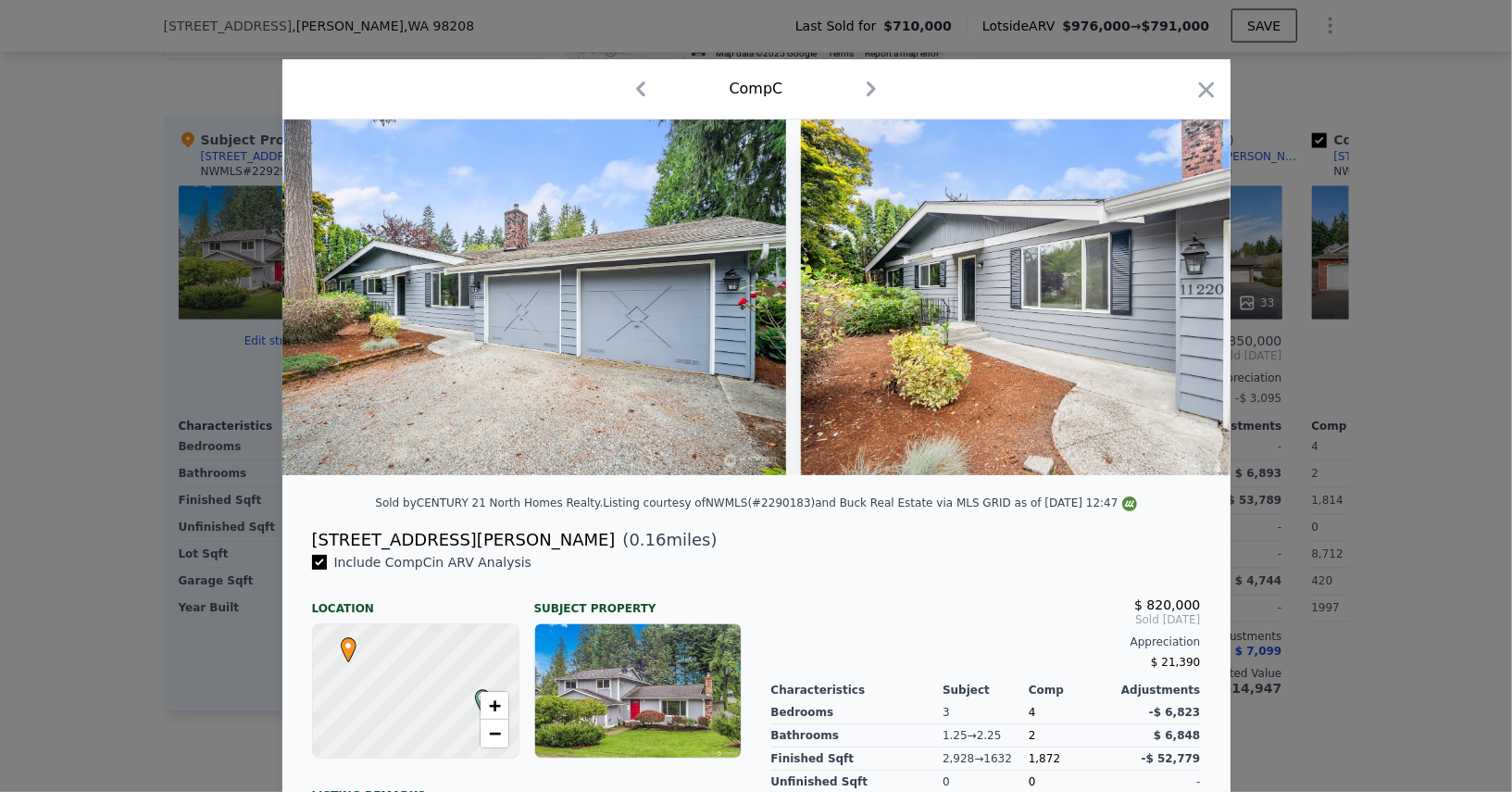
click at [1195, 303] on img at bounding box center [1067, 297] width 533 height 356
click at [1195, 303] on icon at bounding box center [1182, 297] width 37 height 37
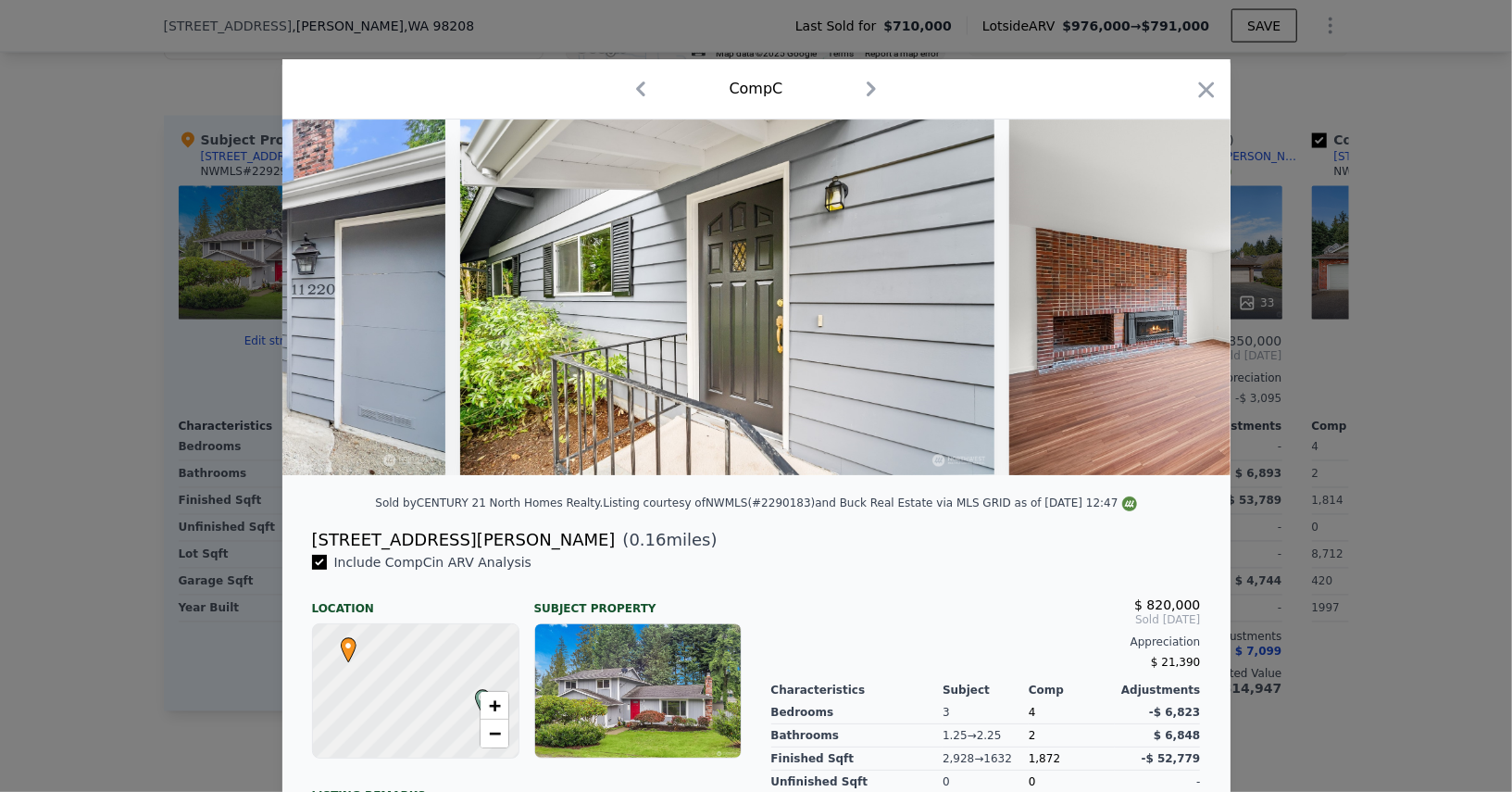
click at [1195, 303] on img at bounding box center [1276, 297] width 533 height 356
click at [1195, 303] on icon at bounding box center [1182, 297] width 37 height 37
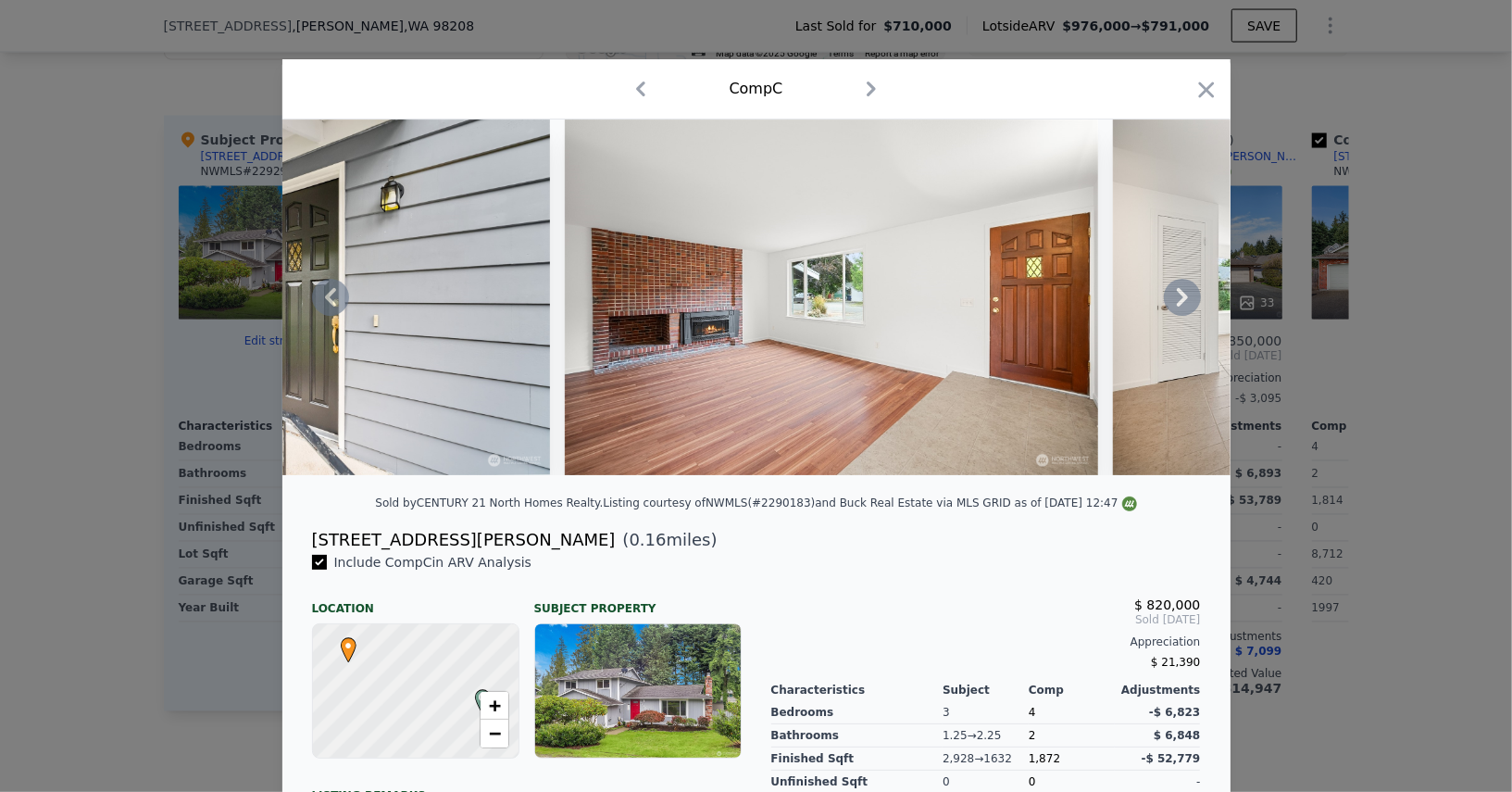
click at [1195, 303] on icon at bounding box center [1182, 297] width 37 height 37
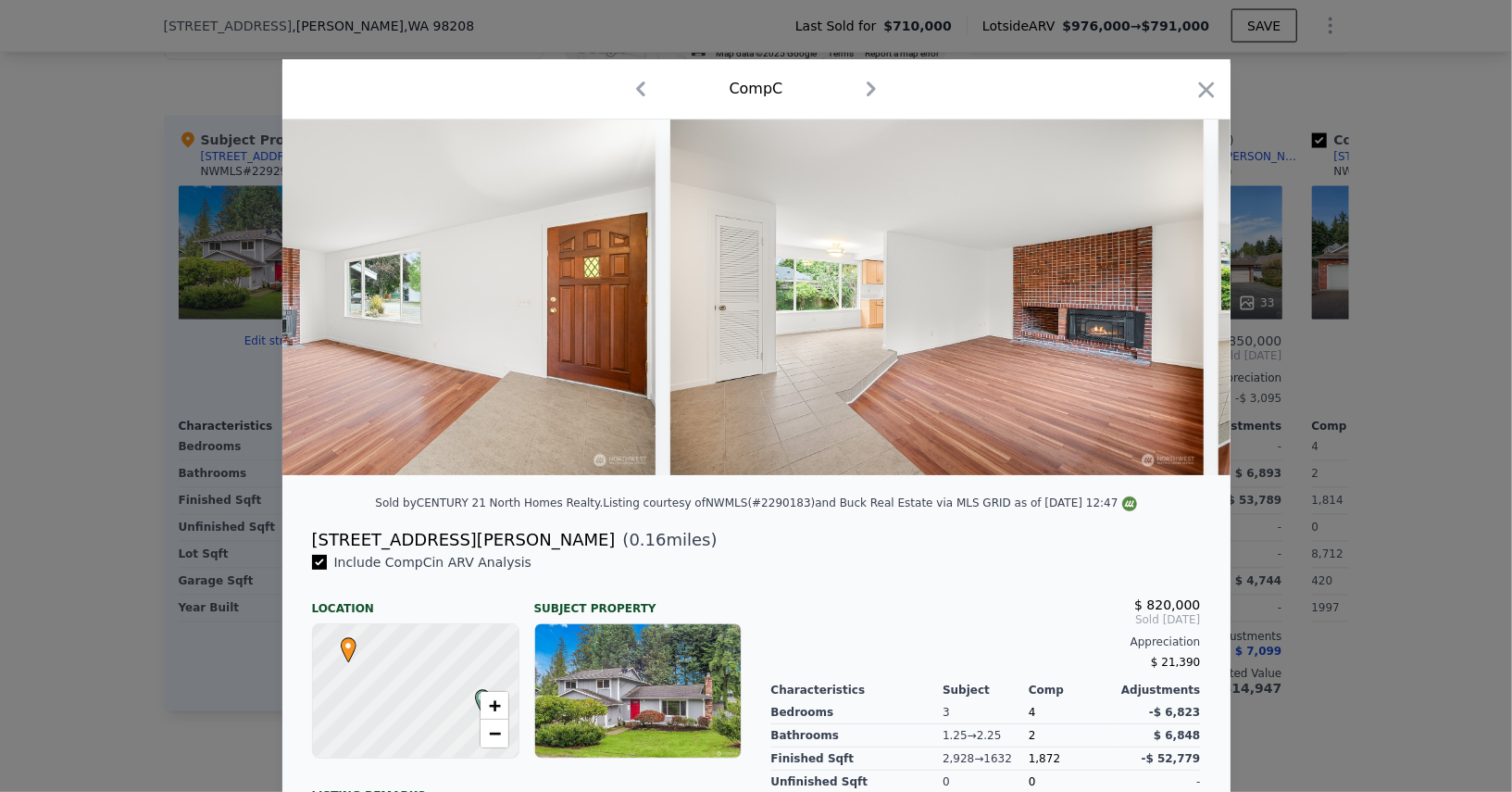
scroll to position [0, 4001]
click at [1195, 303] on div at bounding box center [756, 297] width 949 height 356
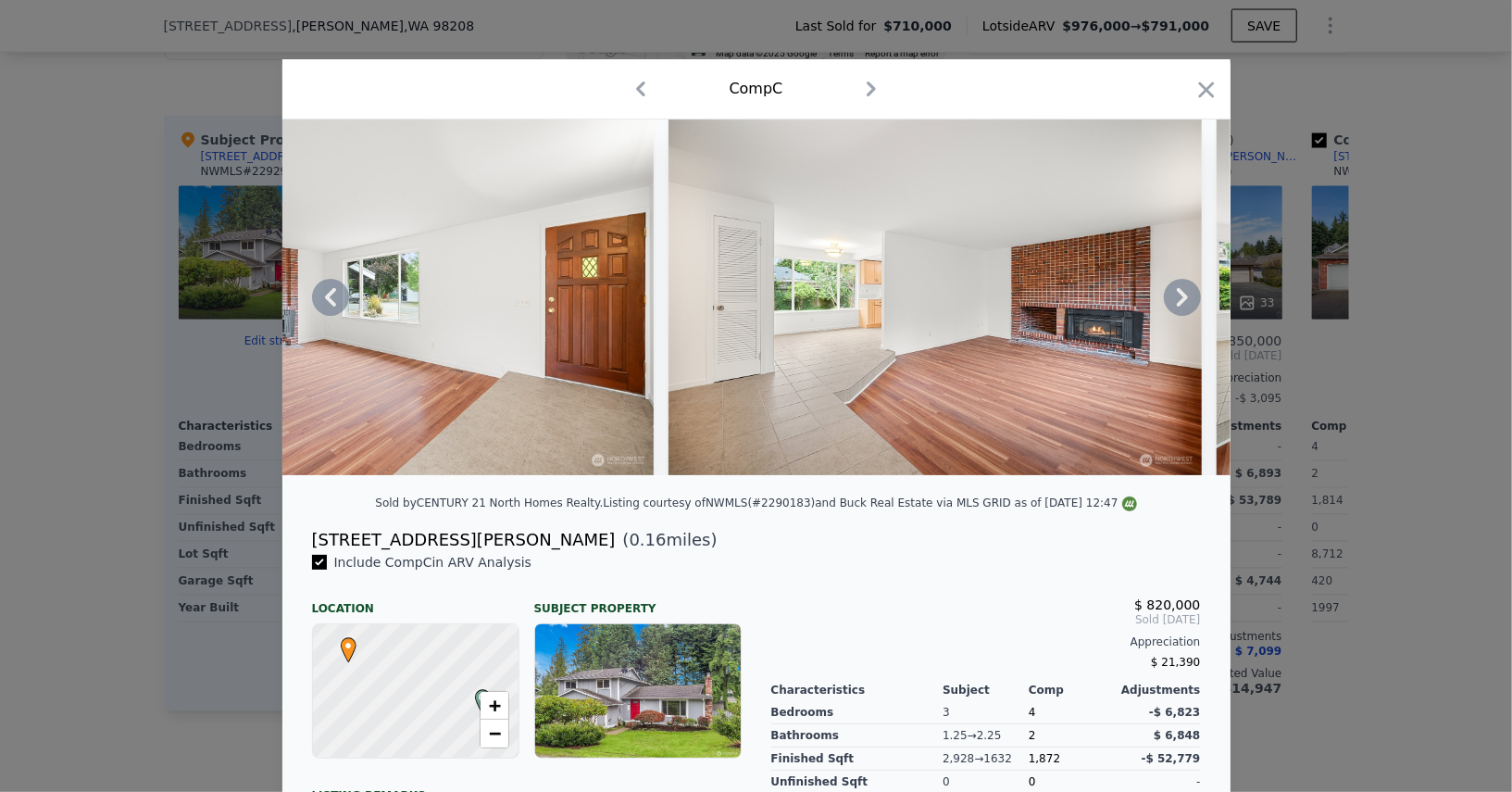
click at [1195, 303] on icon at bounding box center [1182, 297] width 37 height 37
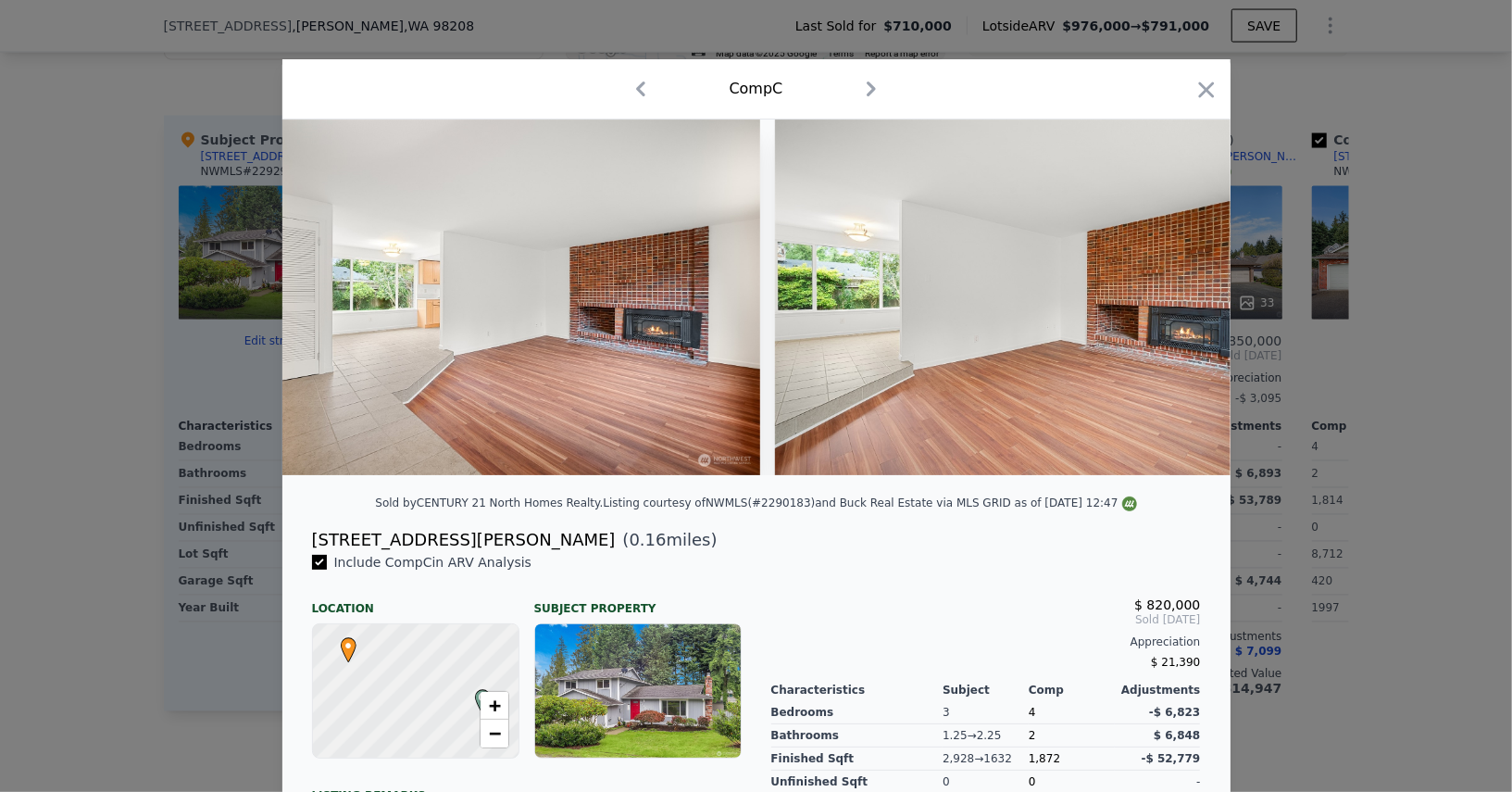
scroll to position [0, 4445]
click at [1207, 91] on icon "button" at bounding box center [1206, 90] width 16 height 16
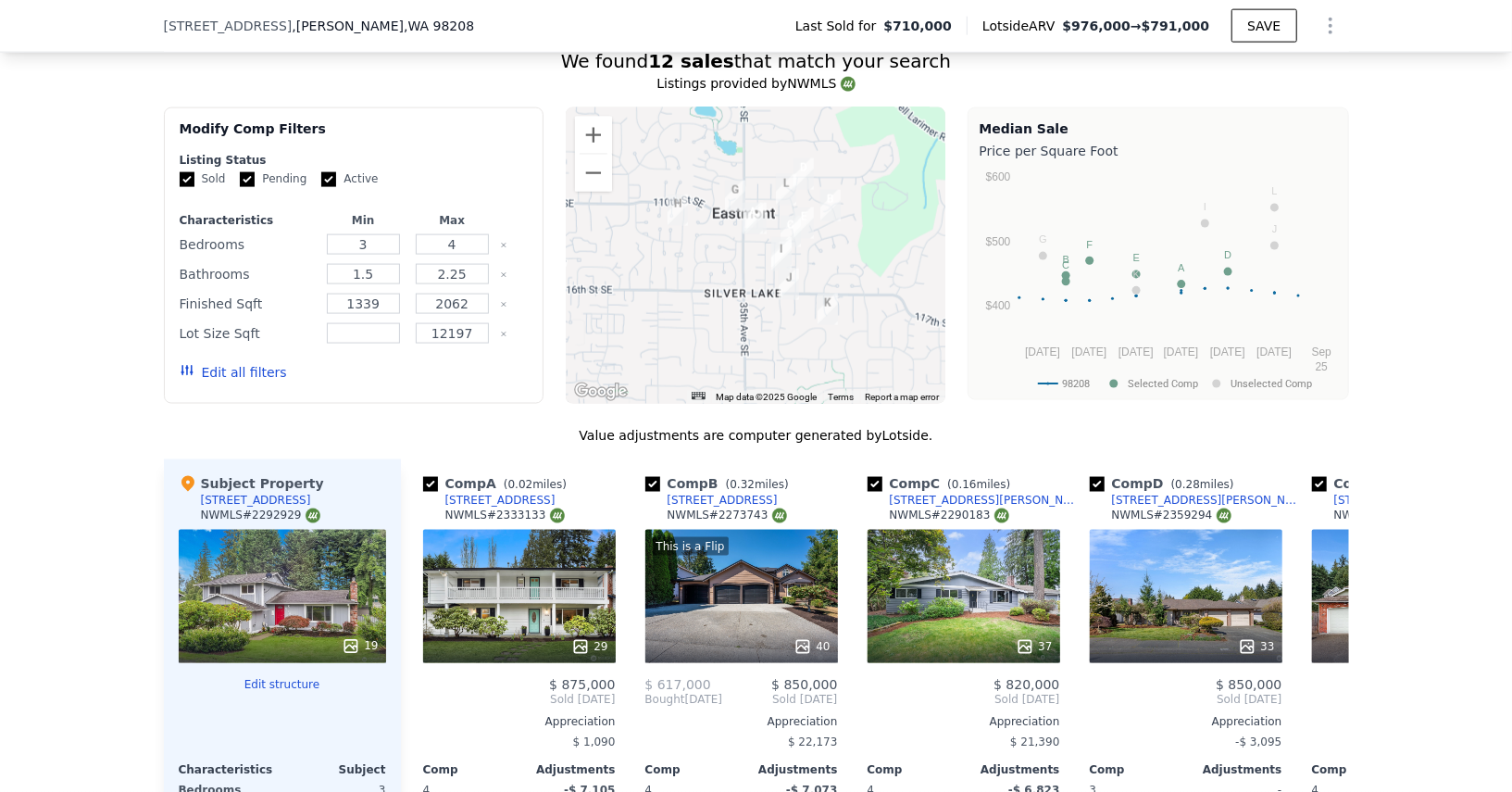
scroll to position [1649, 0]
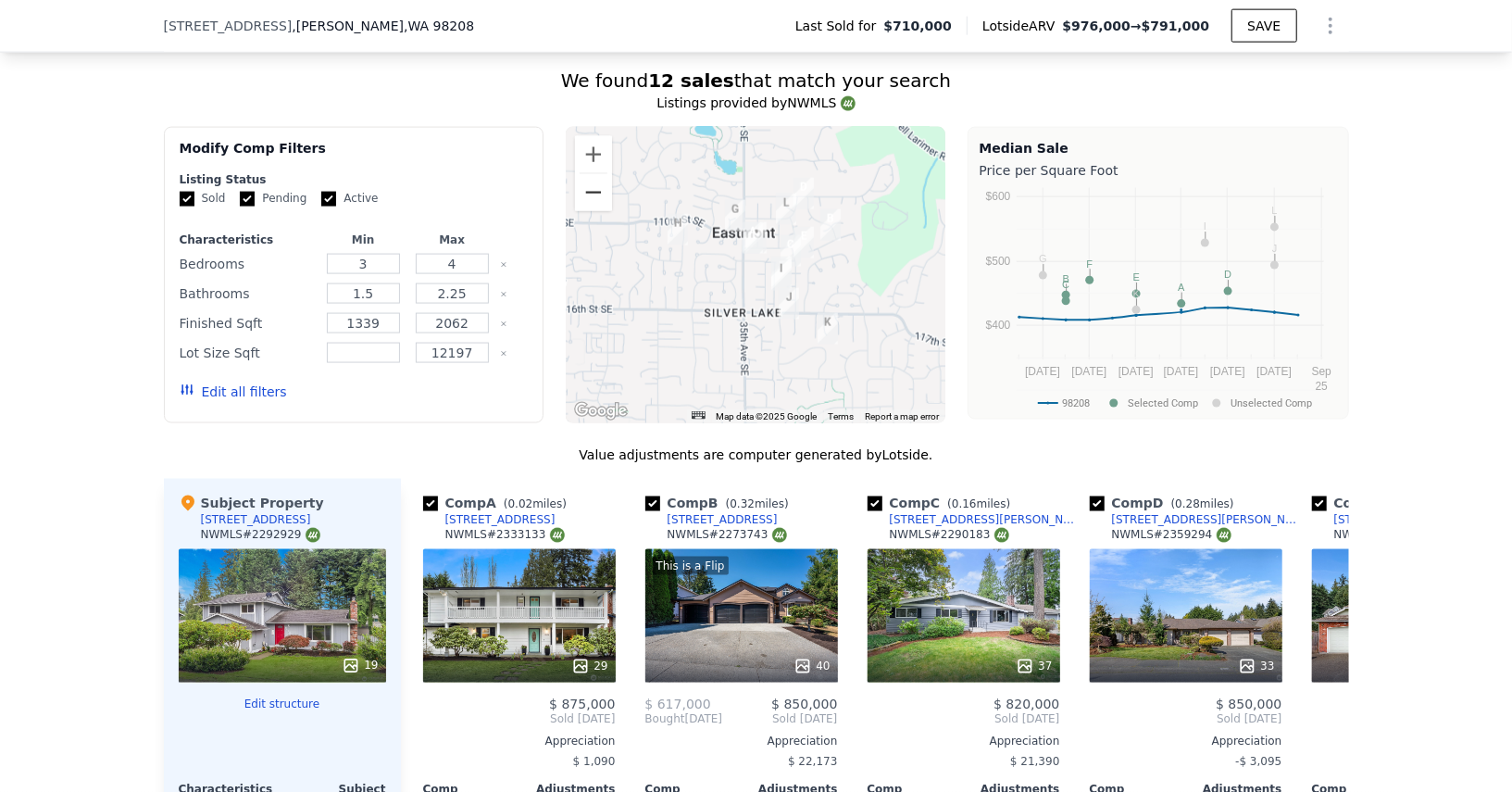
click at [592, 197] on button "Zoom out" at bounding box center [594, 193] width 37 height 37
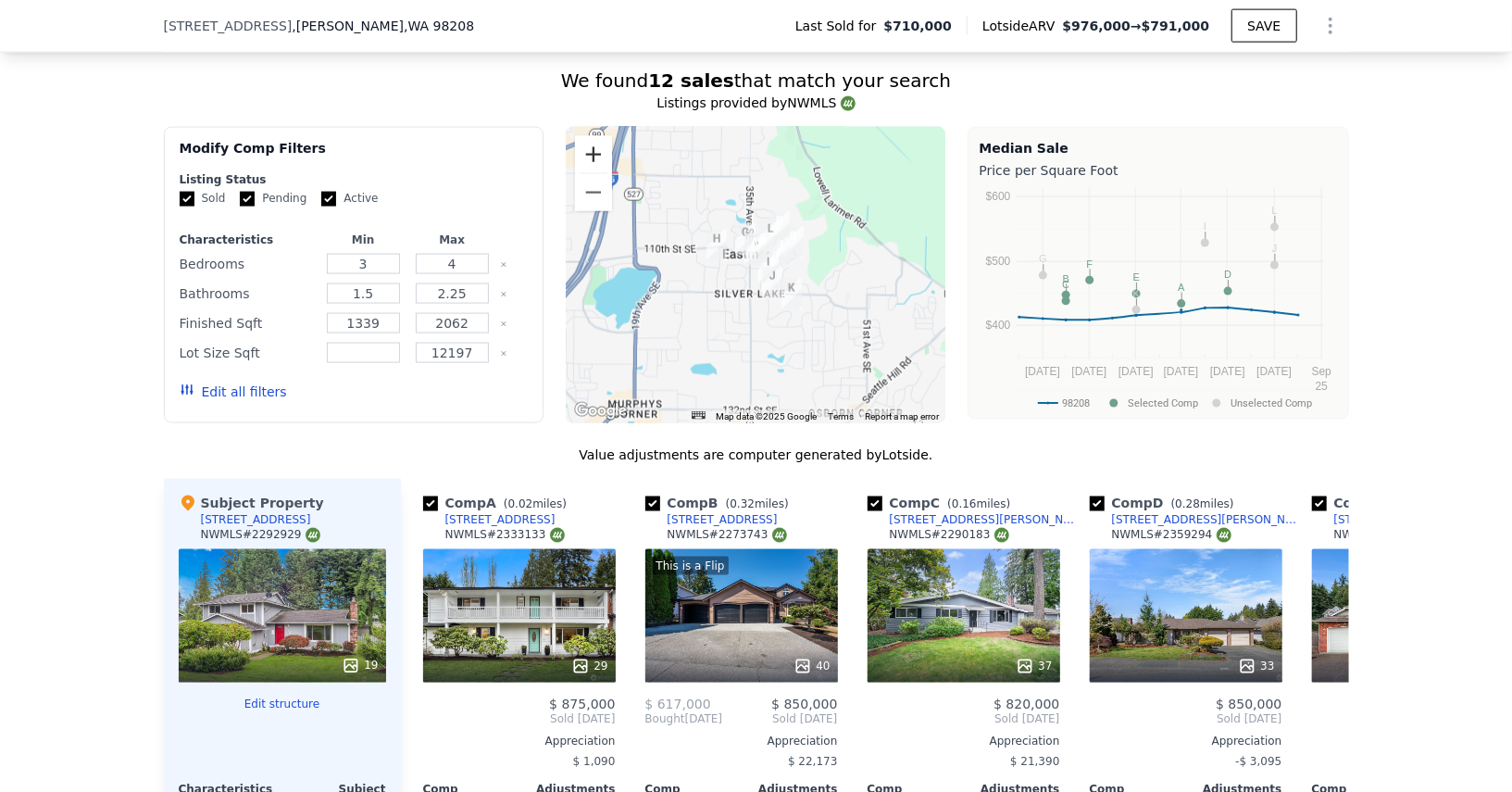
click at [592, 161] on button "Zoom in" at bounding box center [594, 155] width 37 height 37
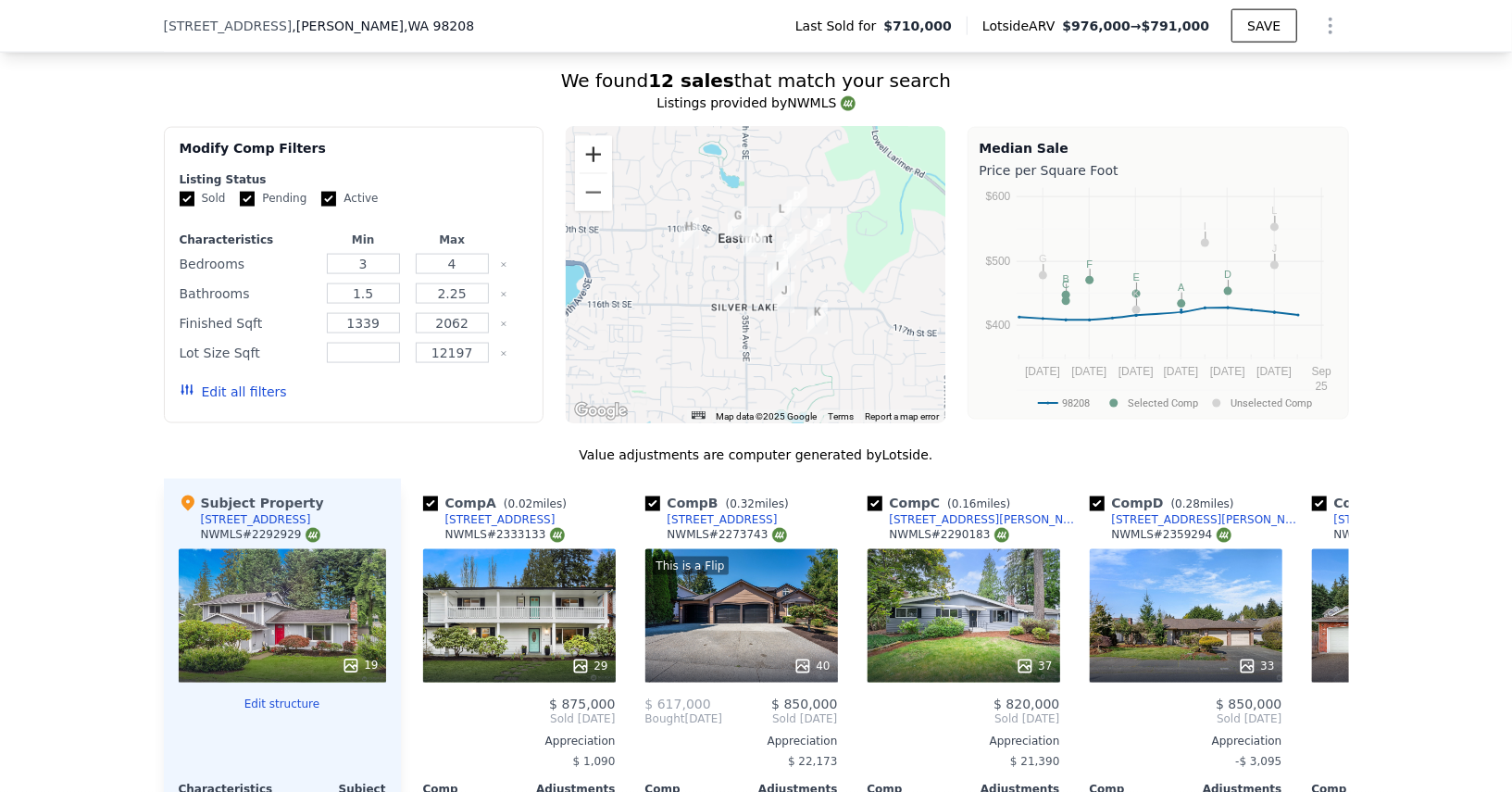
click at [592, 156] on button "Zoom in" at bounding box center [594, 155] width 37 height 37
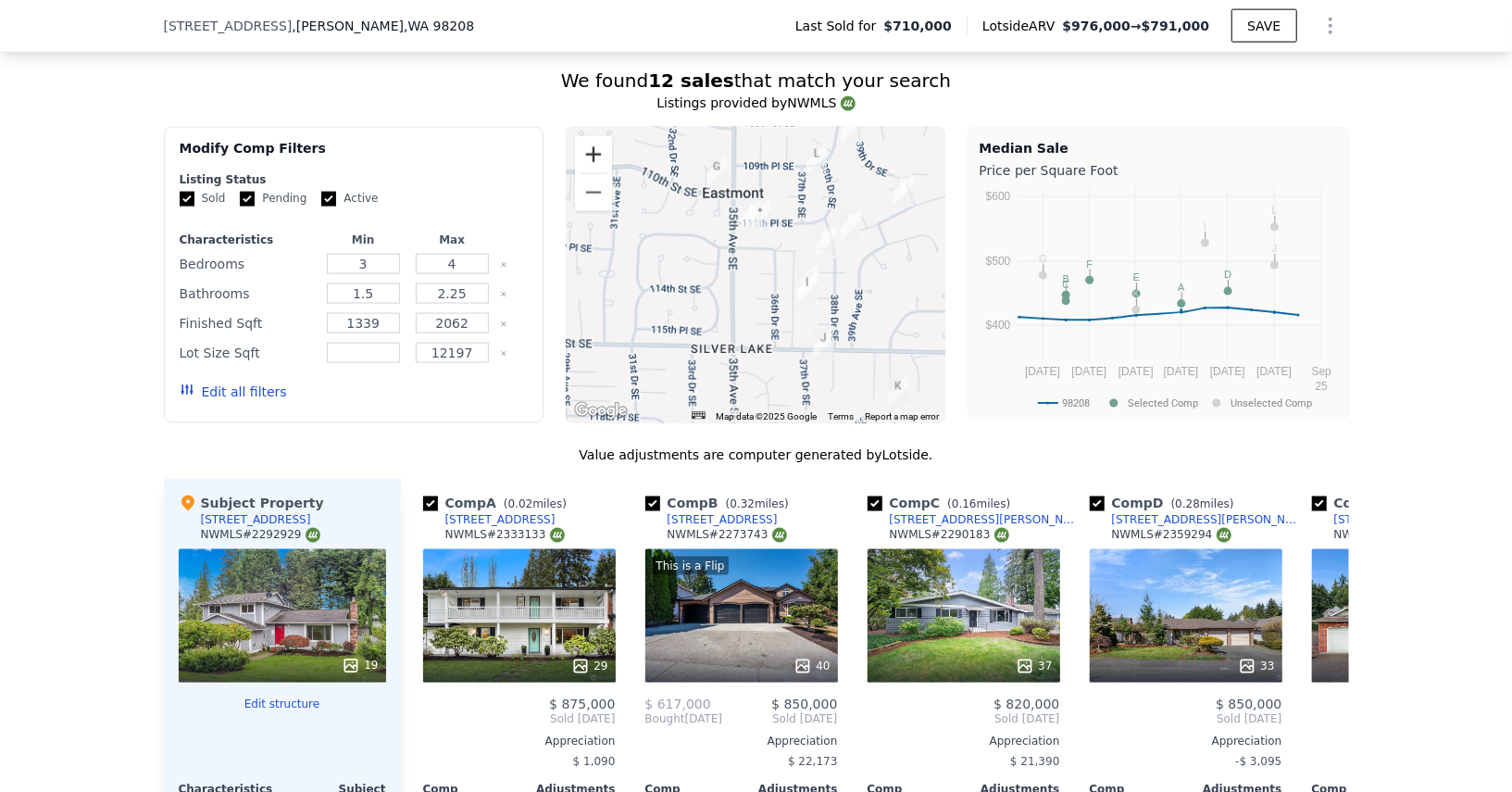
click at [592, 155] on button "Zoom in" at bounding box center [594, 155] width 37 height 37
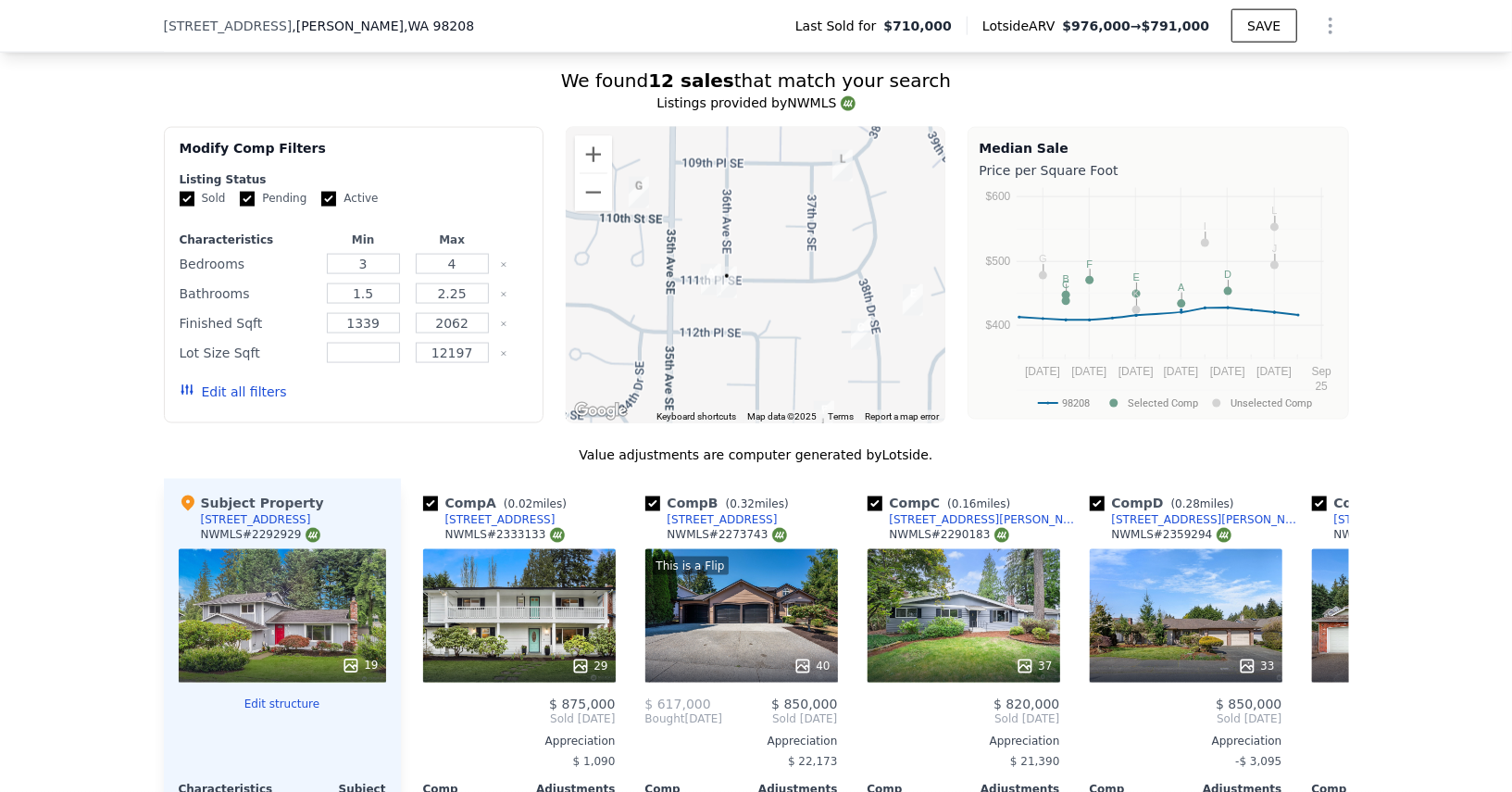
drag, startPoint x: 805, startPoint y: 331, endPoint x: 767, endPoint y: 443, distance: 118.3
click at [767, 443] on div "We found 12 sales that match your search Listings provided by NWMLS Filters Map…" at bounding box center [756, 587] width 1185 height 1041
click at [595, 152] on button "Zoom in" at bounding box center [594, 155] width 37 height 37
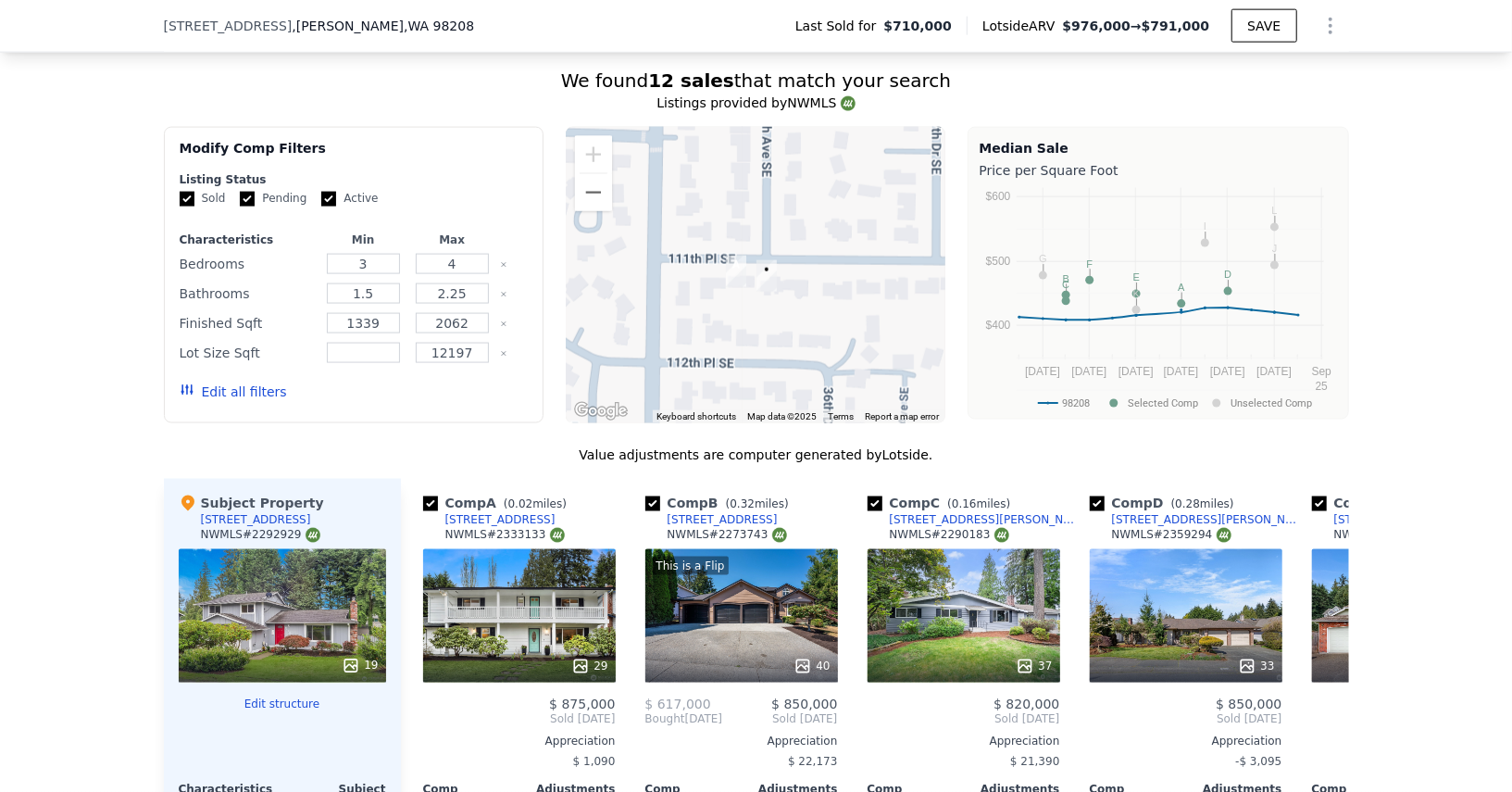
drag, startPoint x: 703, startPoint y: 375, endPoint x: 770, endPoint y: 344, distance: 73.8
click at [771, 345] on div at bounding box center [756, 275] width 380 height 297
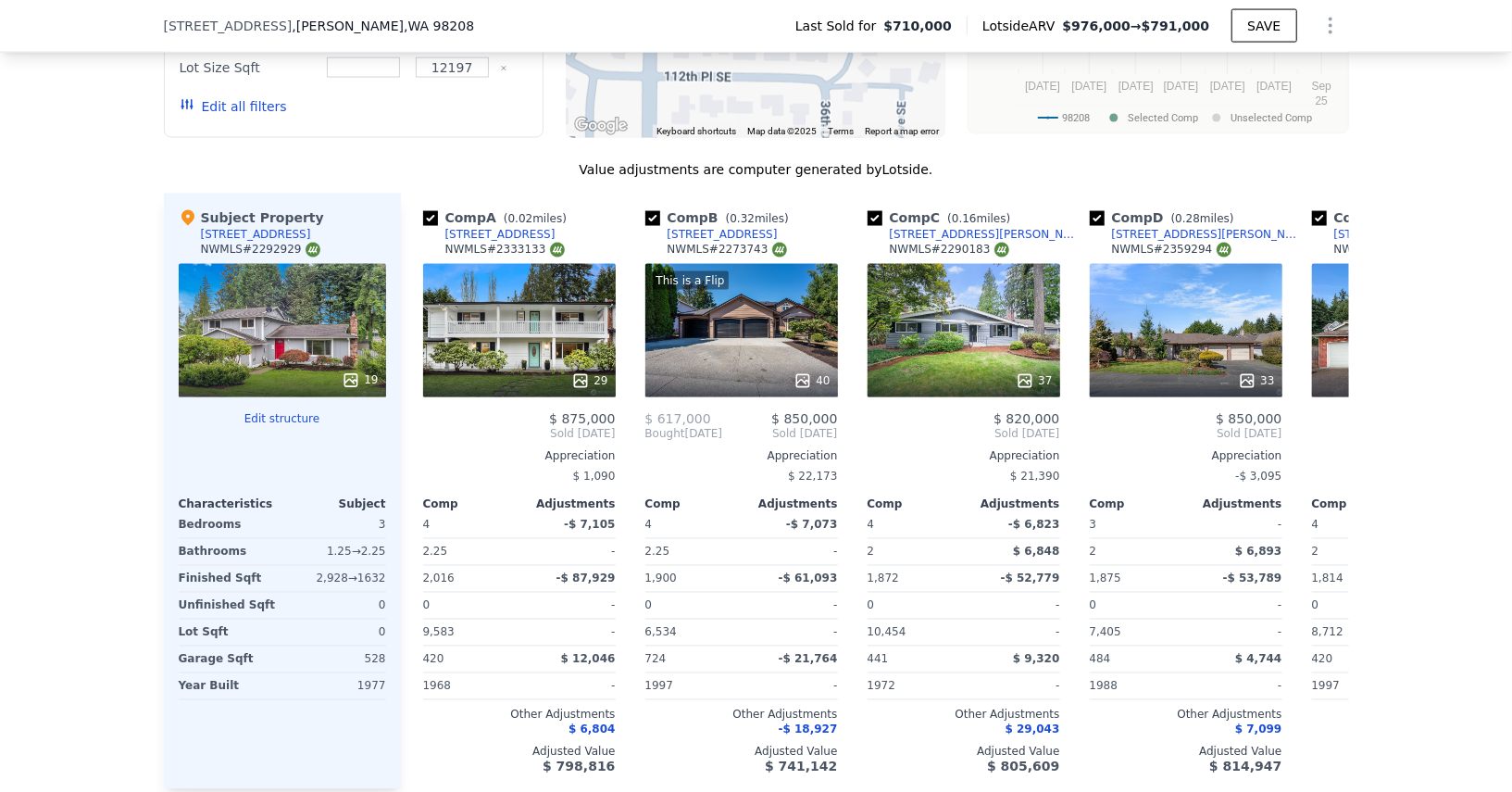
scroll to position [2069, 0]
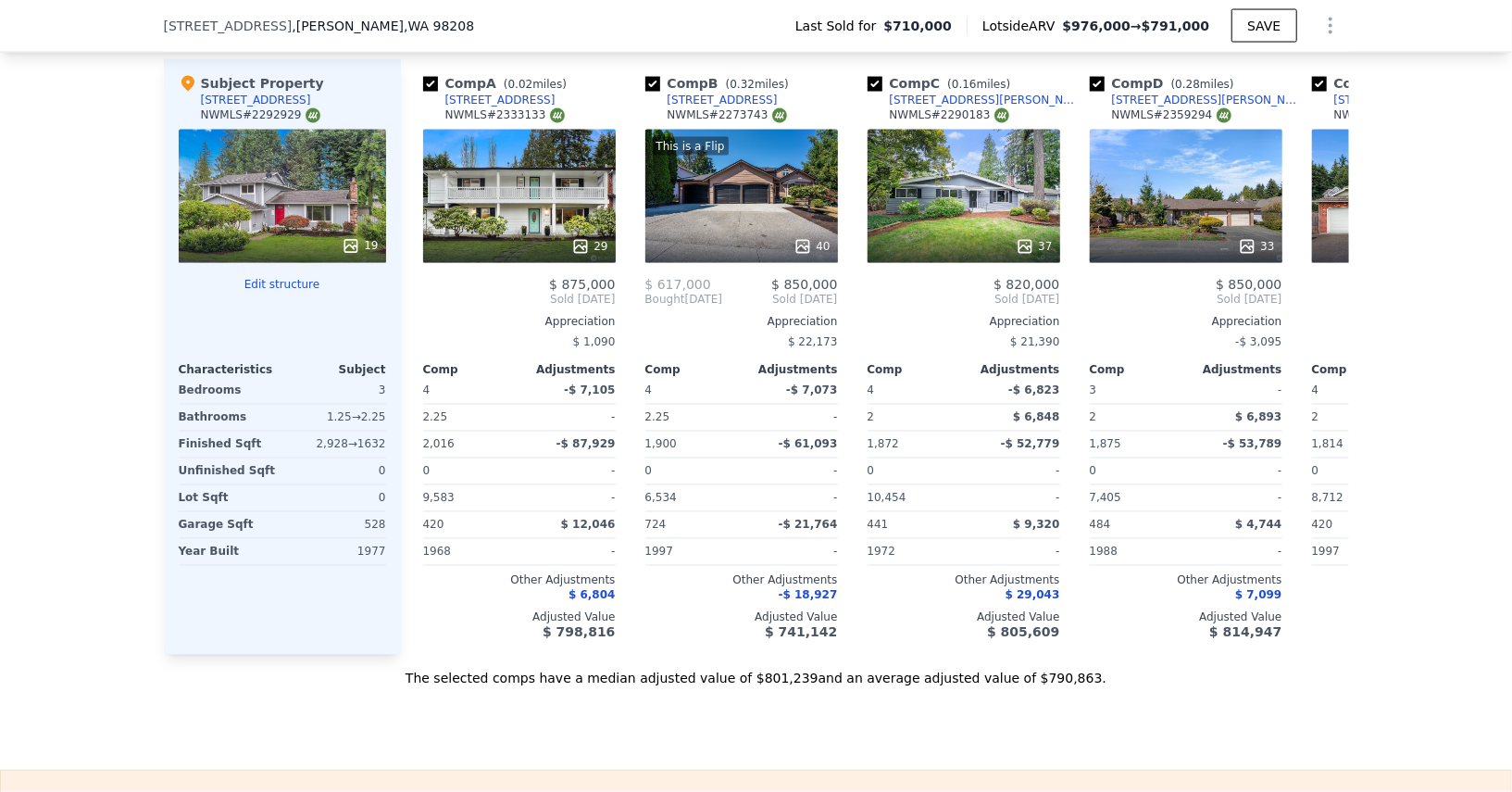
click at [260, 240] on div at bounding box center [282, 247] width 208 height 33
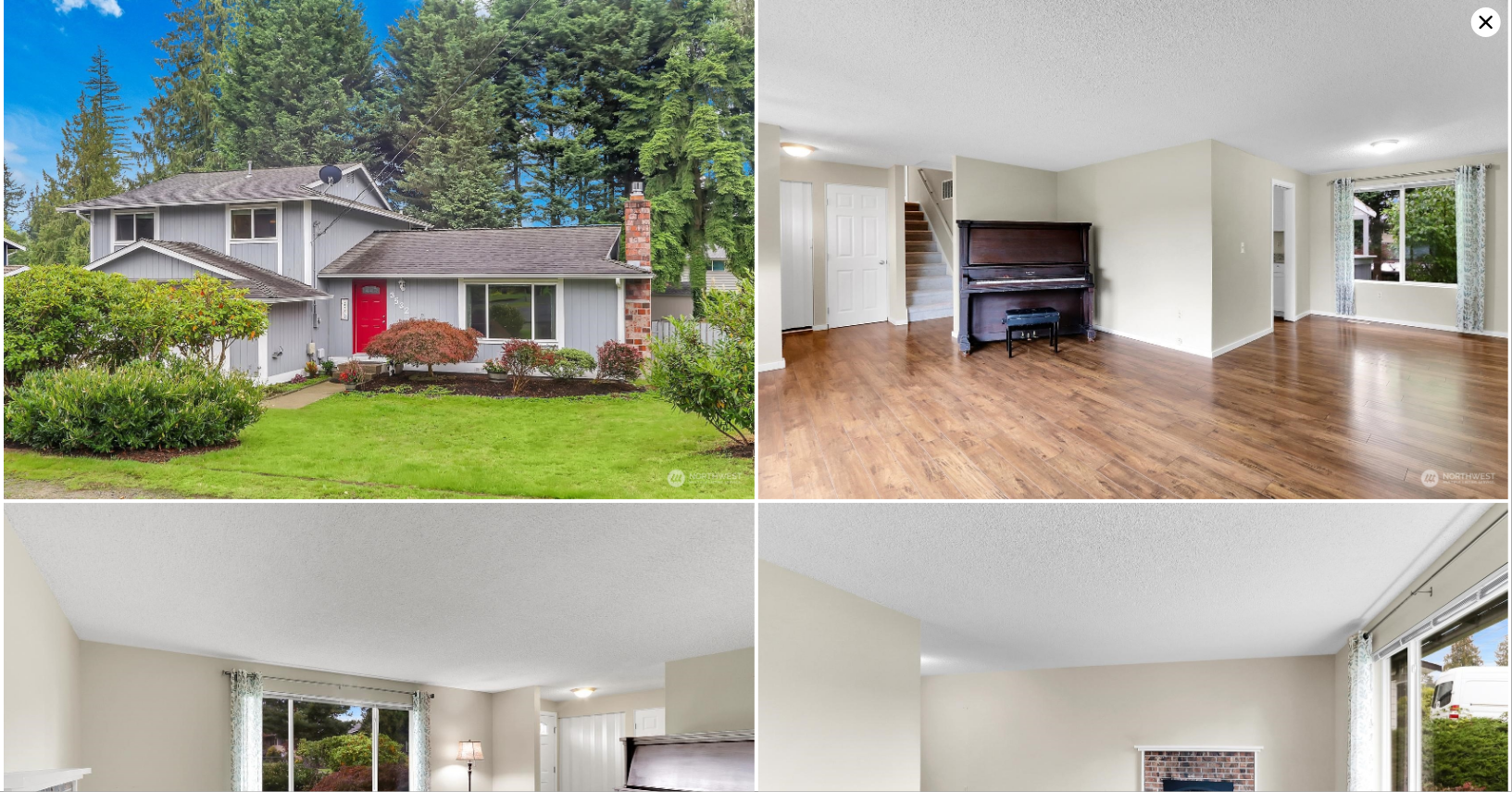
scroll to position [0, 0]
click at [1487, 25] on icon at bounding box center [1487, 22] width 29 height 29
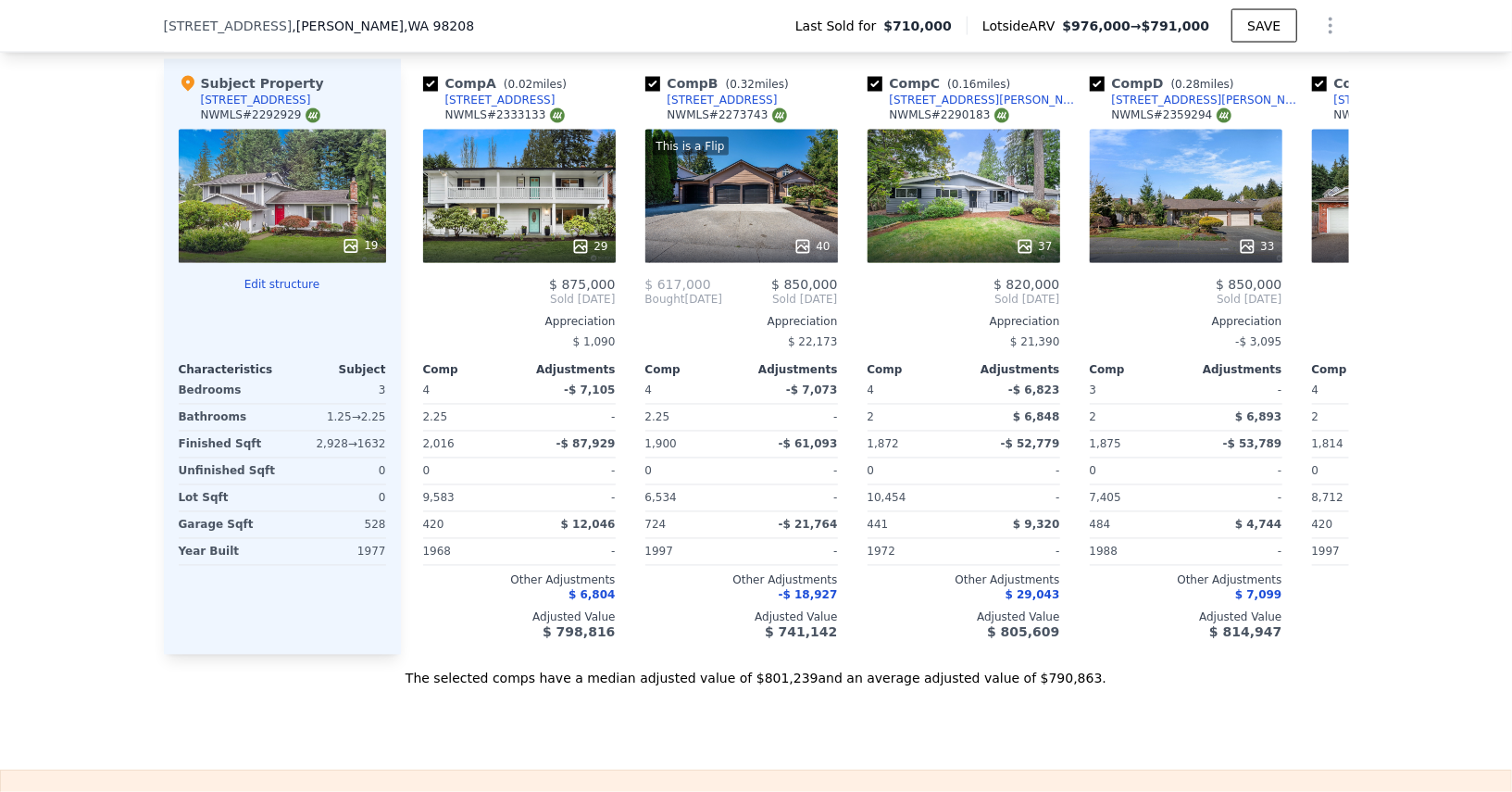
click at [269, 173] on div "19" at bounding box center [282, 196] width 208 height 134
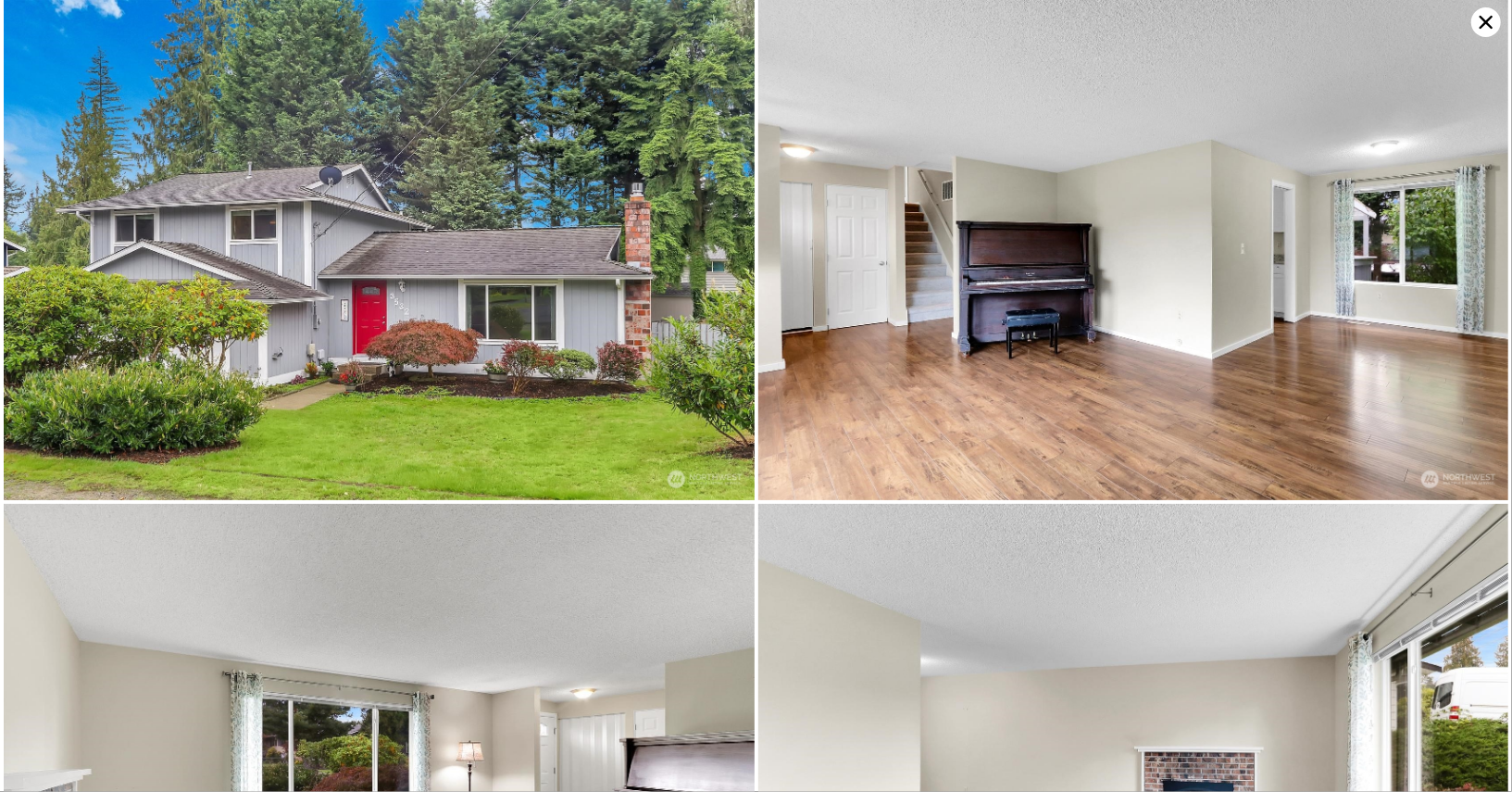
click at [1491, 26] on icon at bounding box center [1486, 21] width 13 height 13
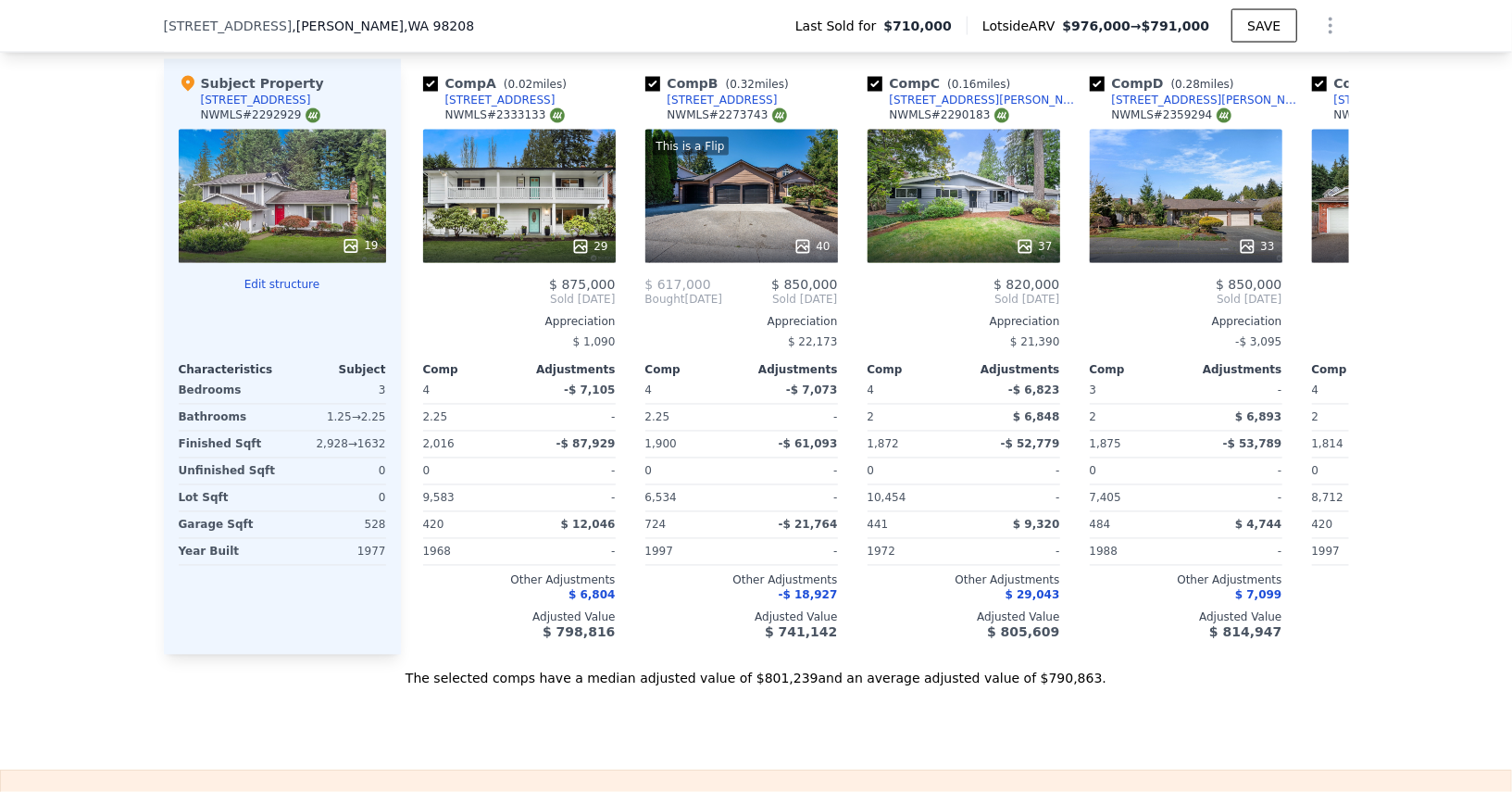
click at [296, 169] on div "19" at bounding box center [282, 196] width 208 height 134
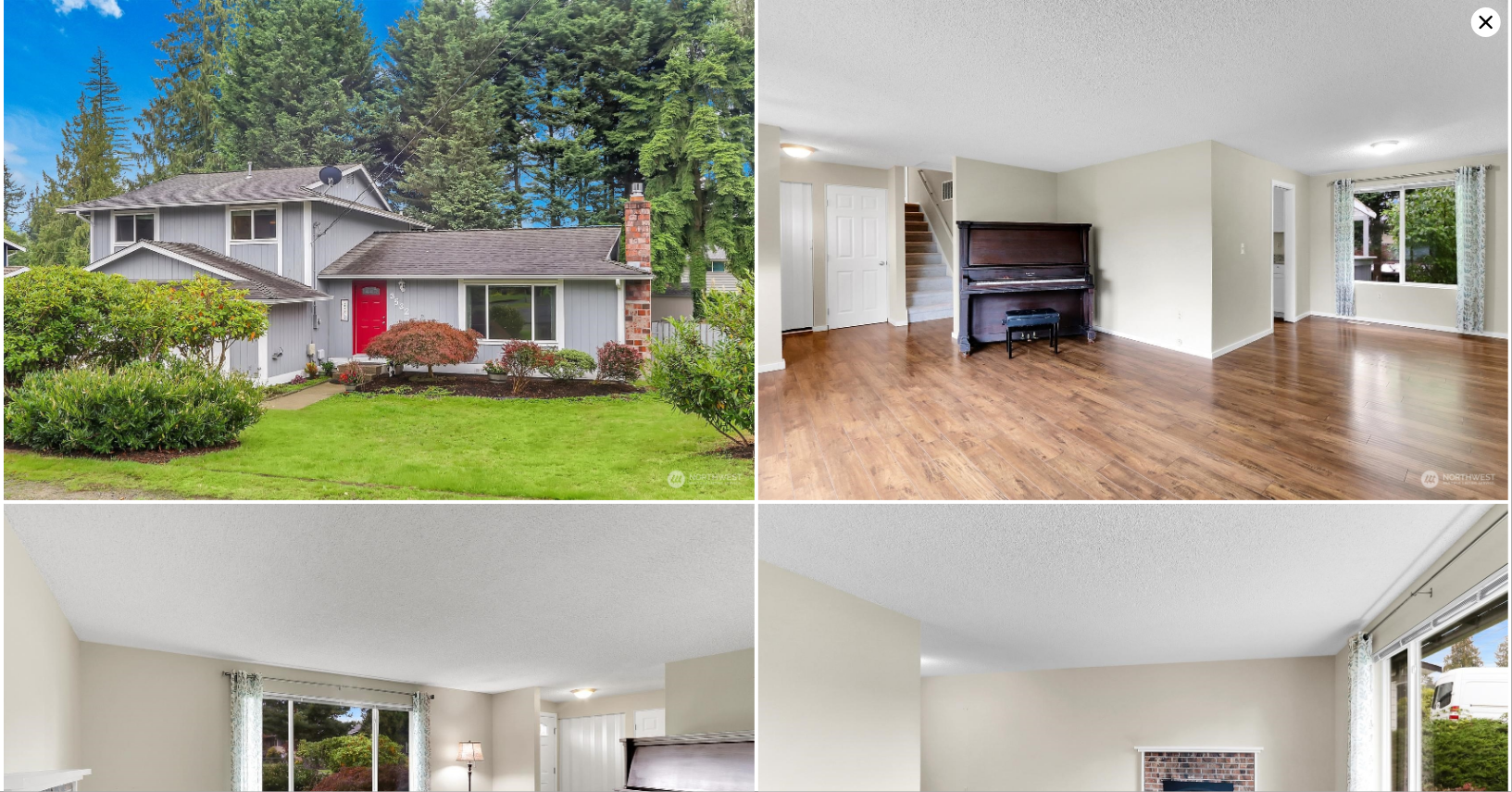
click at [1485, 21] on icon at bounding box center [1486, 21] width 13 height 13
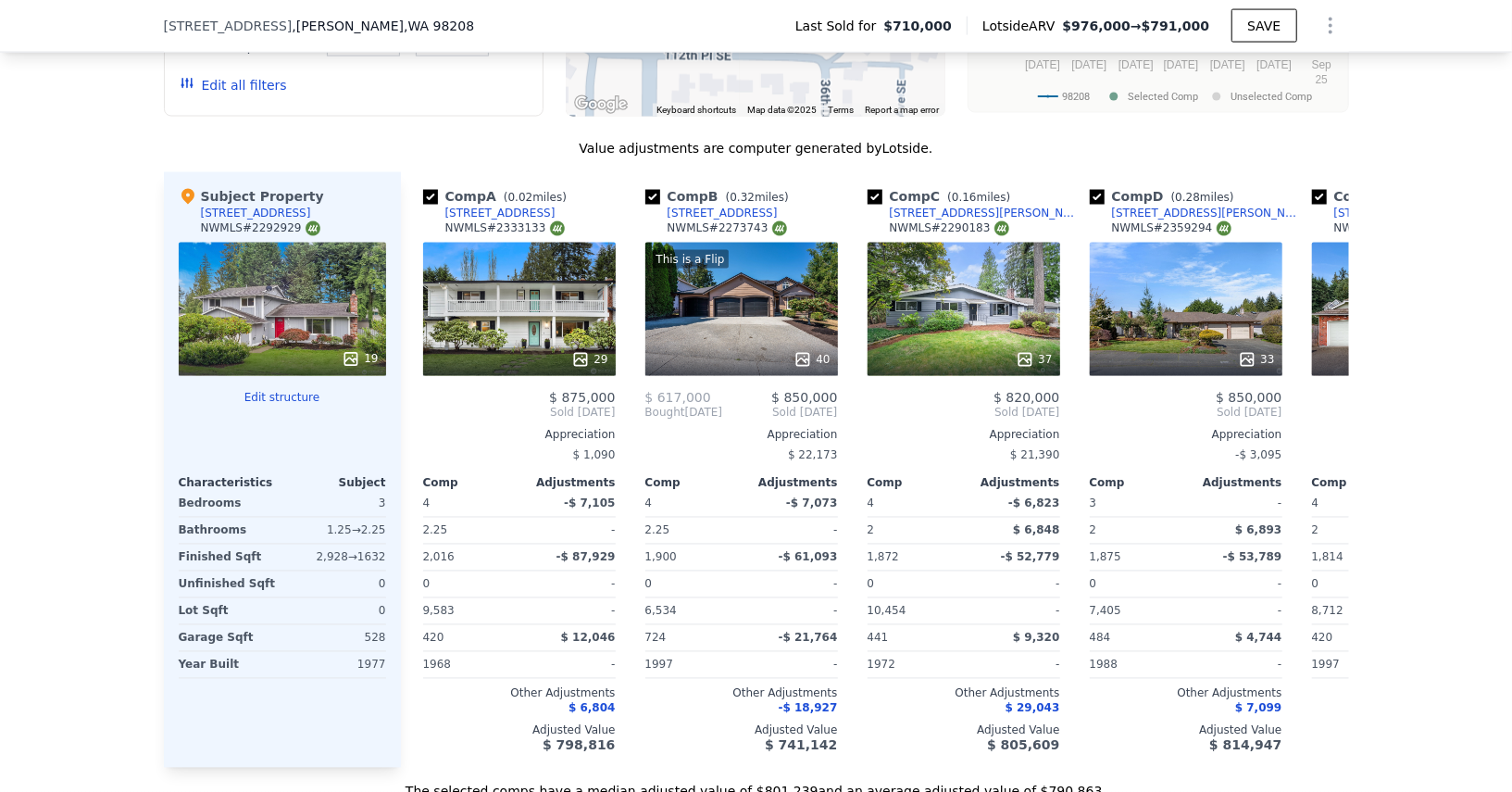
scroll to position [2053, 0]
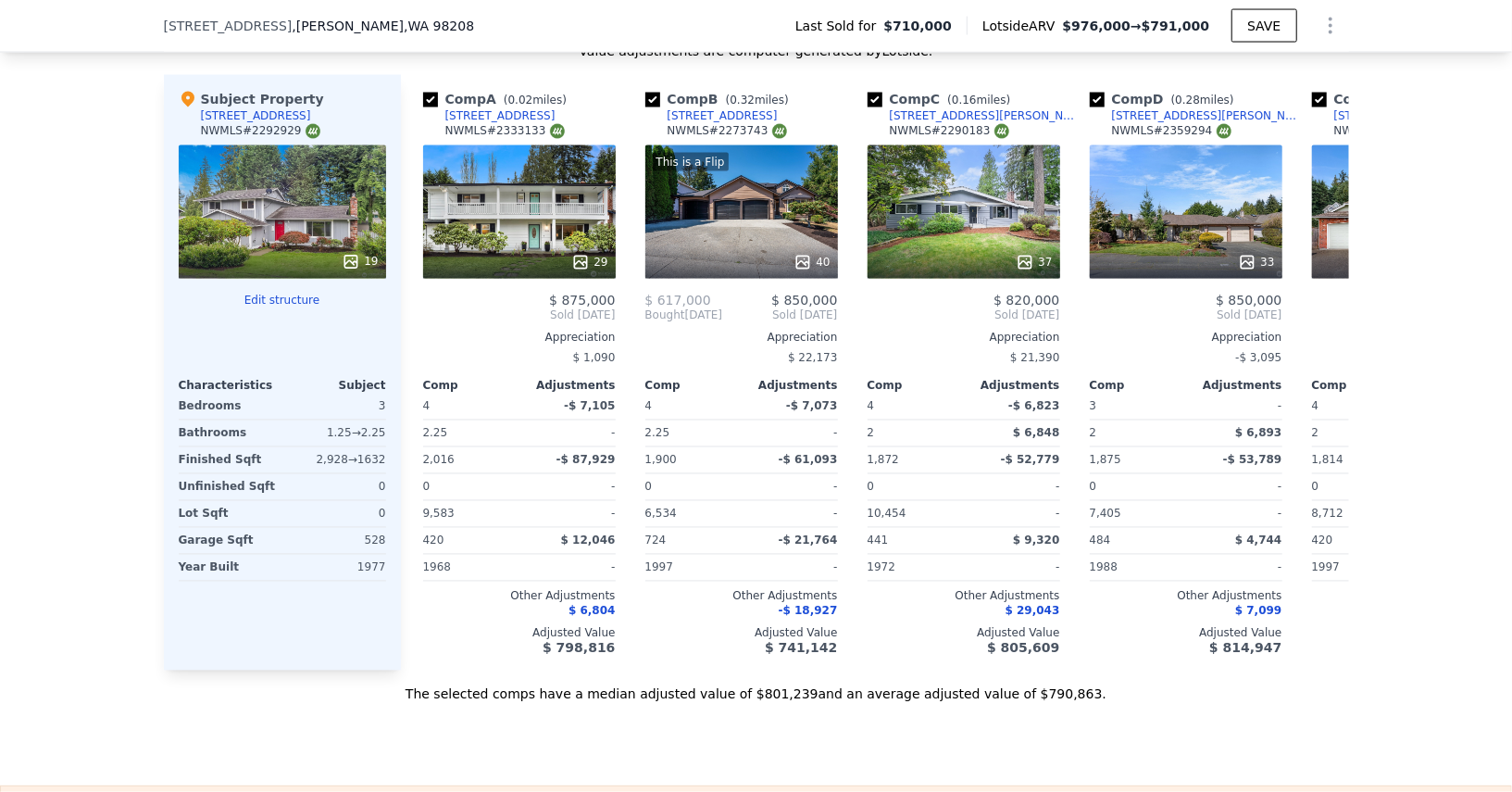
click at [353, 253] on icon at bounding box center [351, 261] width 19 height 19
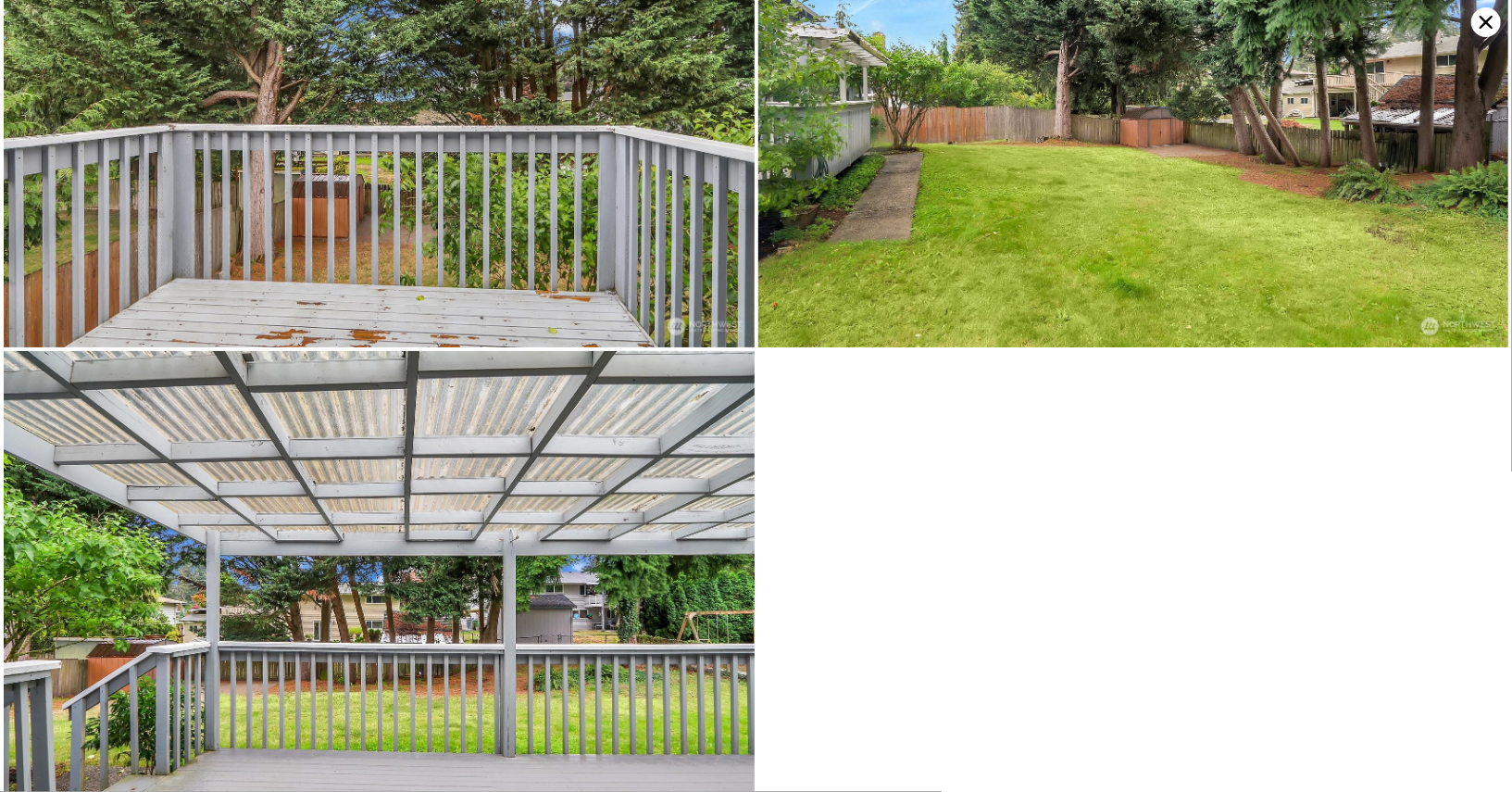
scroll to position [4246, 0]
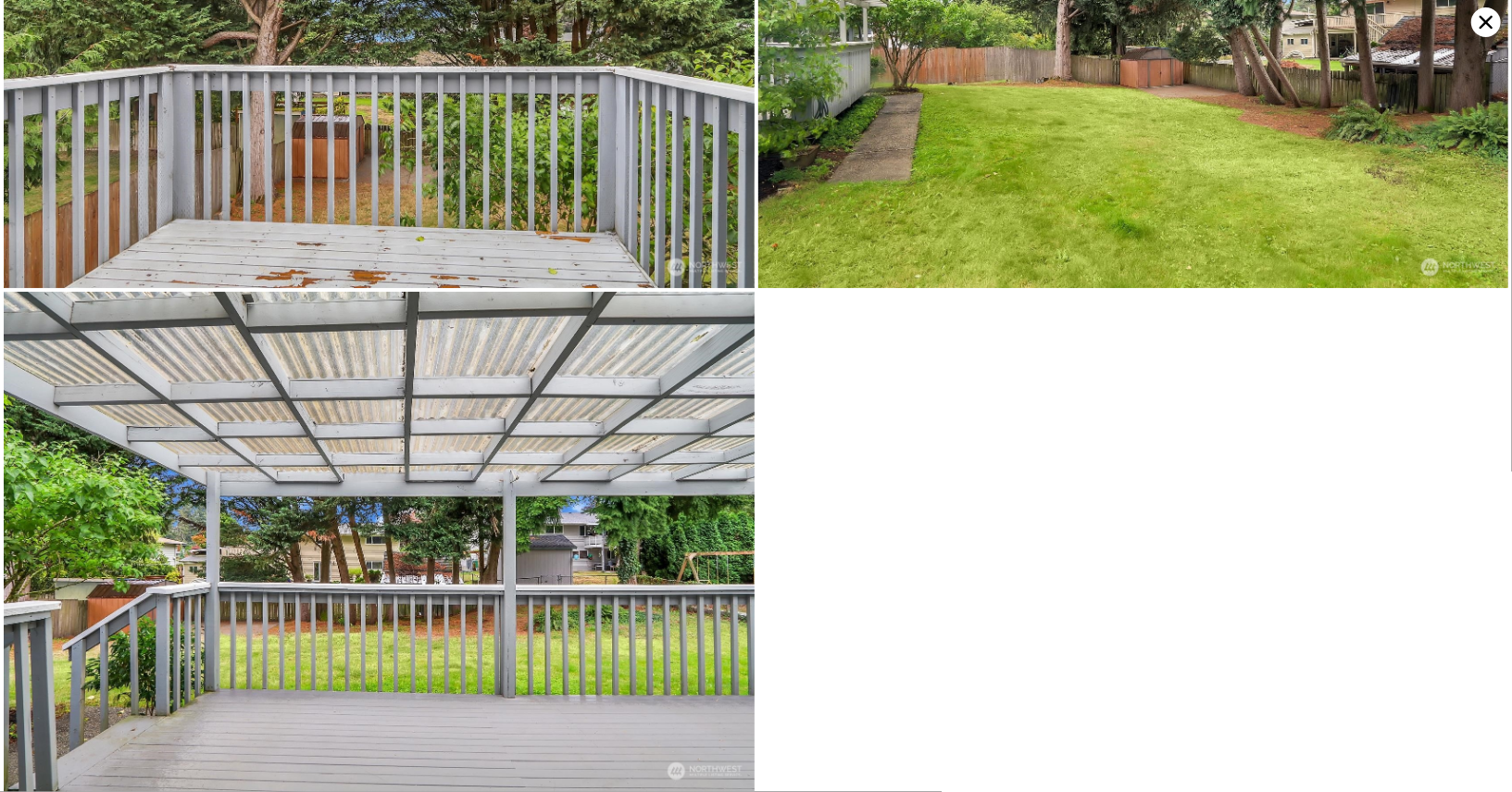
click at [1491, 32] on icon at bounding box center [1487, 22] width 29 height 29
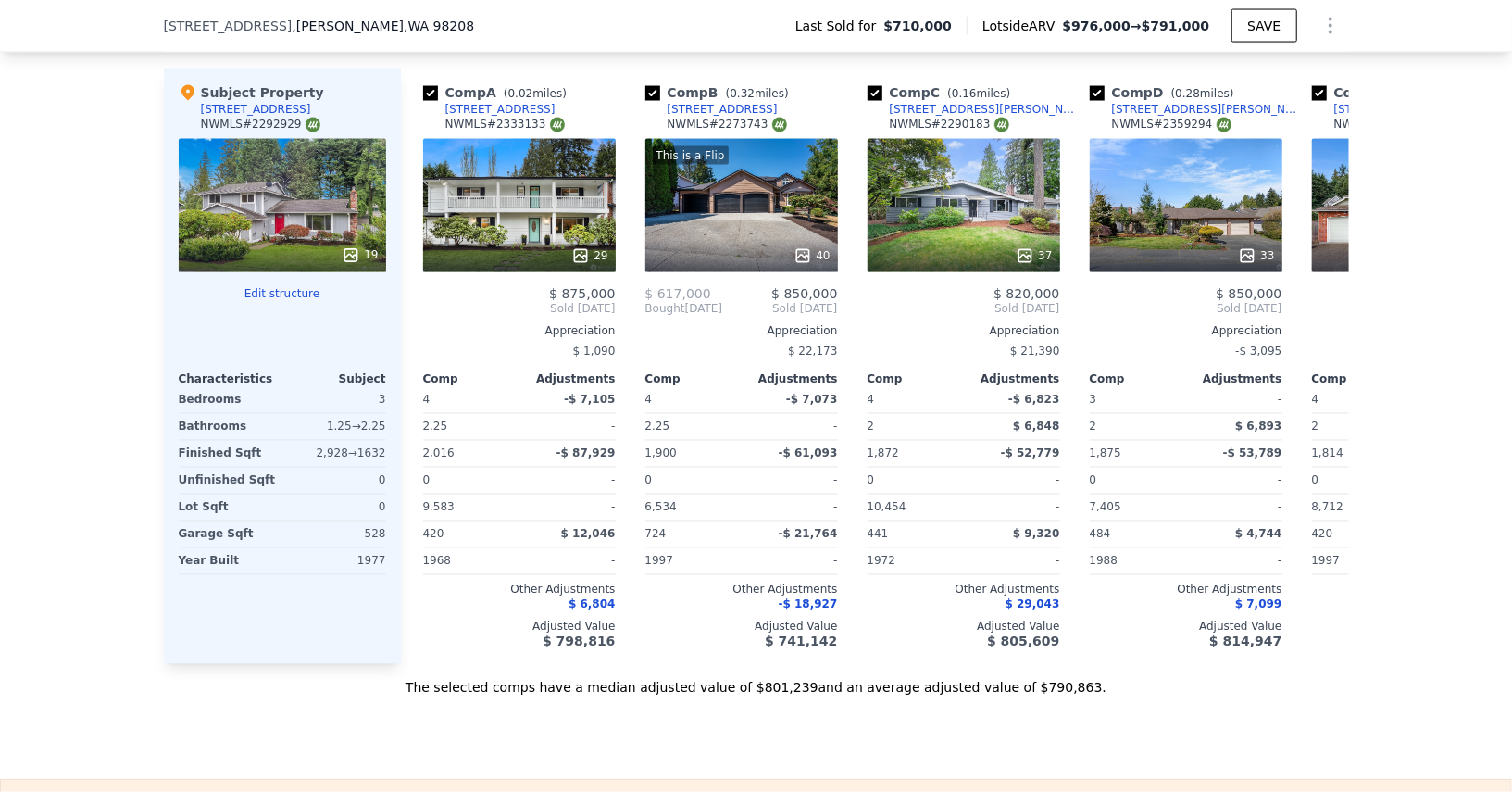
scroll to position [1888, 0]
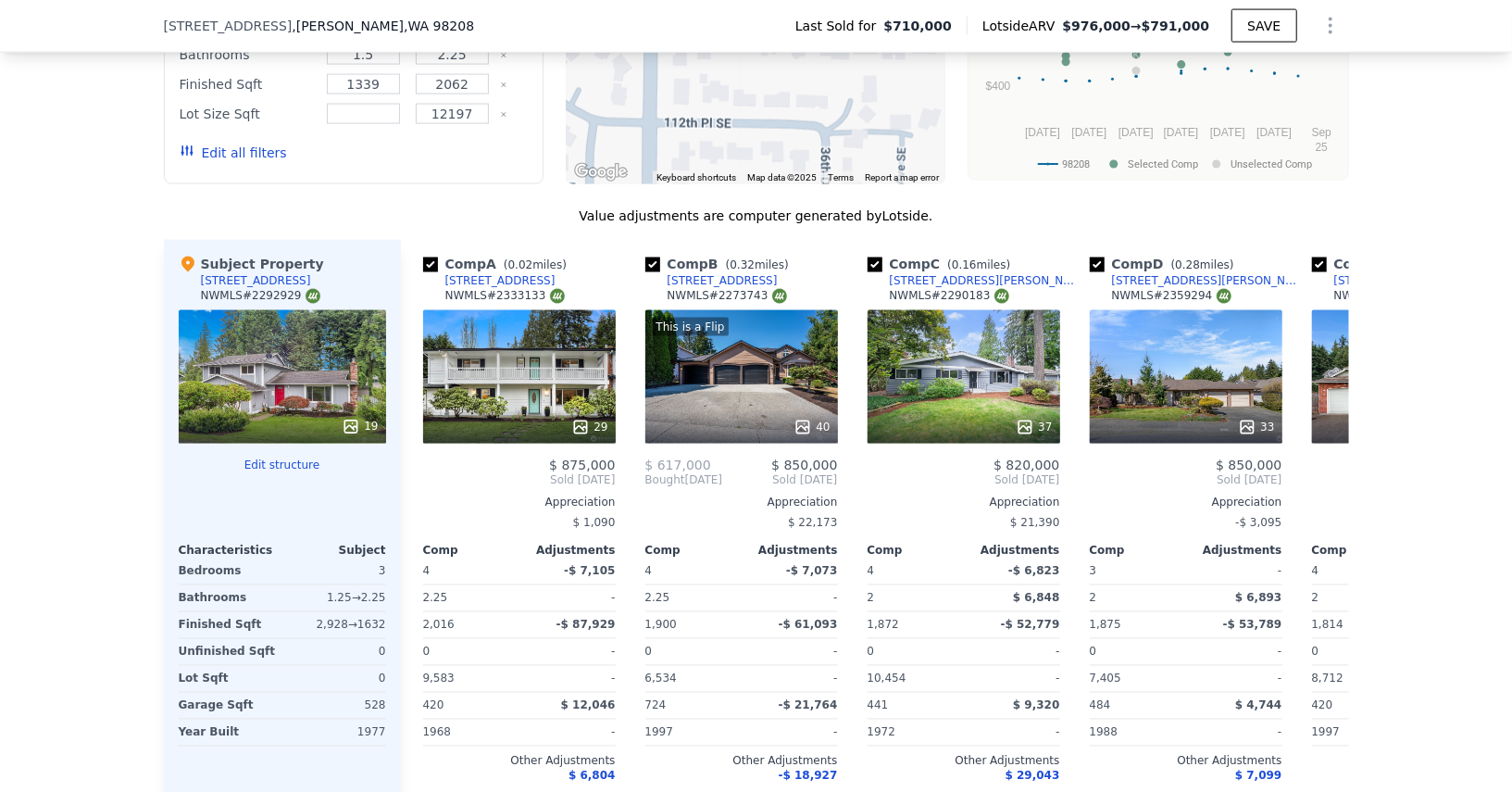
click at [258, 369] on div "19" at bounding box center [282, 376] width 208 height 134
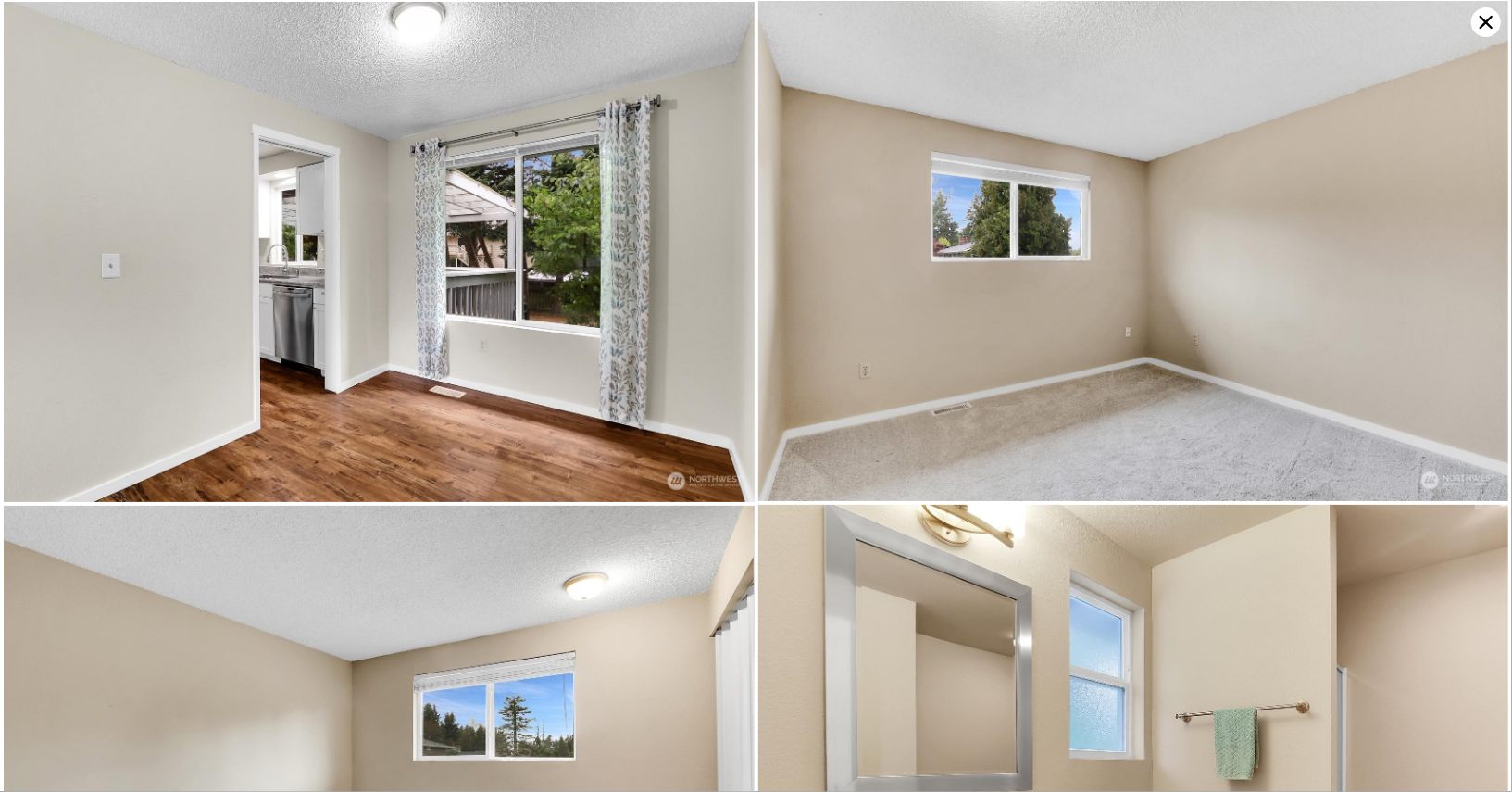
scroll to position [1512, 0]
click at [1487, 26] on icon at bounding box center [1487, 22] width 29 height 29
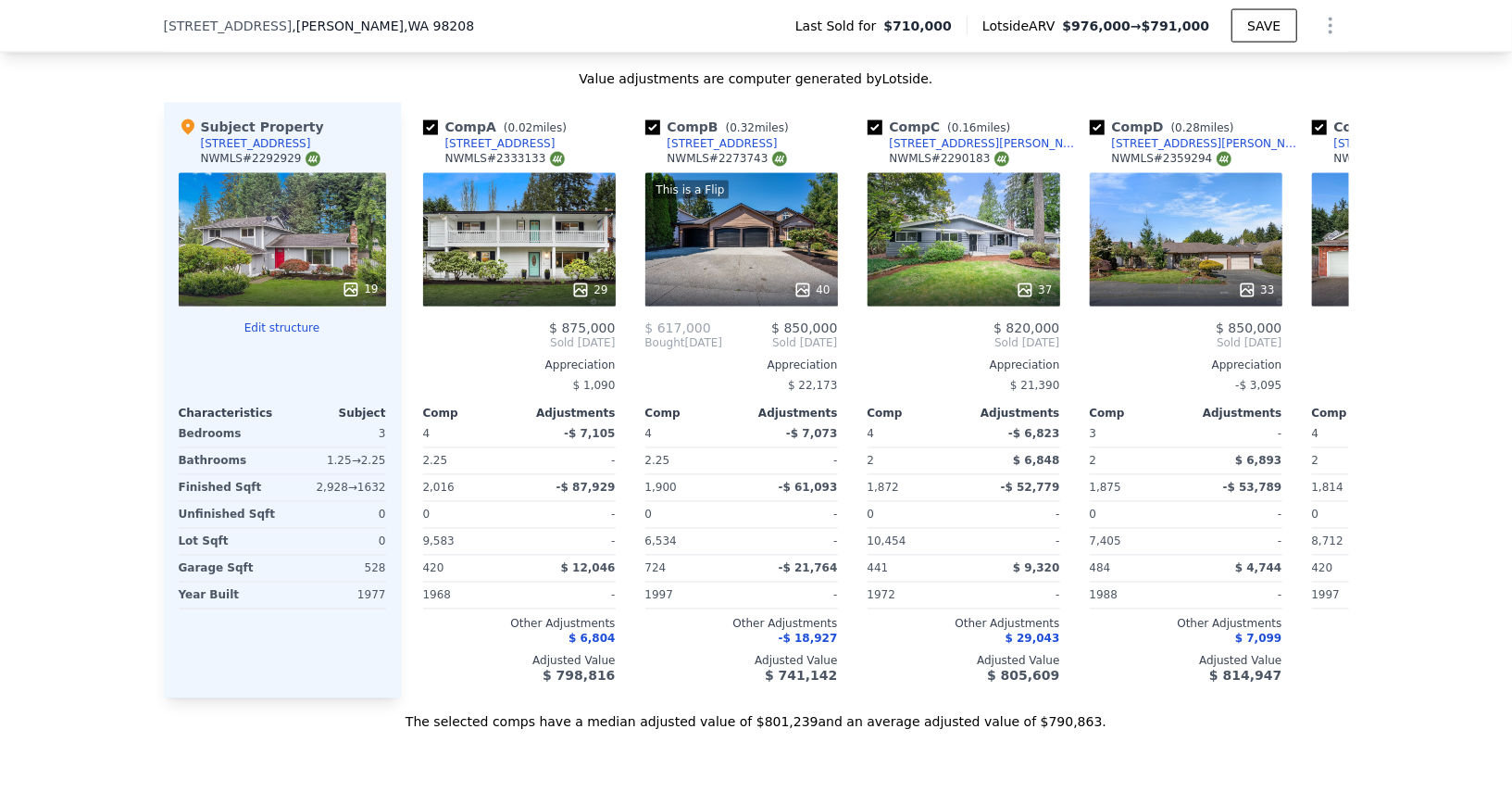
scroll to position [2131, 0]
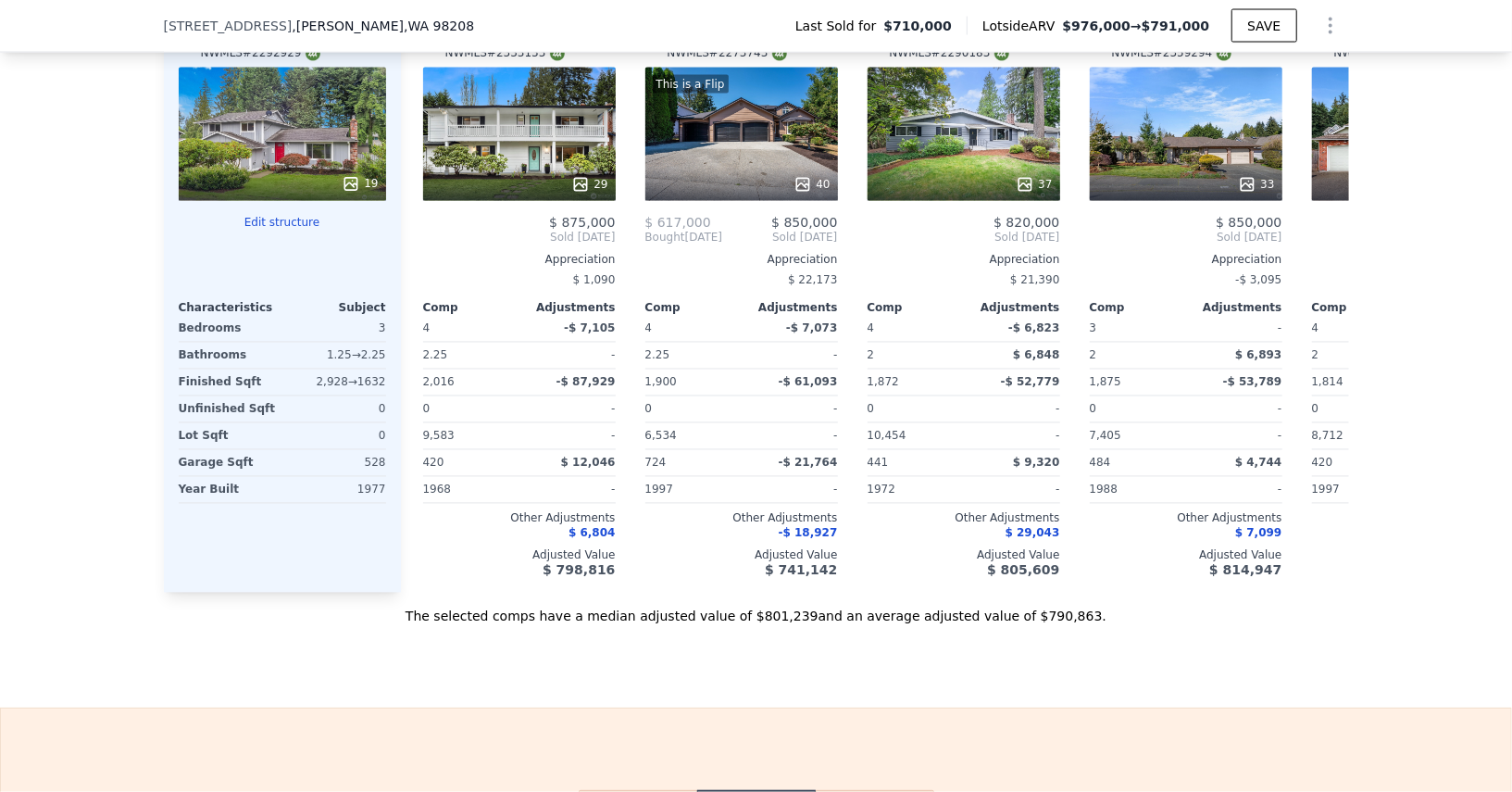
click at [262, 177] on div at bounding box center [282, 184] width 208 height 33
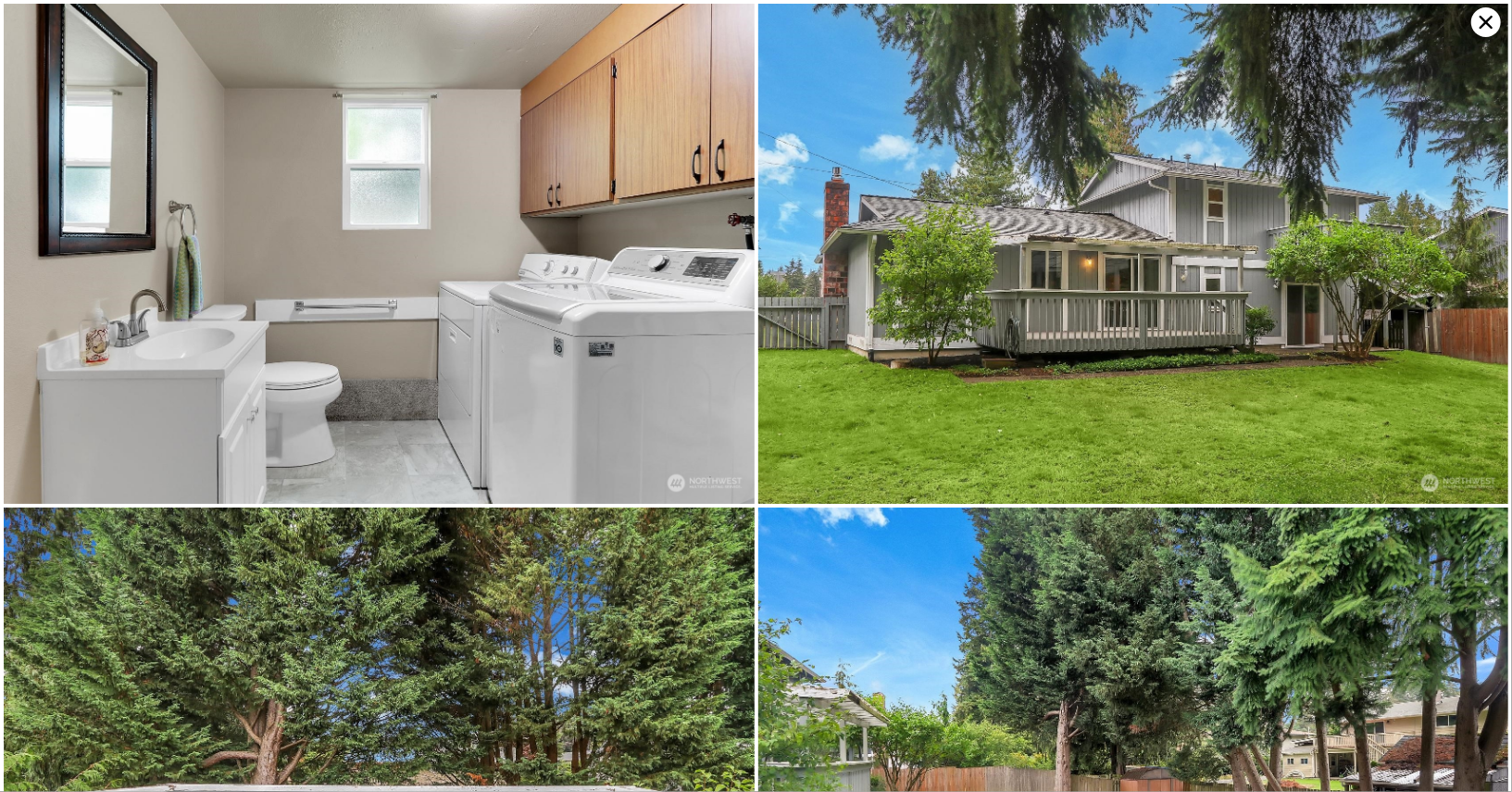
scroll to position [3530, 0]
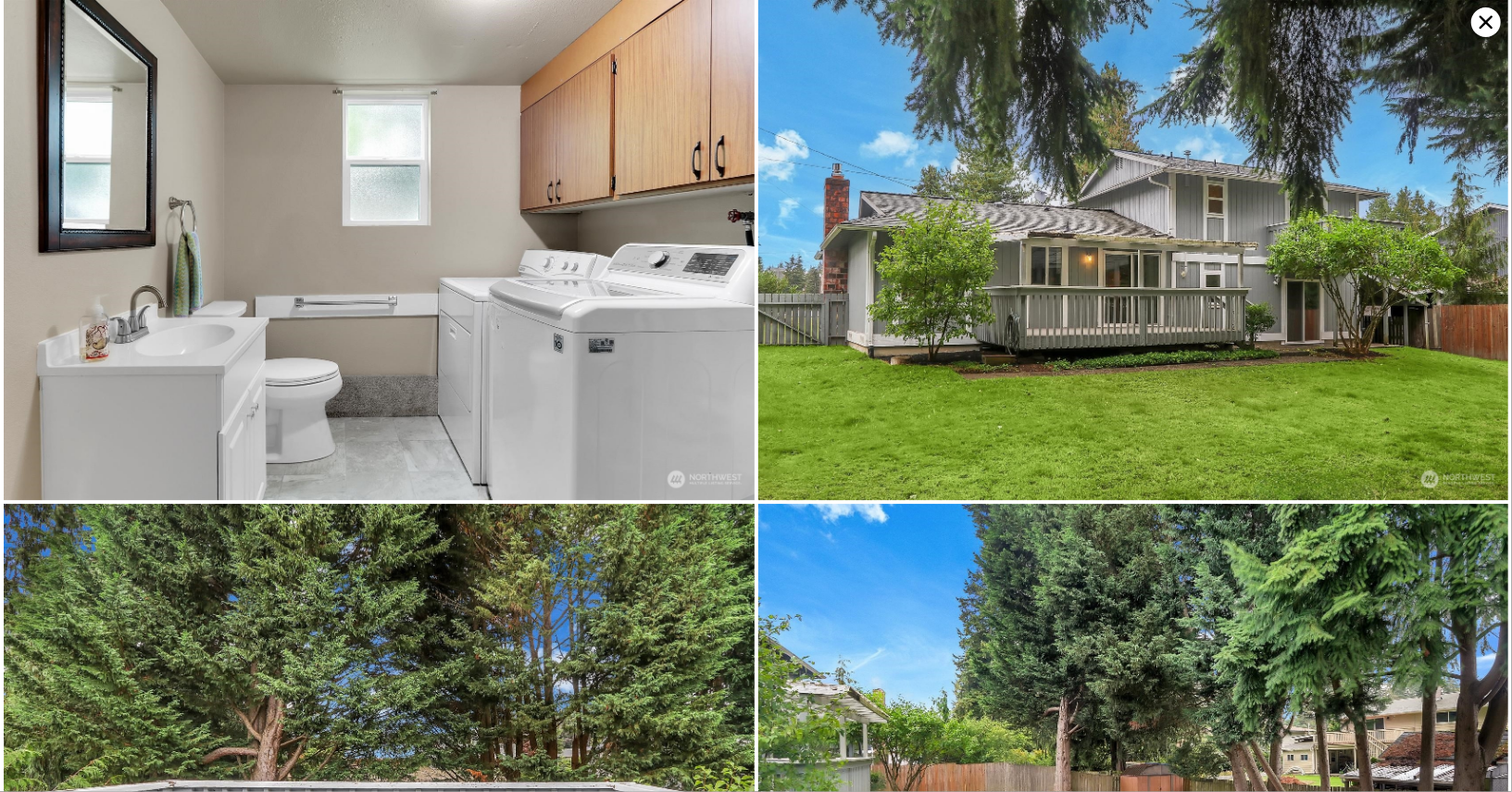
click at [1485, 31] on icon at bounding box center [1487, 22] width 29 height 29
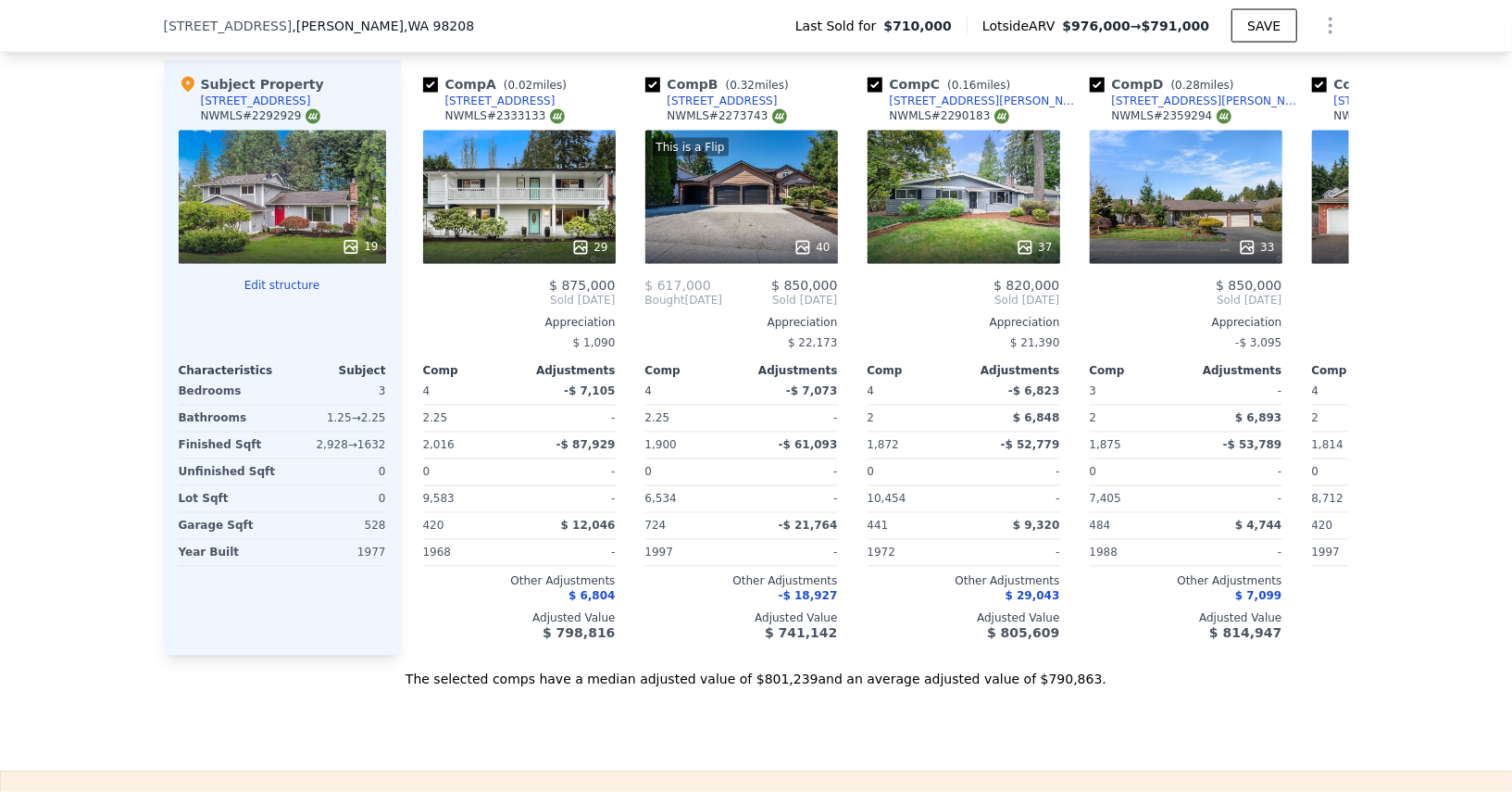
scroll to position [2068, 0]
click at [1155, 210] on div "33" at bounding box center [1186, 197] width 193 height 134
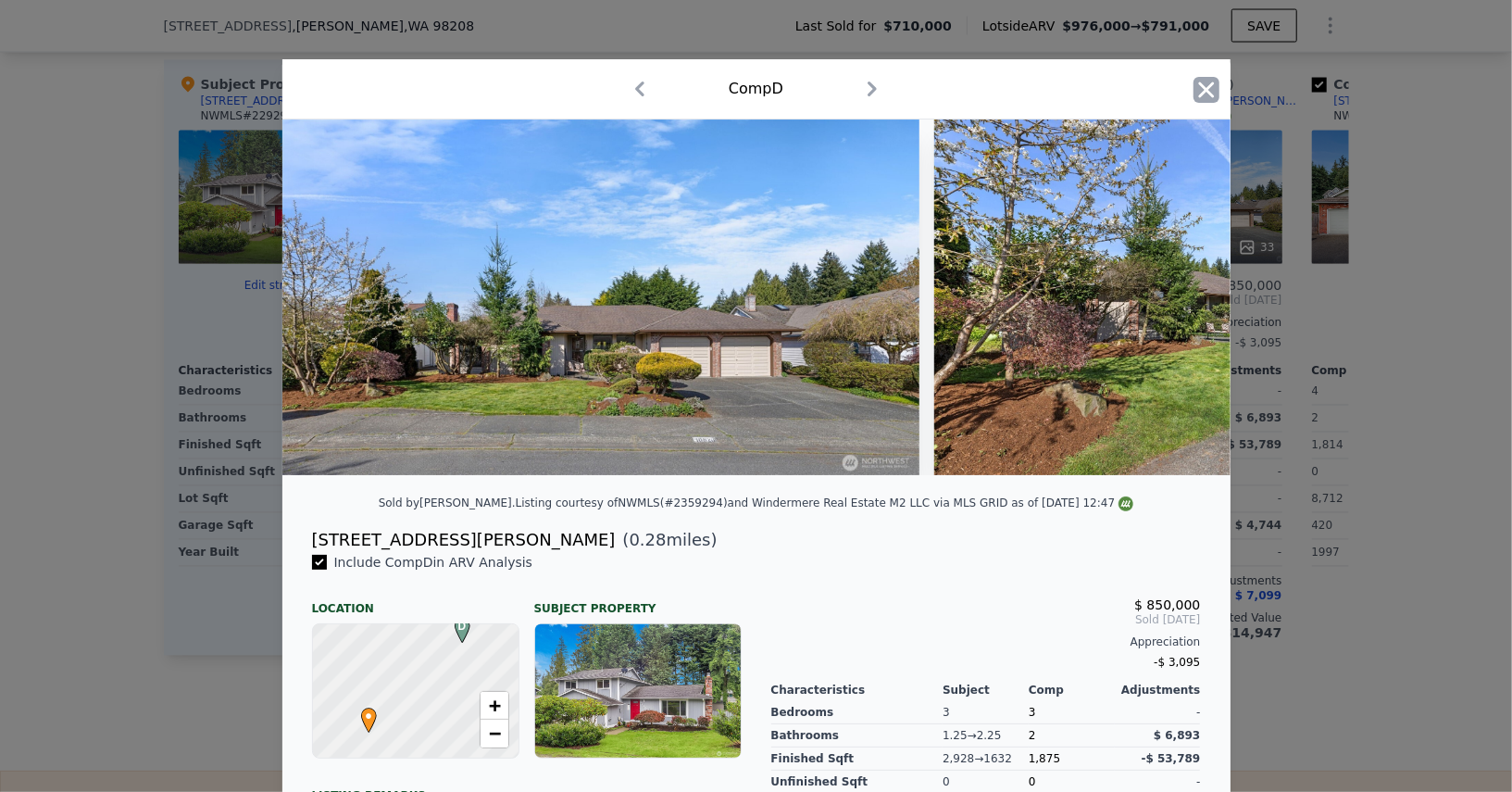
click at [1218, 88] on icon "button" at bounding box center [1207, 90] width 26 height 26
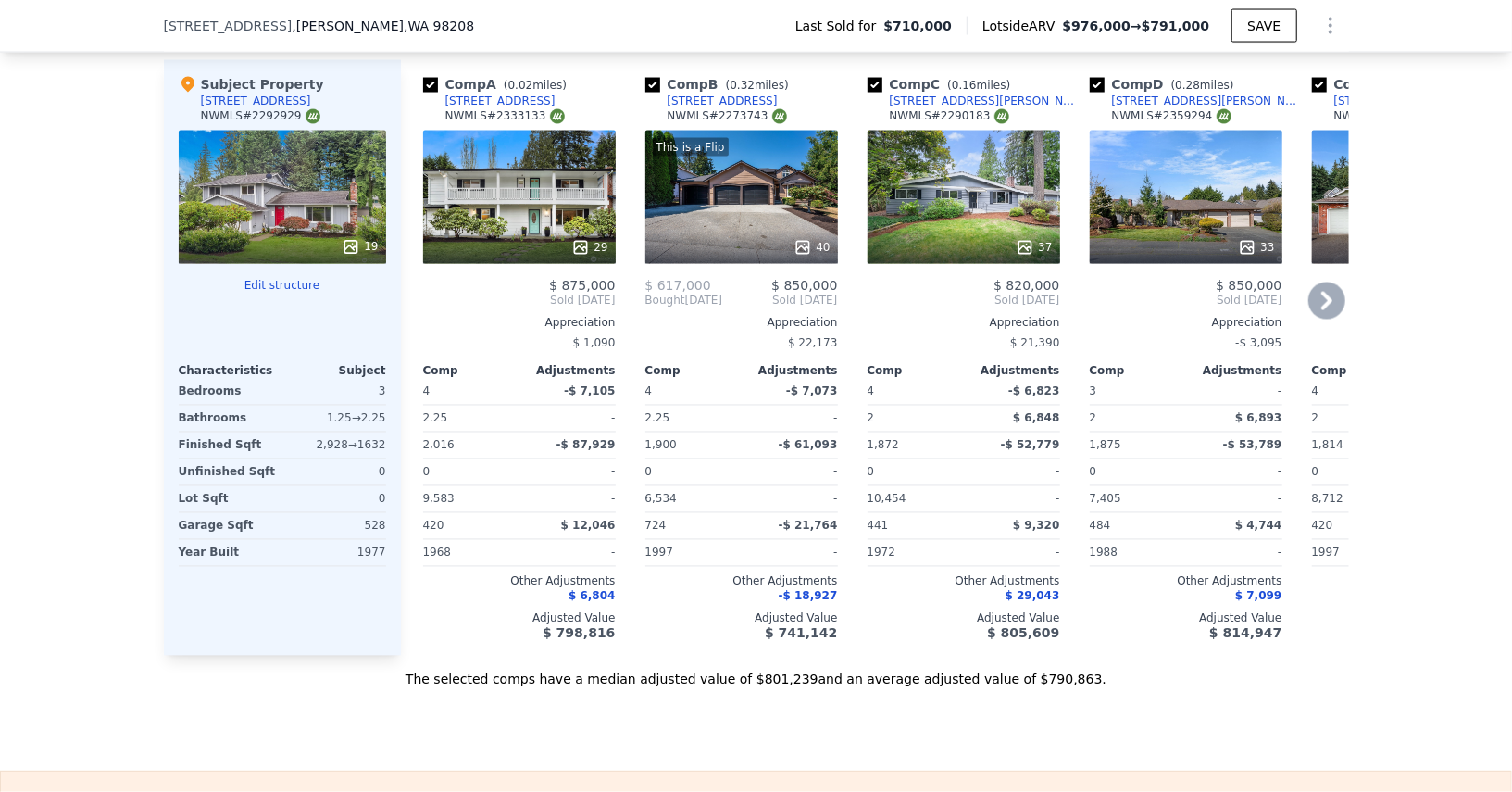
click at [1236, 216] on div "33" at bounding box center [1186, 197] width 193 height 134
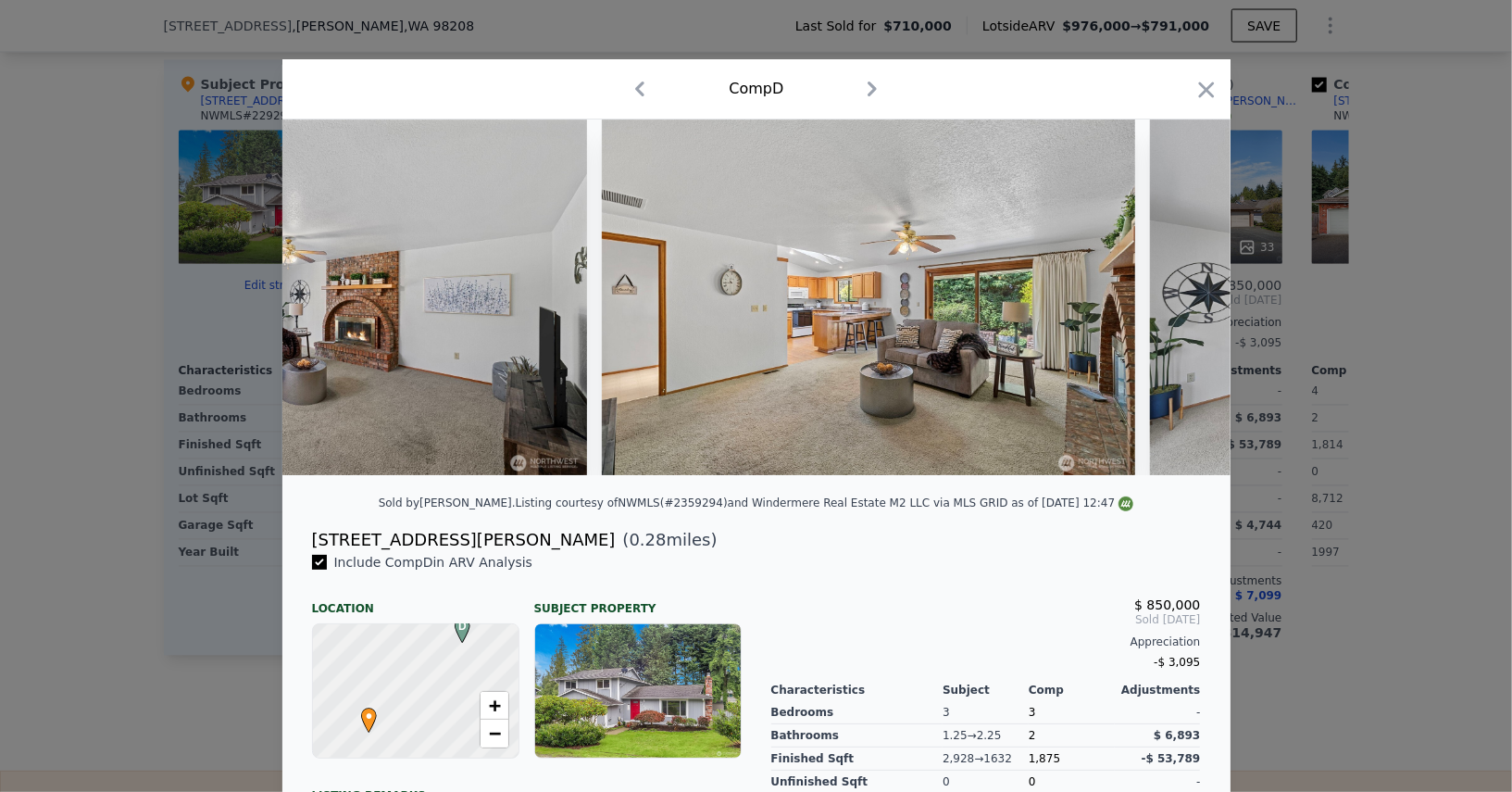
scroll to position [0, 8977]
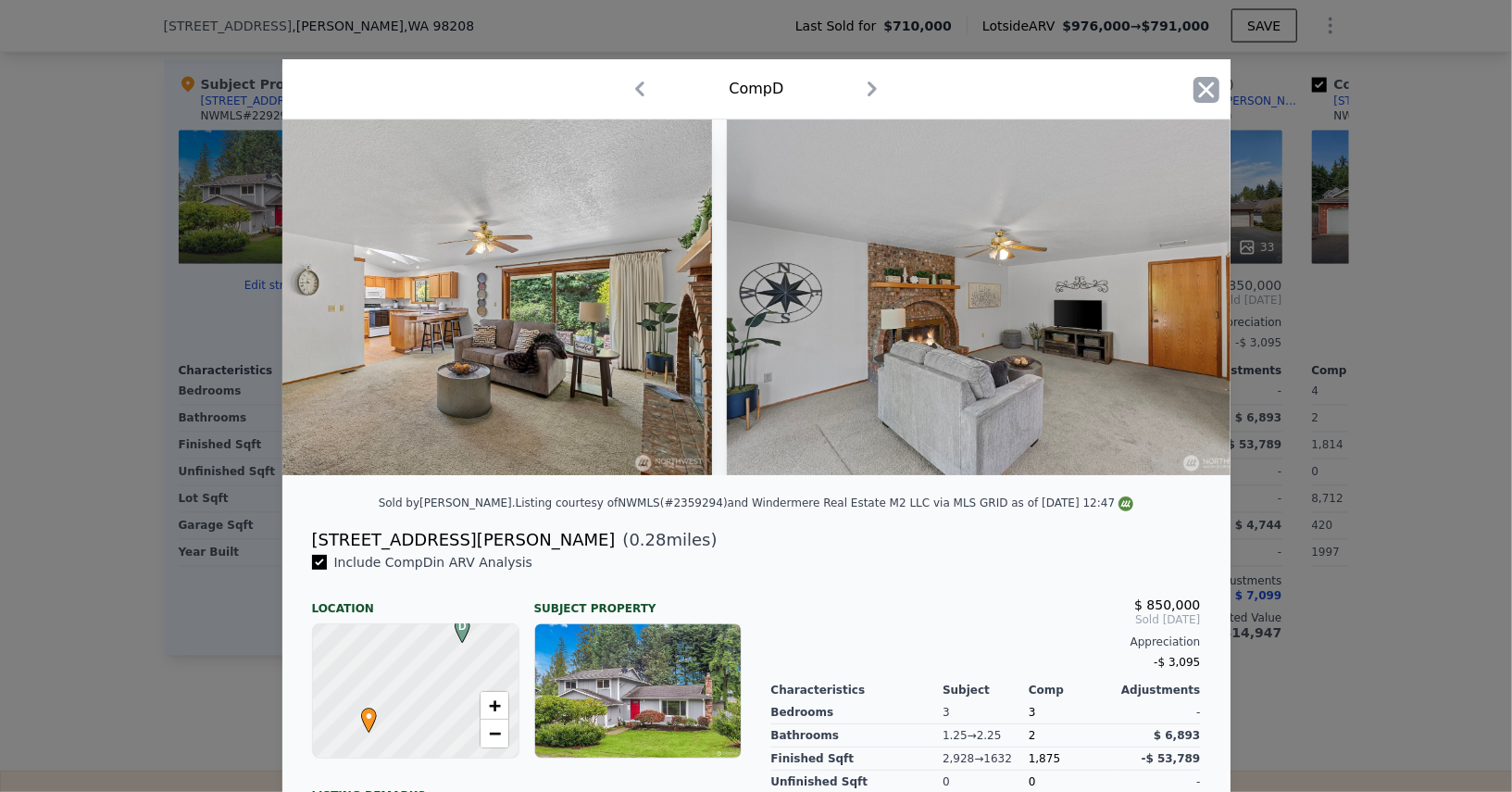
click at [1206, 85] on icon "button" at bounding box center [1207, 90] width 26 height 26
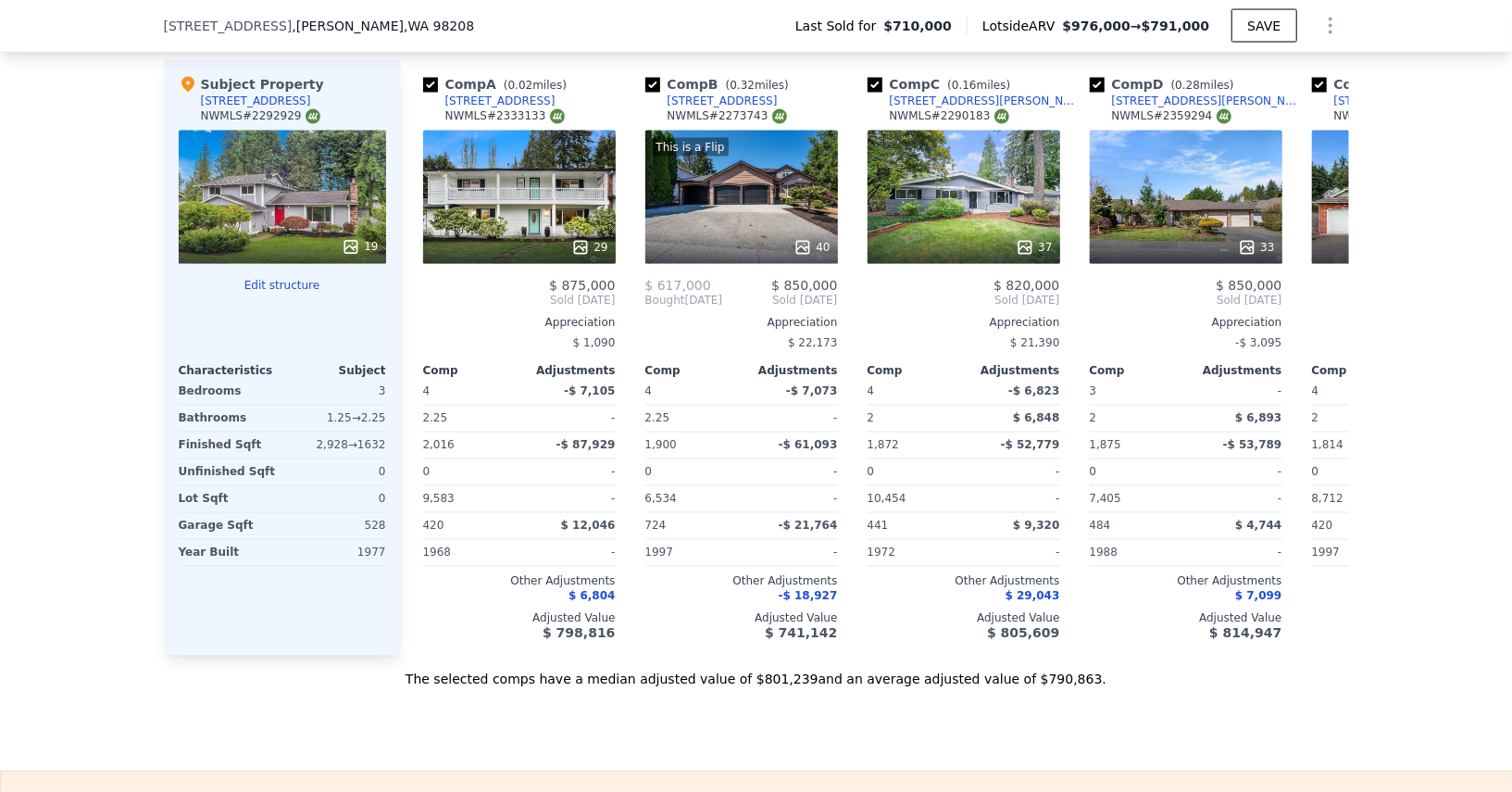
click at [301, 219] on div "19" at bounding box center [282, 197] width 208 height 134
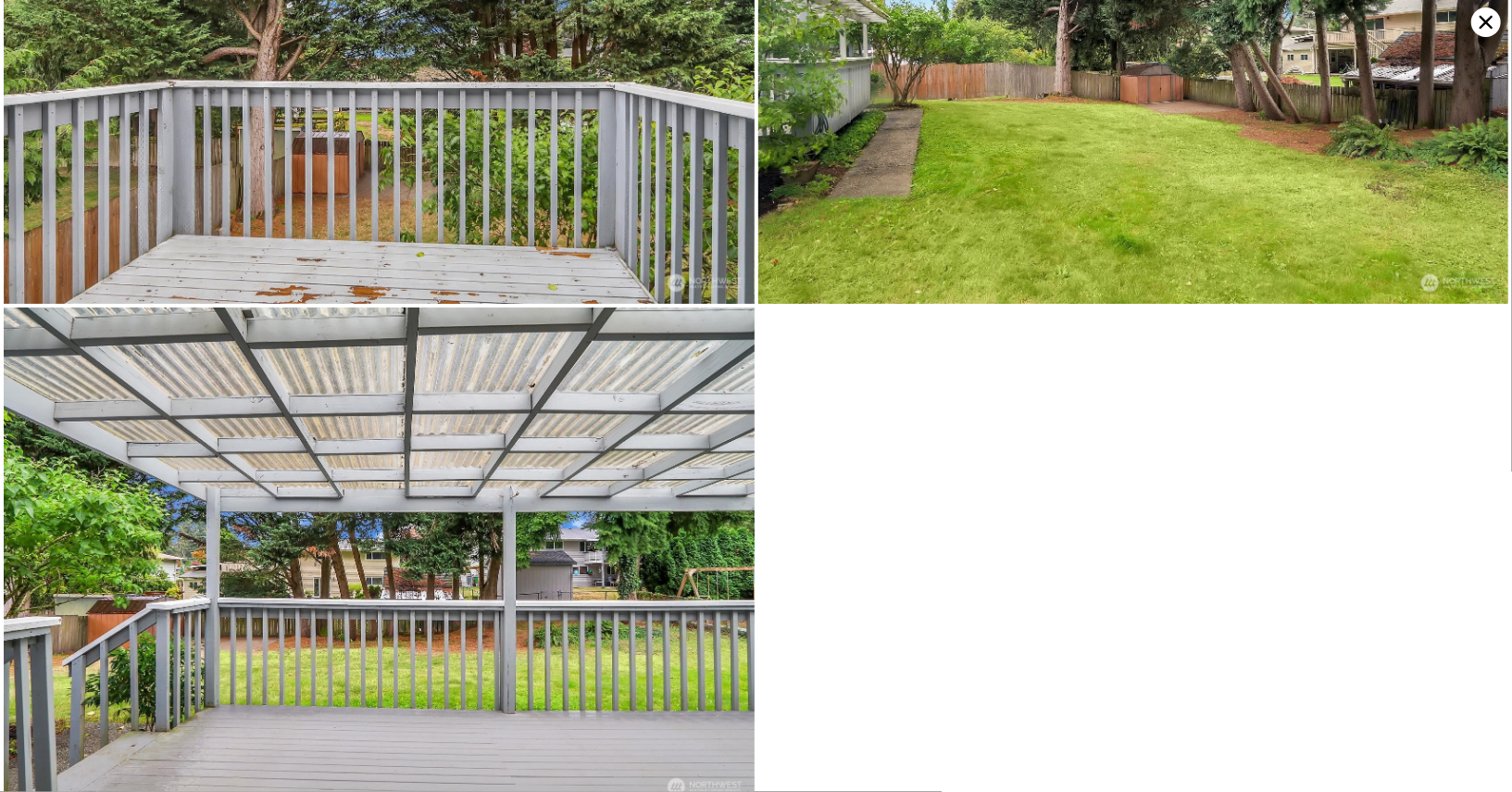
scroll to position [4246, 0]
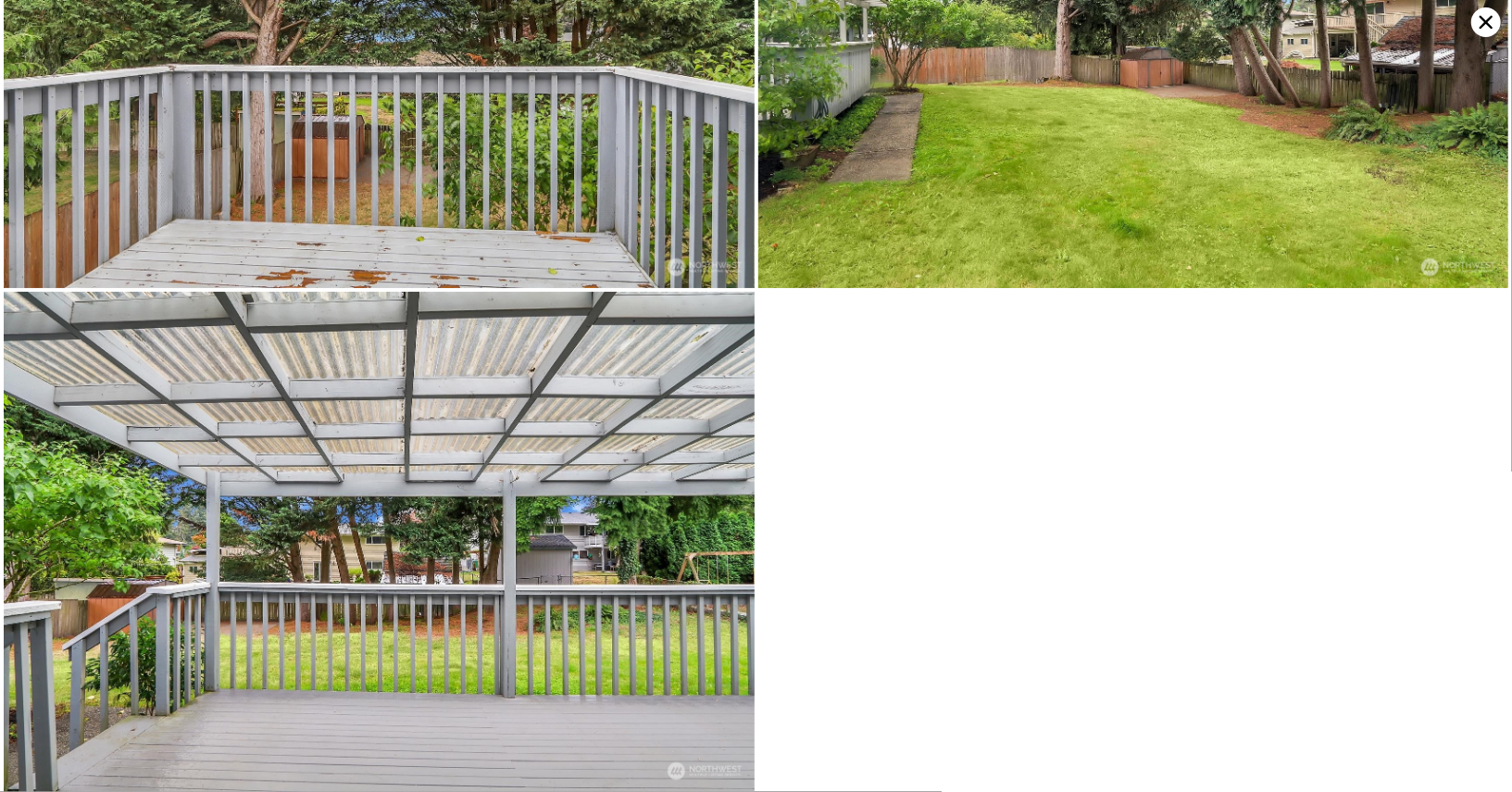
click at [1493, 22] on icon at bounding box center [1487, 22] width 29 height 29
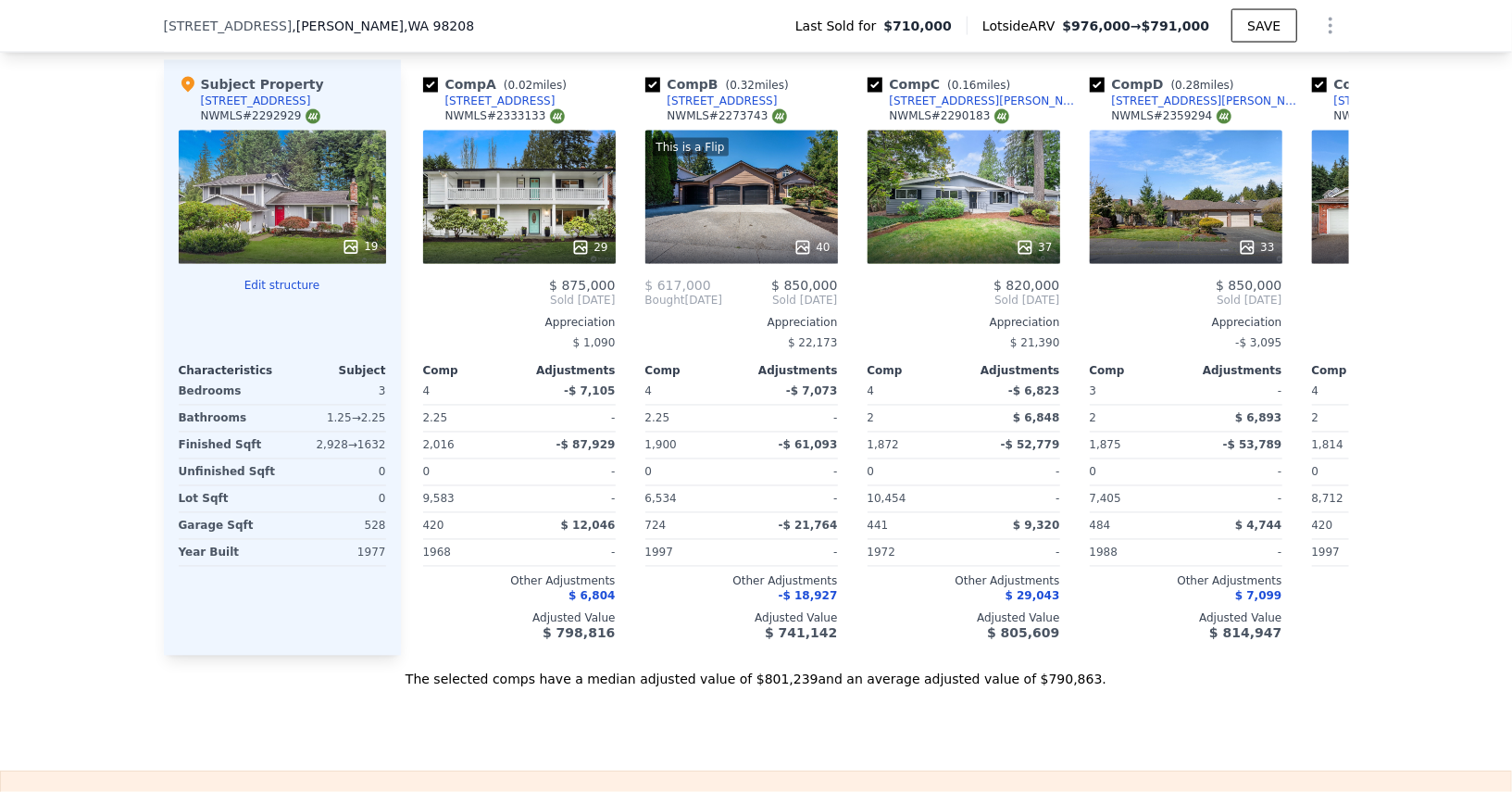
type input "6"
type input "2.25"
type input "3.25"
type input "2112"
type input "3472"
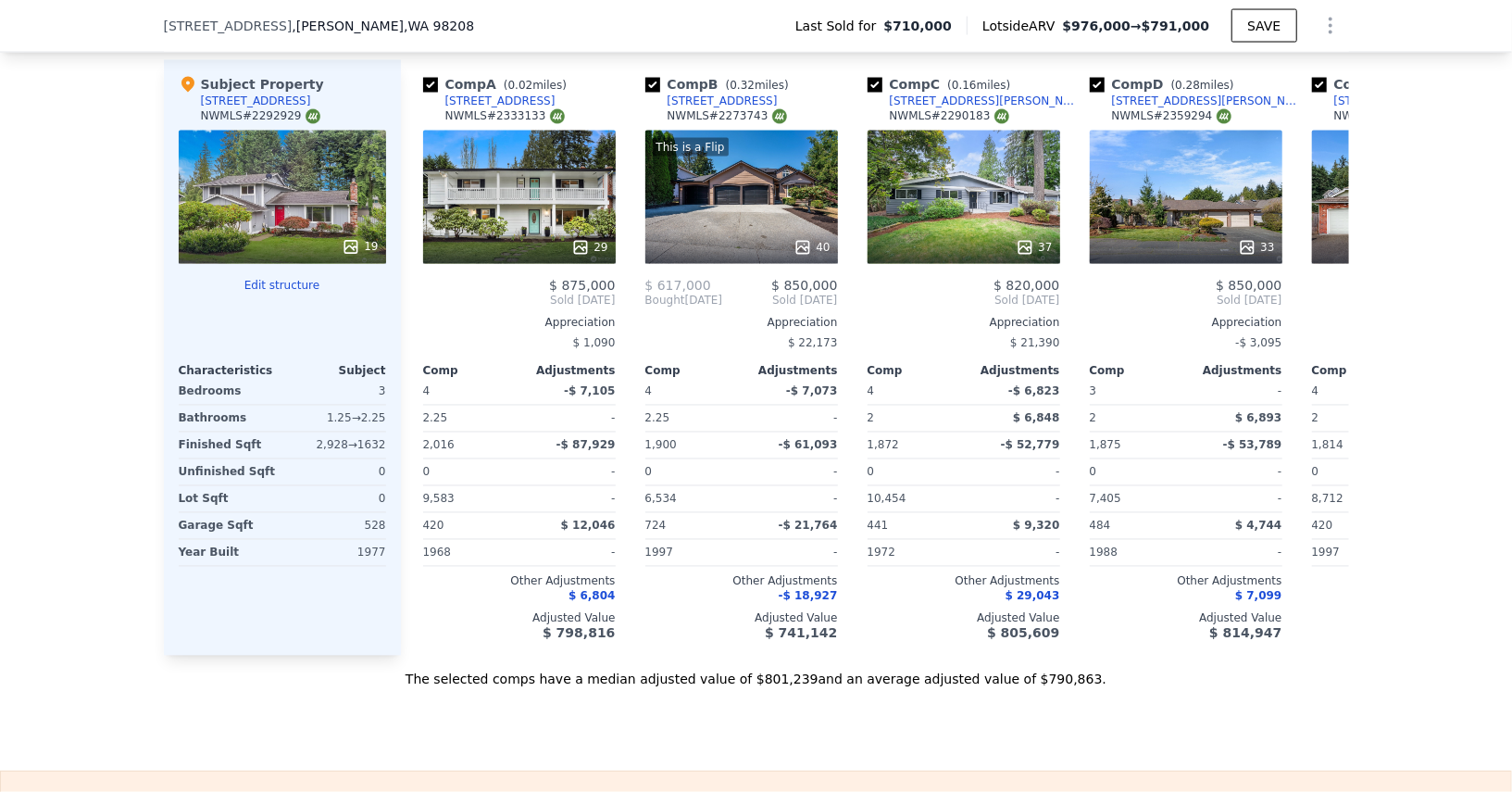
type input "6098"
type input "13068"
type input "$ 976,000"
type input "$ 141,981"
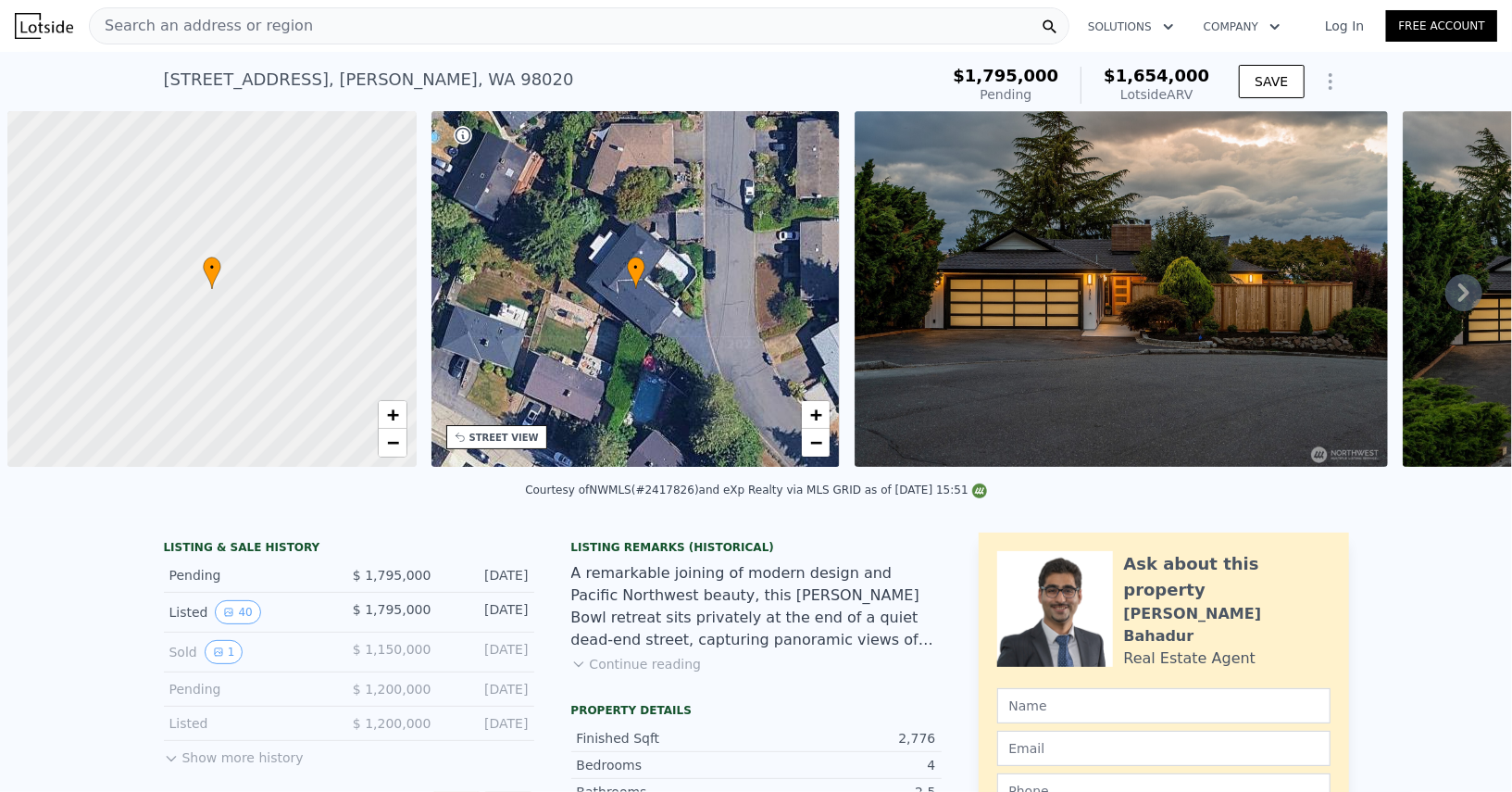
scroll to position [0, 7]
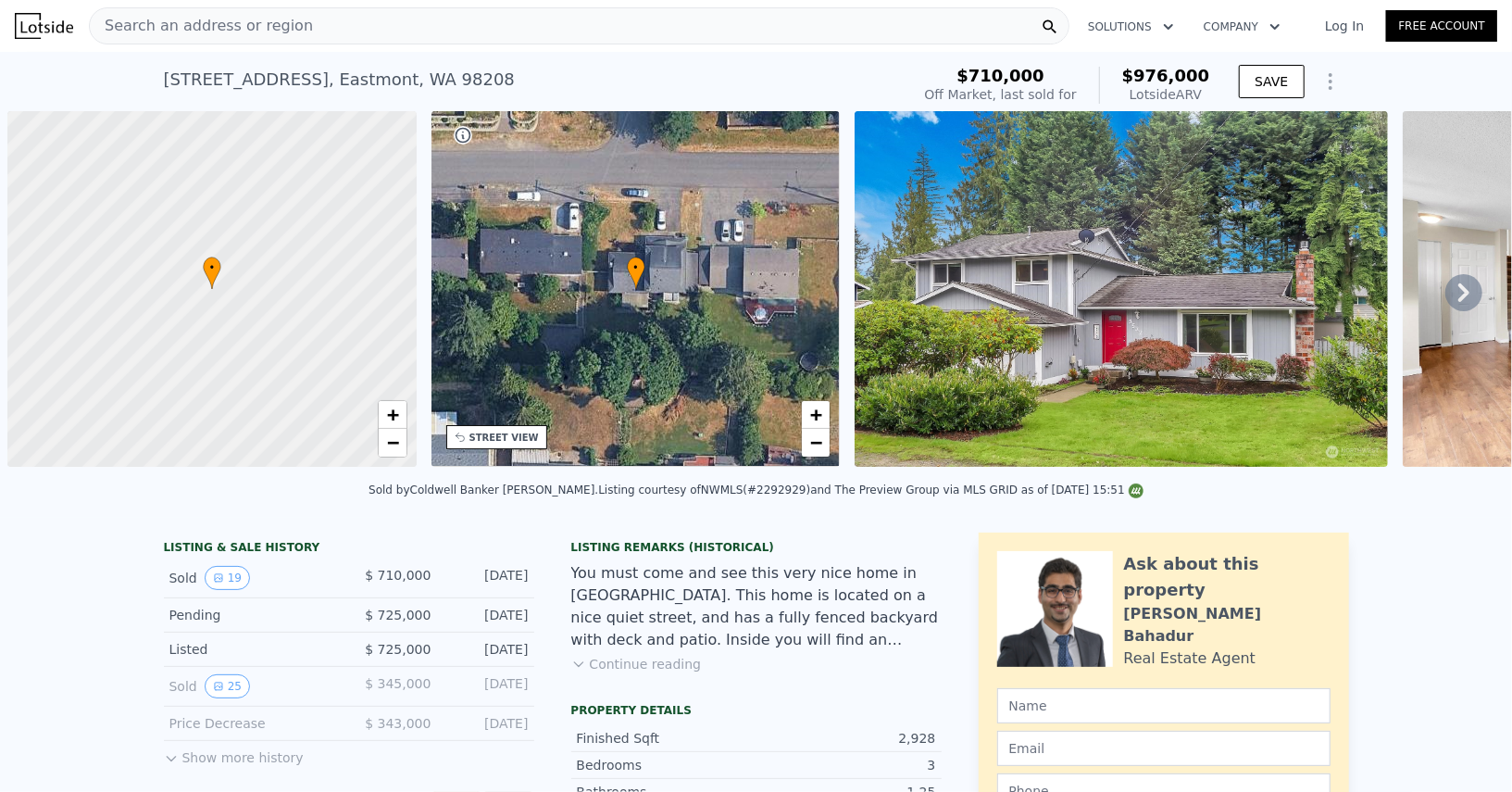
scroll to position [0, 7]
